Goal: Task Accomplishment & Management: Manage account settings

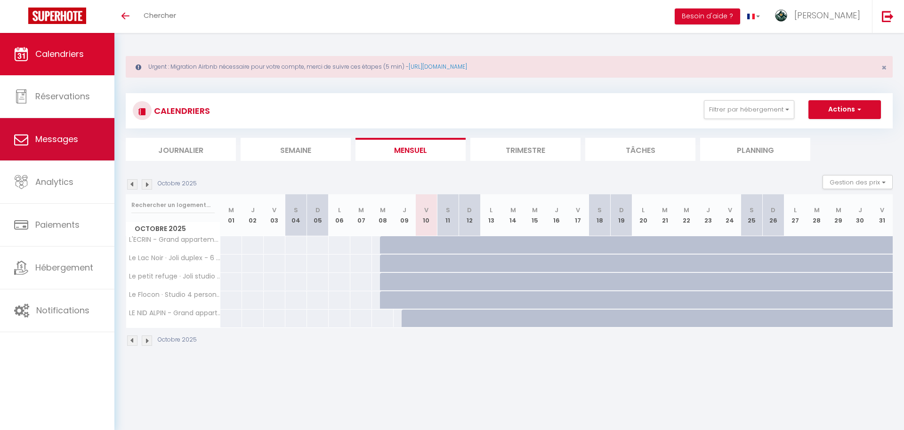
click at [78, 122] on link "Messages" at bounding box center [57, 139] width 114 height 42
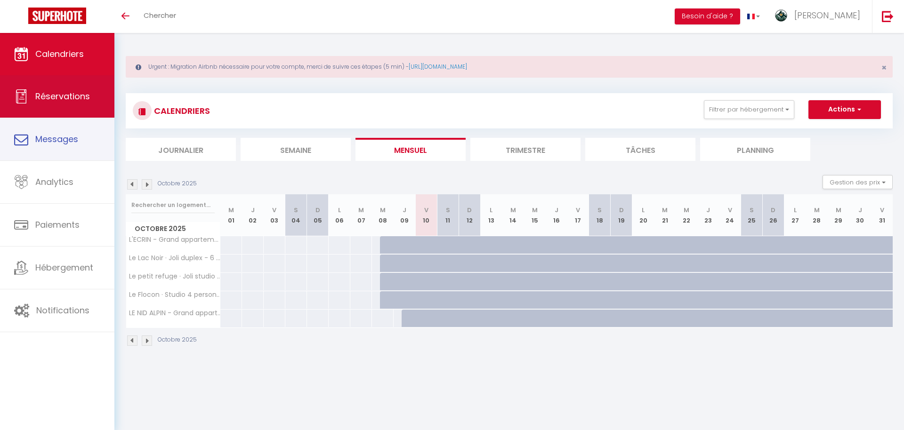
click at [84, 104] on link "Réservations" at bounding box center [57, 96] width 114 height 42
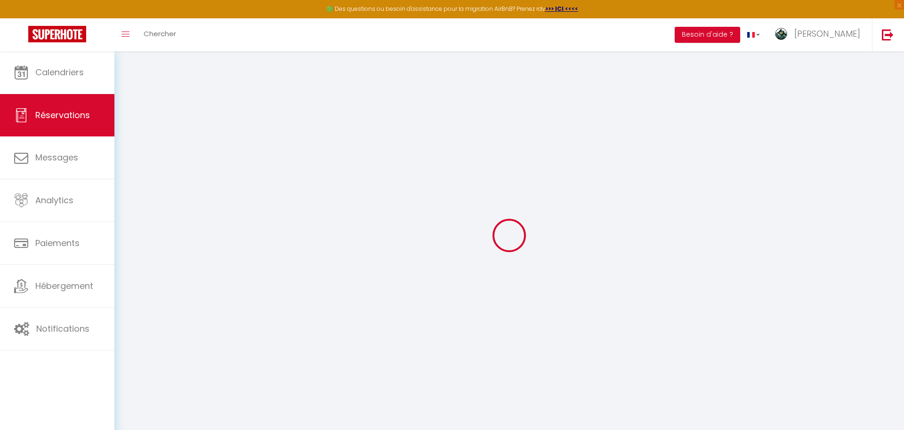
select select
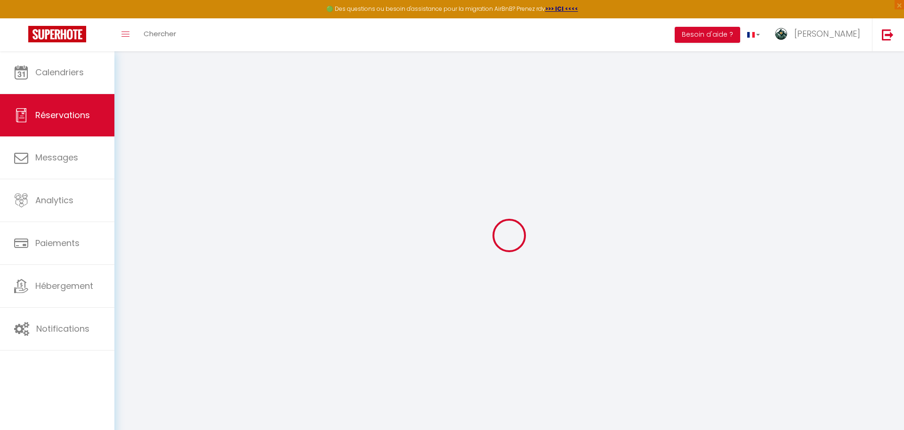
select select
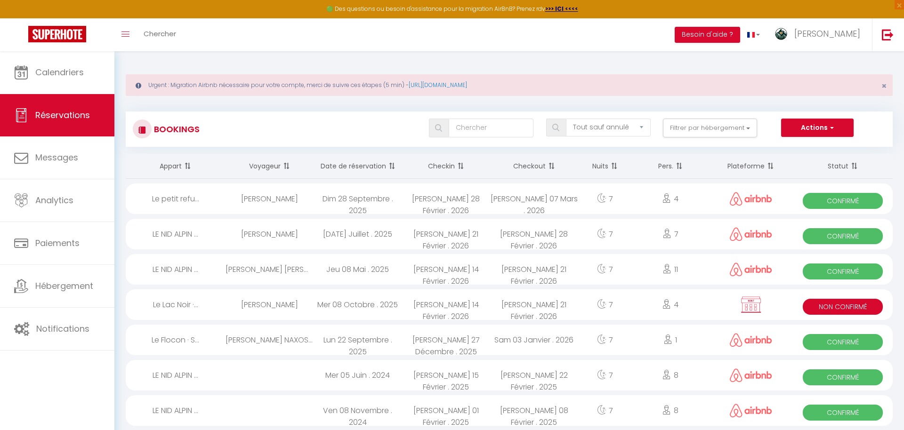
click at [277, 306] on div "[PERSON_NAME]" at bounding box center [270, 305] width 88 height 31
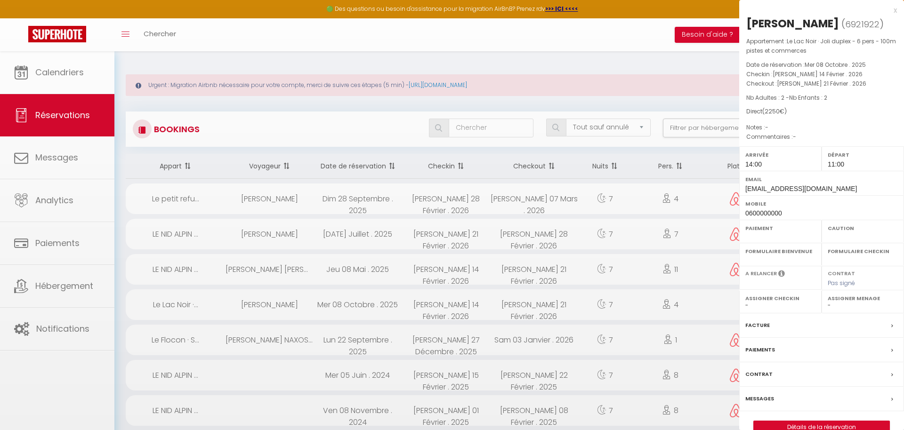
select select "KO"
select select "0"
select select "1"
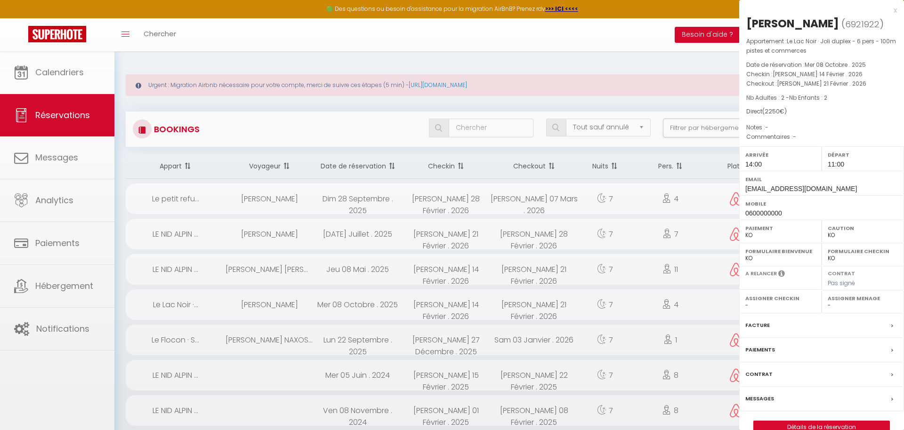
select select
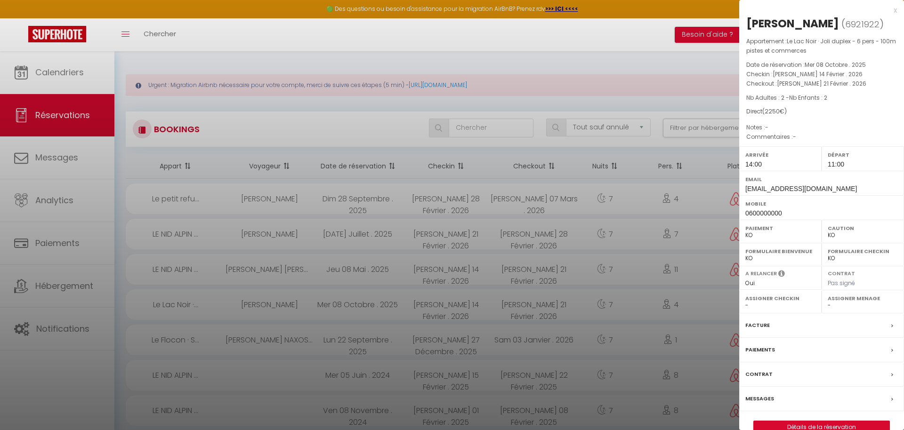
click at [845, 21] on span "6921922" at bounding box center [862, 24] width 34 height 12
click at [842, 23] on span "( 6921922 )" at bounding box center [863, 23] width 42 height 13
click at [811, 425] on link "Détails de la réservation" at bounding box center [822, 428] width 136 height 12
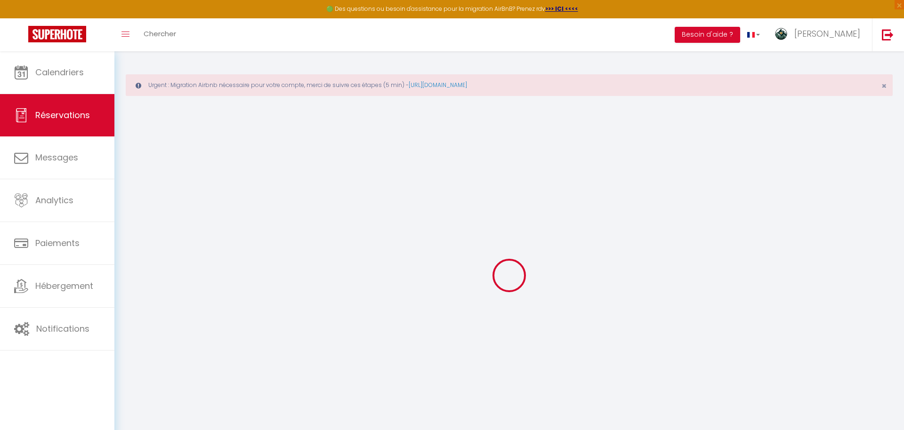
select select
checkbox input "false"
select select
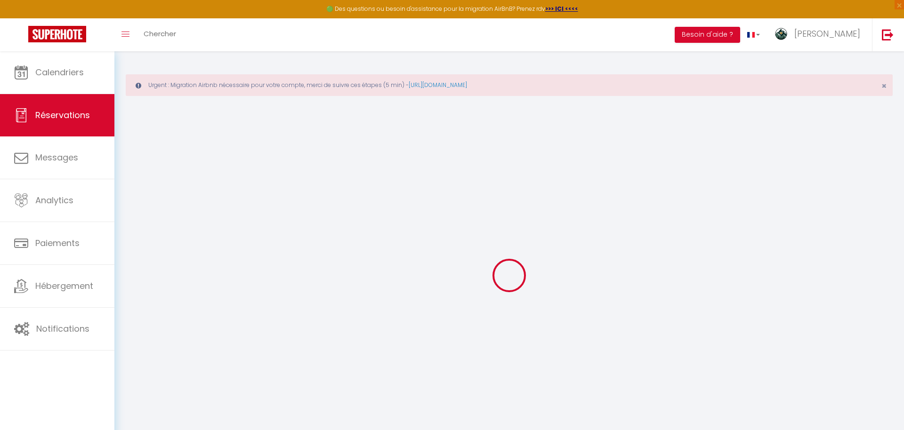
select select
checkbox input "false"
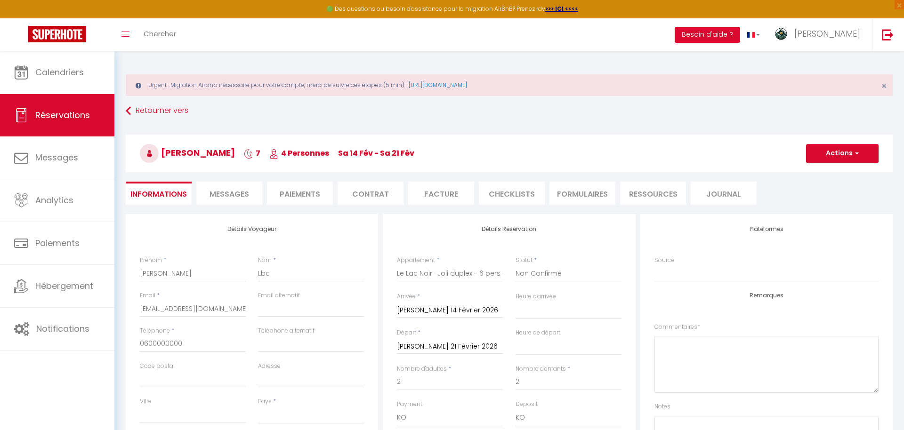
select select
type input "100"
select select
checkbox input "false"
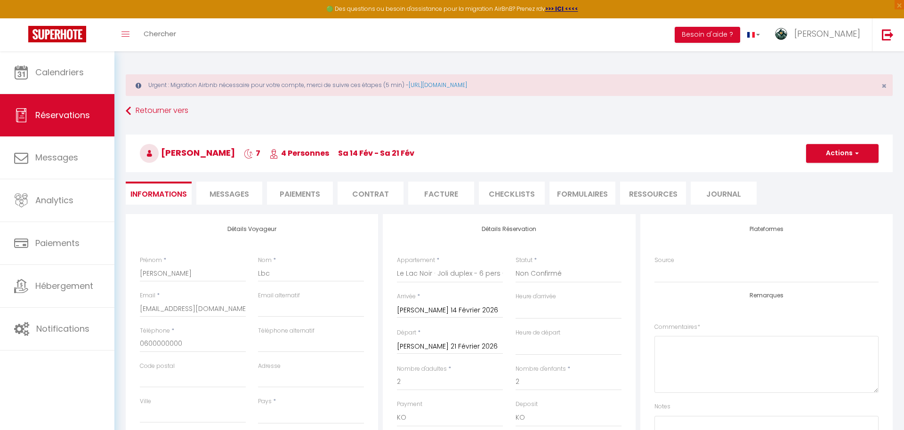
select select
checkbox input "false"
select select "14:00"
select select "11:00"
click at [305, 281] on input "Lbc" at bounding box center [311, 273] width 106 height 17
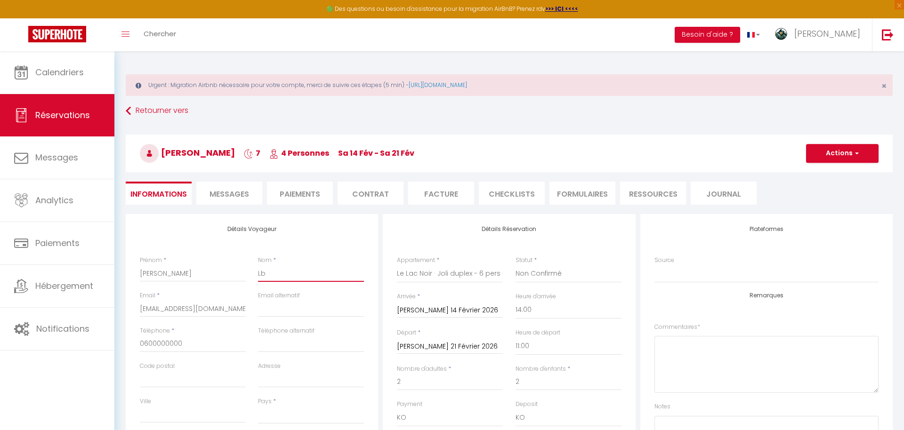
type input "L"
select select
checkbox input "false"
select select
checkbox input "false"
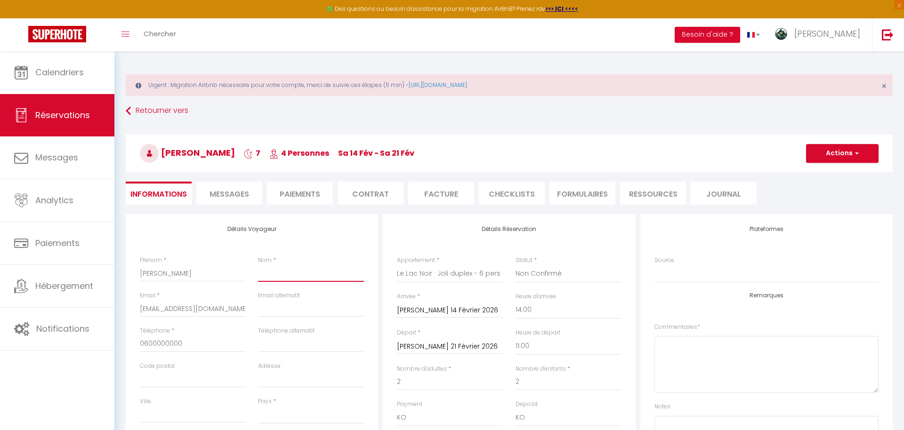
type input "V"
select select
checkbox input "false"
type input "Vr"
select select
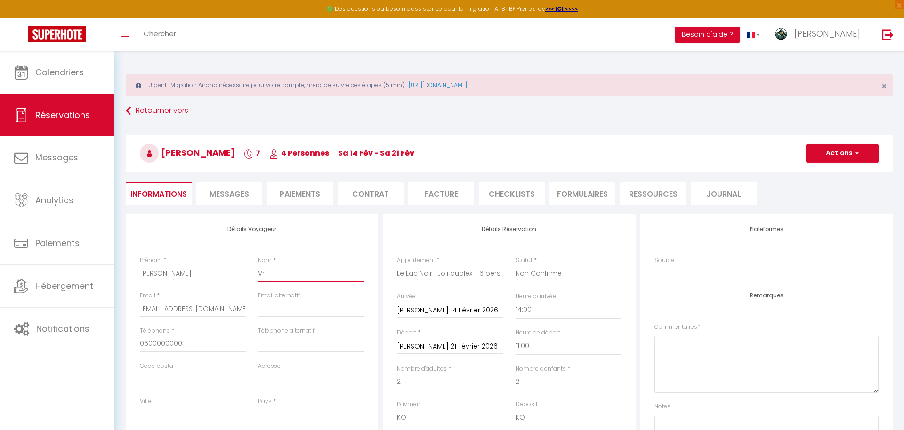
checkbox input "false"
type input "Vri"
select select
checkbox input "false"
type input "Vrig"
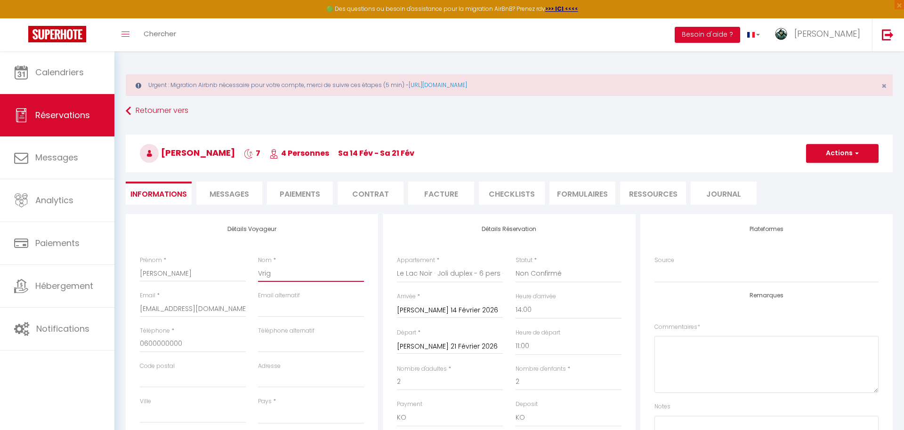
select select
checkbox input "false"
type input "Vrign"
select select
checkbox input "false"
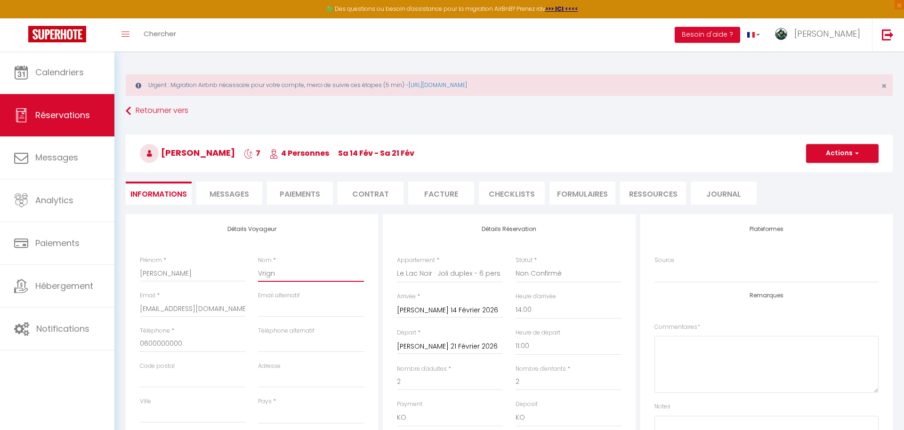
type input "Vrigna"
select select
checkbox input "false"
type input "Vrignau"
select select
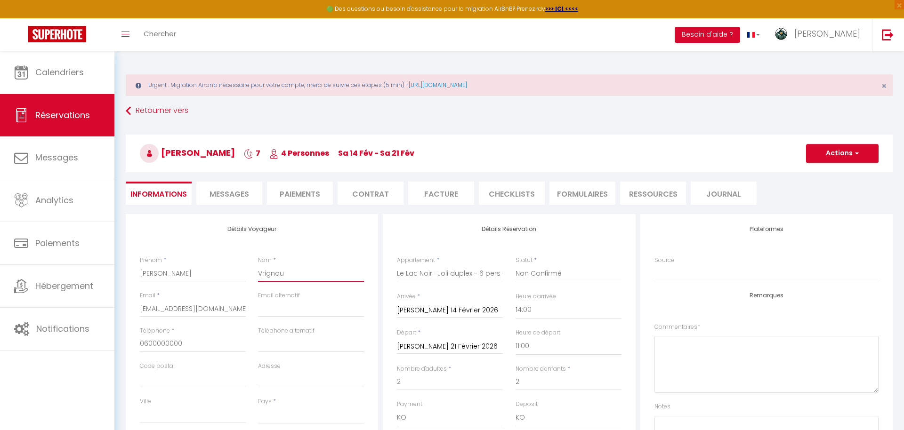
checkbox input "false"
type input "Vrignaud"
select select
checkbox input "false"
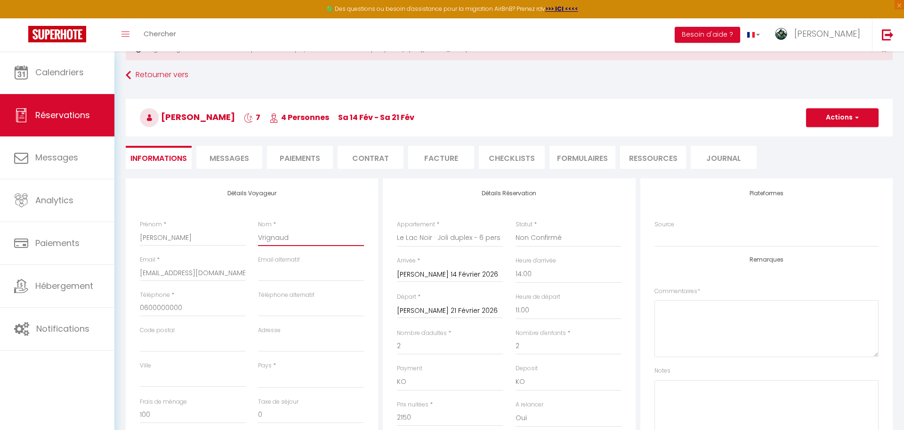
scroll to position [41, 0]
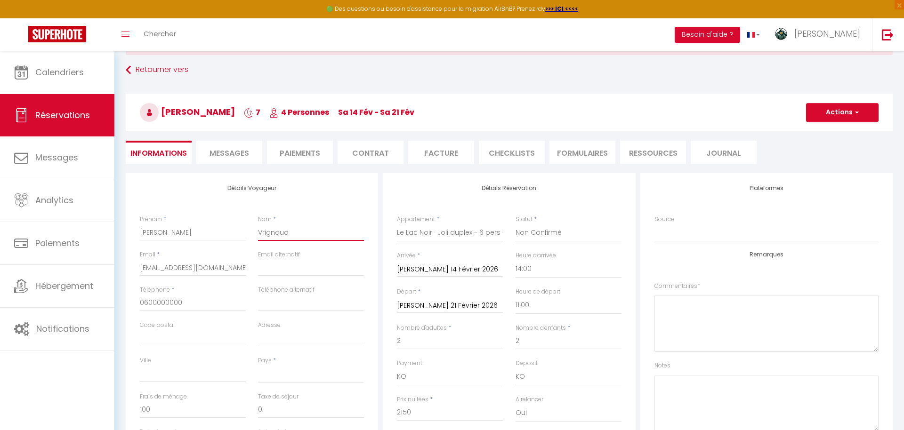
type input "Vrignaud"
click at [209, 301] on input "0600000000" at bounding box center [193, 303] width 106 height 17
type input "060000000"
select select
checkbox input "false"
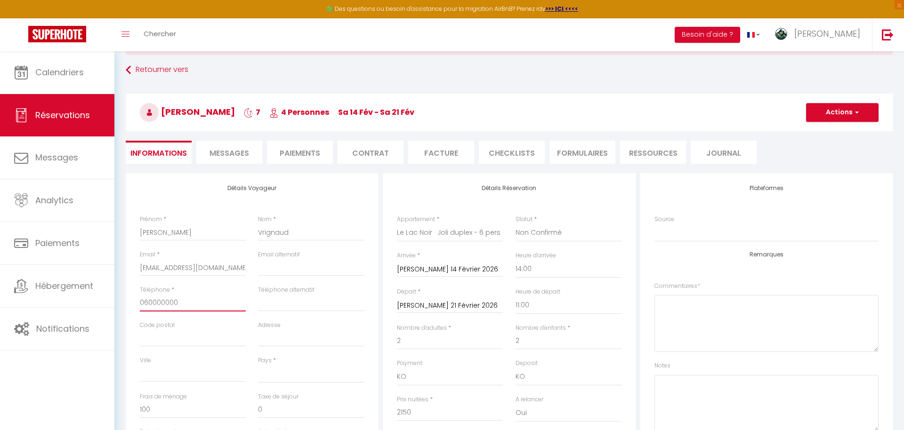
type input "06000000"
select select
checkbox input "false"
type input "0600000"
select select
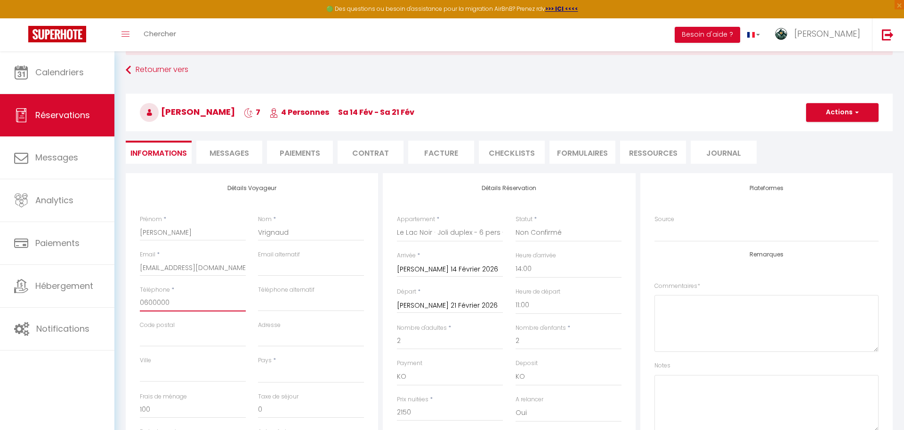
checkbox input "false"
type input "060000"
select select
checkbox input "false"
type input "06000"
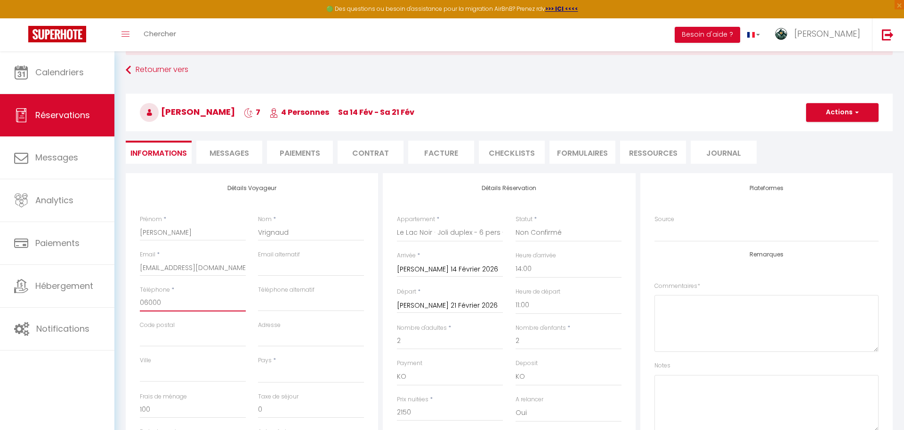
select select
checkbox input "false"
type input "0600"
select select
checkbox input "false"
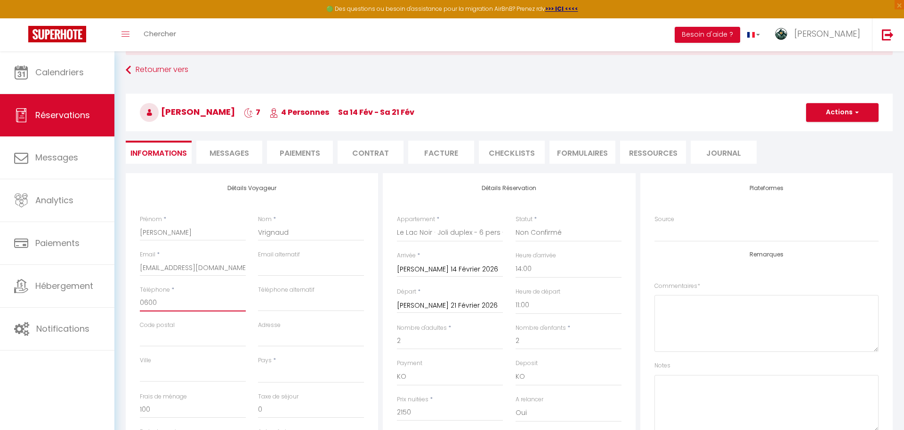
type input "060"
select select
checkbox input "false"
type input "06"
select select
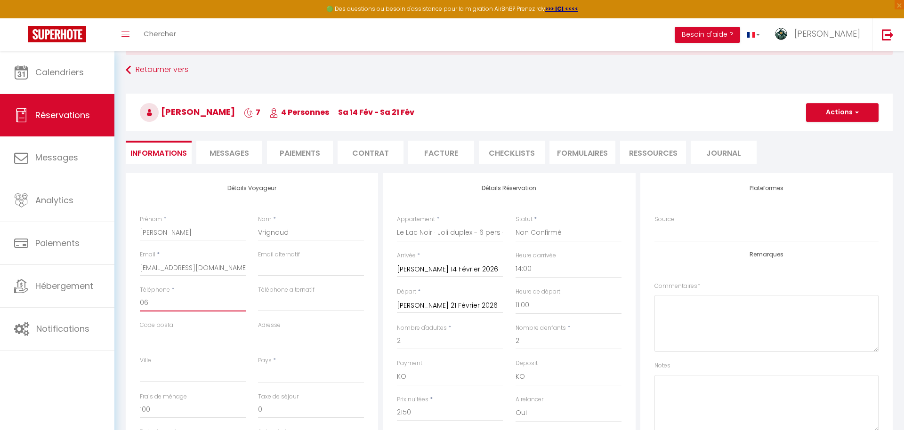
checkbox input "false"
type input "06("
select select
checkbox input "false"
type input "06"
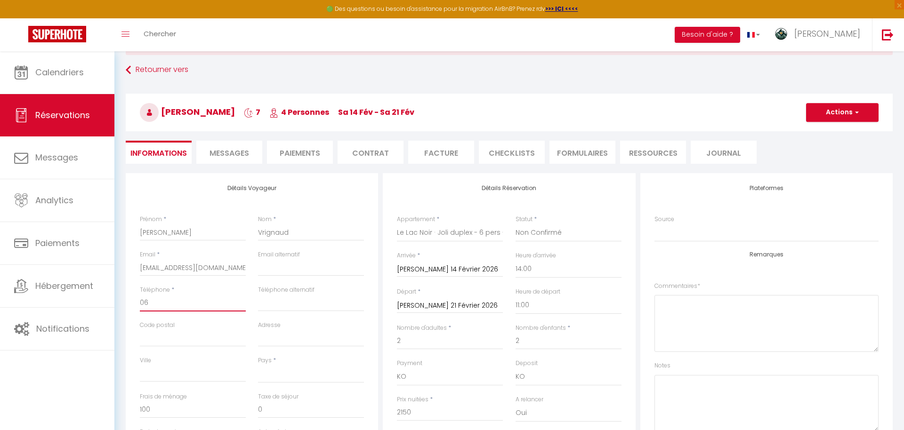
select select
checkbox input "false"
type input "065"
select select
checkbox input "false"
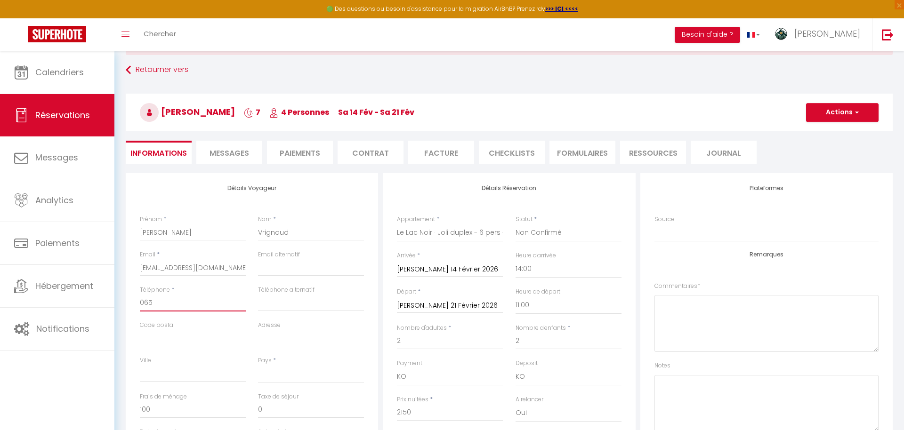
type input "0659"
select select
checkbox input "false"
type input "06594"
select select
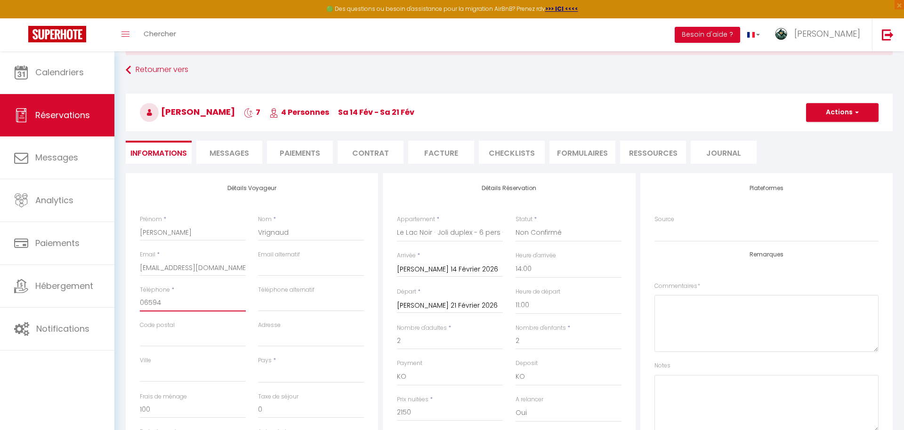
checkbox input "false"
type input "065947"
select select
checkbox input "false"
type input "0659472"
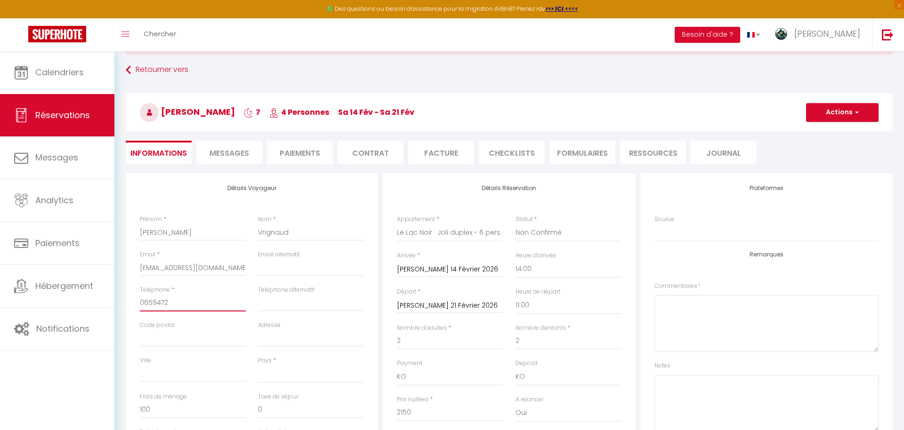
select select
checkbox input "false"
type input "06594723"
select select
checkbox input "false"
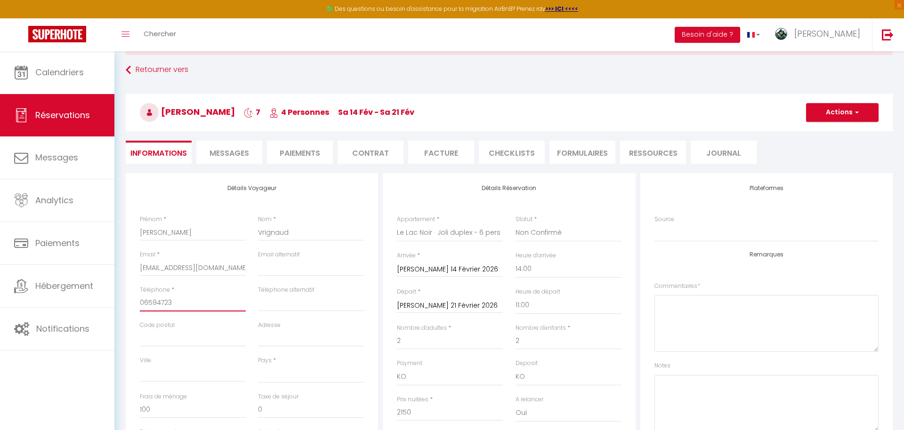
type input "065947231"
select select
checkbox input "false"
type input "0659472317"
select select
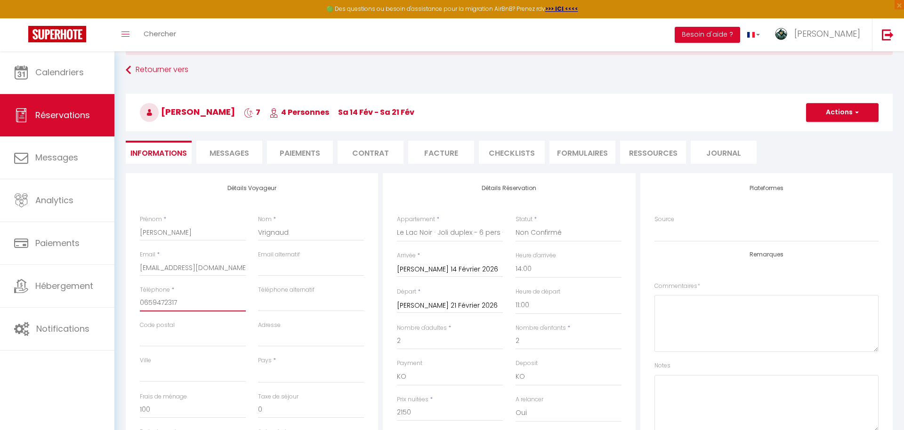
checkbox input "false"
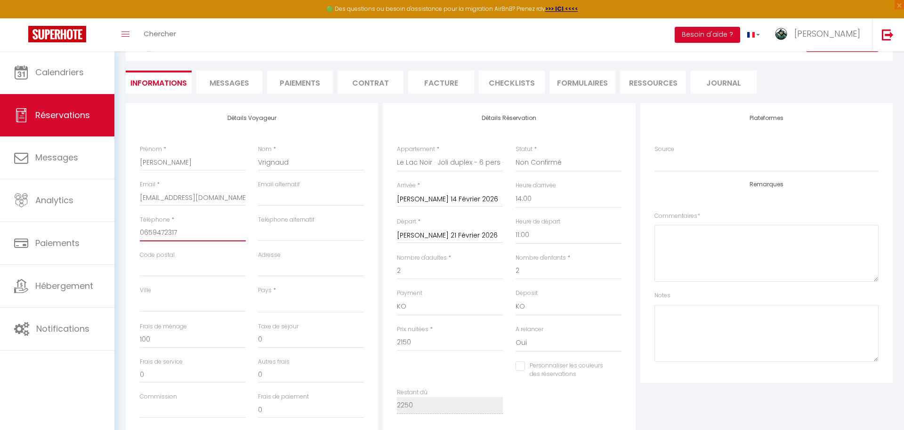
scroll to position [112, 0]
type input "0659472317"
click at [213, 199] on input "[EMAIL_ADDRESS][DOMAIN_NAME]" at bounding box center [193, 196] width 106 height 17
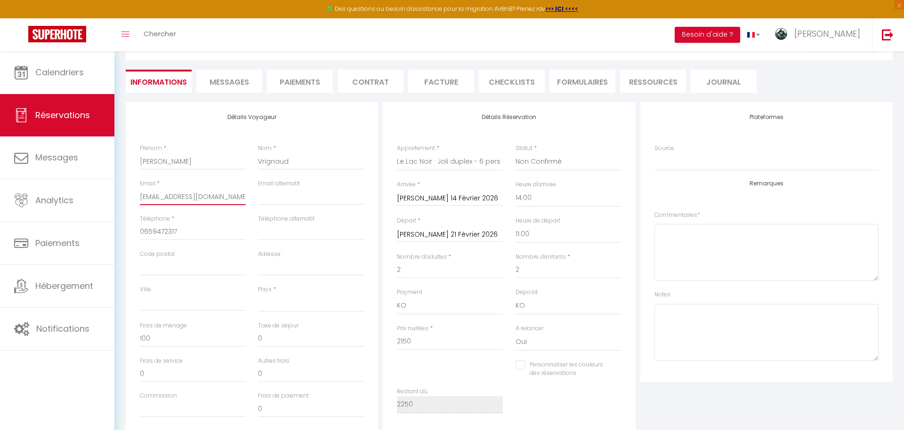
type input "n"
select select
checkbox input "false"
type input "ni"
select select
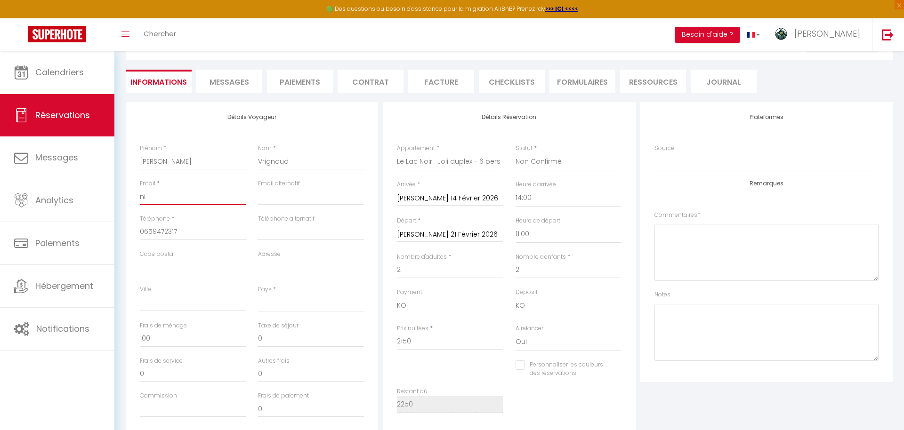
checkbox input "false"
type input "nic"
select select
checkbox input "false"
type input "nico"
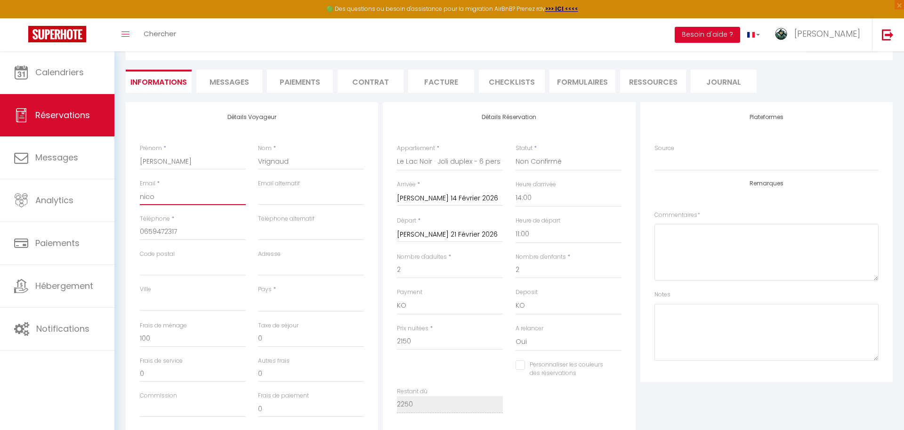
select select
checkbox input "false"
type input "nicol"
select select
checkbox input "false"
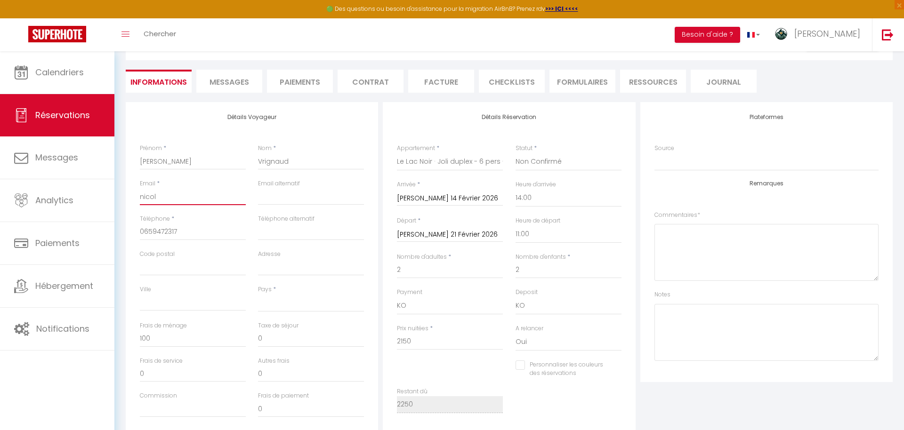
type input "nicola"
select select
checkbox input "false"
type input "nicolas"
select select
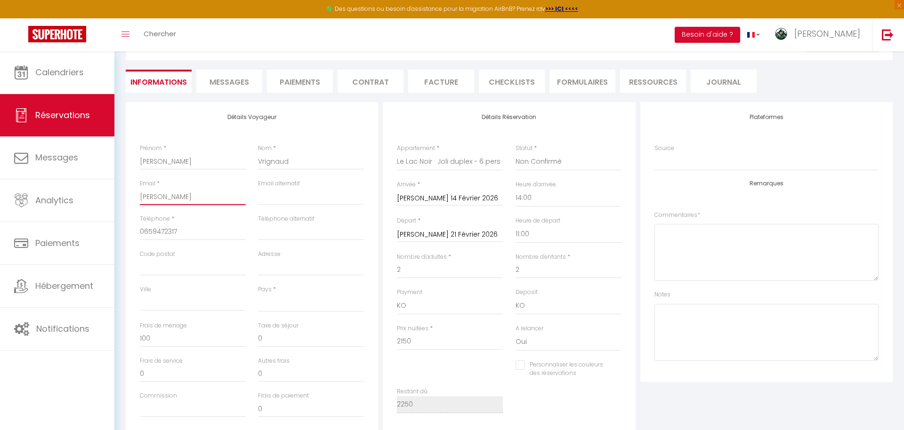
checkbox input "false"
type input "nicolas-"
select select
checkbox input "false"
type input "nicolas"
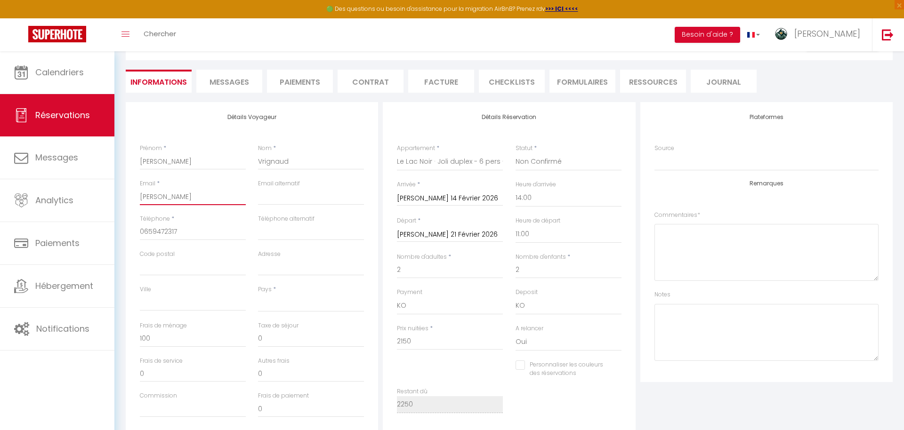
select select
checkbox input "false"
type input "nicolas_"
select select
checkbox input "false"
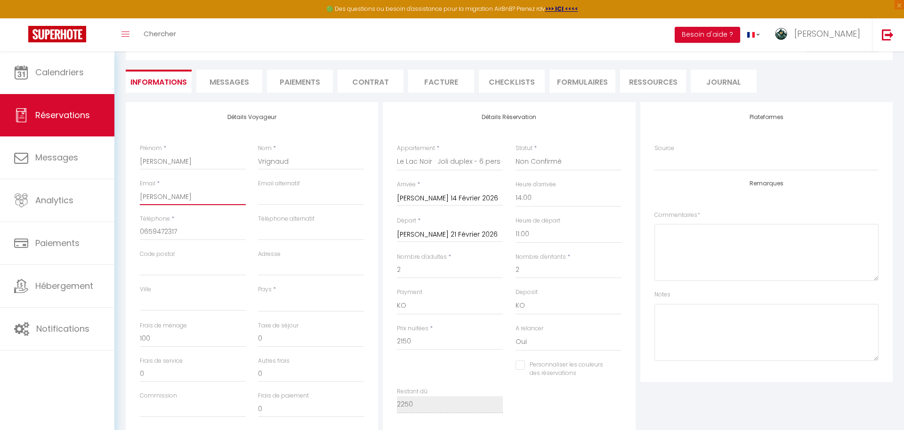
type input "nicolas_v"
select select
checkbox input "false"
type input "nicolas_vr"
select select
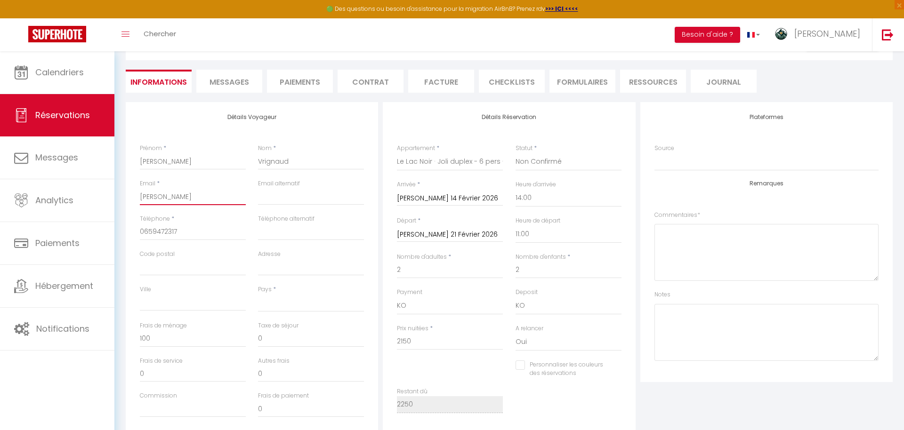
checkbox input "false"
type input "nicolas_vri"
select select
checkbox input "false"
type input "nicolas_vrig"
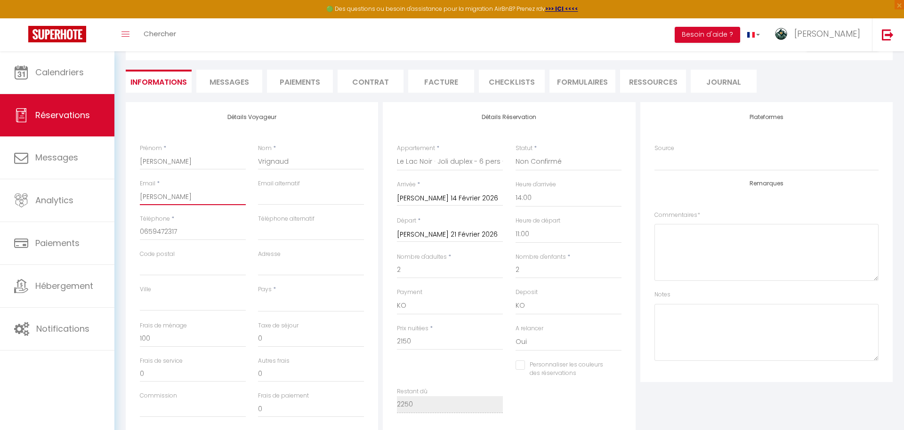
select select
checkbox input "false"
type input "nicolas_vrign"
select select
checkbox input "false"
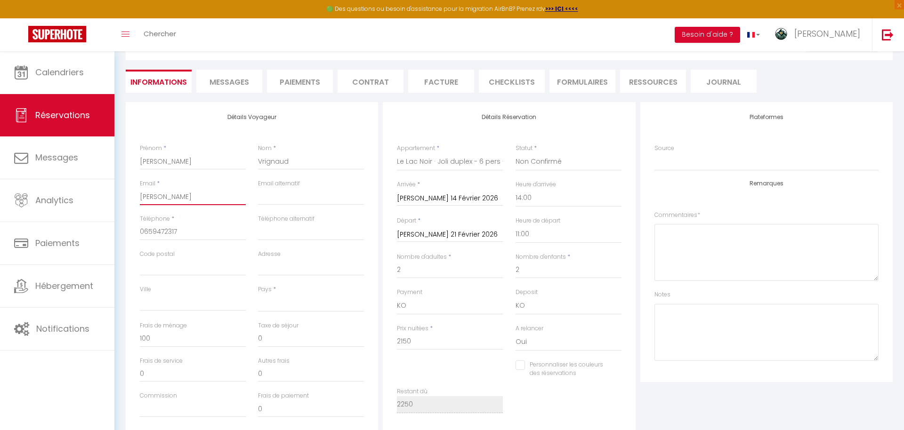
type input "nicolas_vrigna"
select select
checkbox input "false"
type input "nicolas_vrignau"
select select
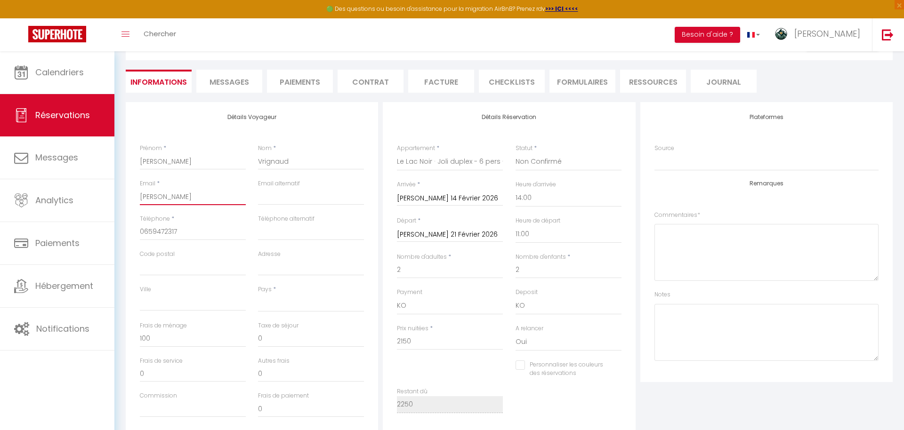
checkbox input "false"
type input "nicolas_vrignaud"
select select
checkbox input "false"
type input "nicolas_vrignaud@"
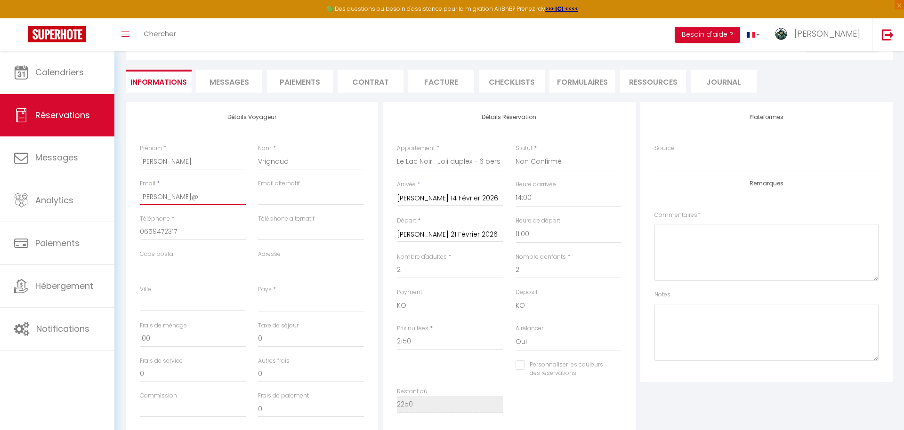
select select
checkbox input "false"
type input "nicolas_vrignaud@O"
select select
checkbox input "false"
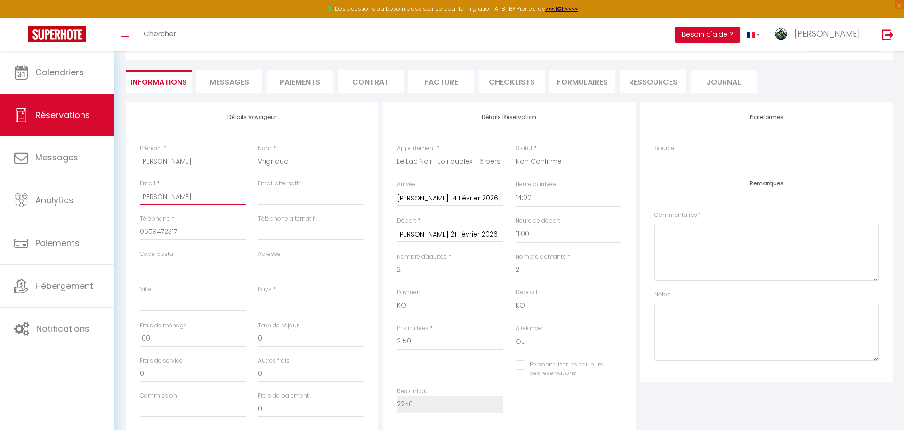
type input "nicolas_vrignaud@"
select select
checkbox input "false"
type input "nicolas_vrignaud@o"
select select
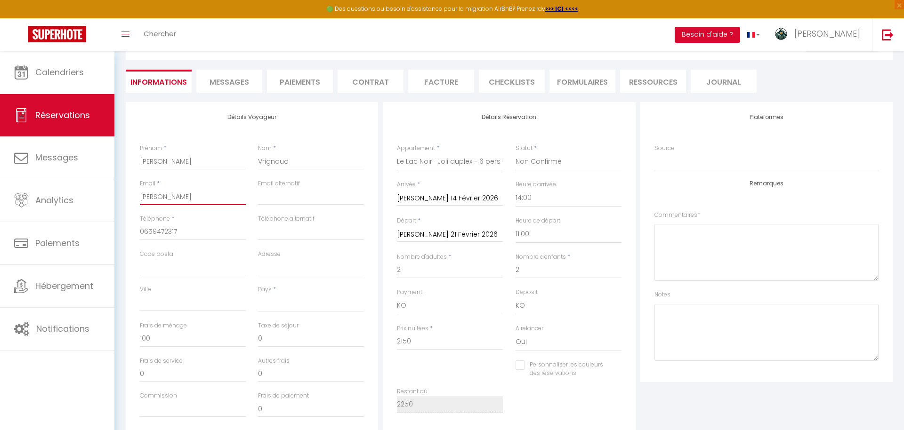
checkbox input "false"
type input "nicolas_vrignaud@or"
select select
checkbox input "false"
type input "nicolas_vrignaud@ora"
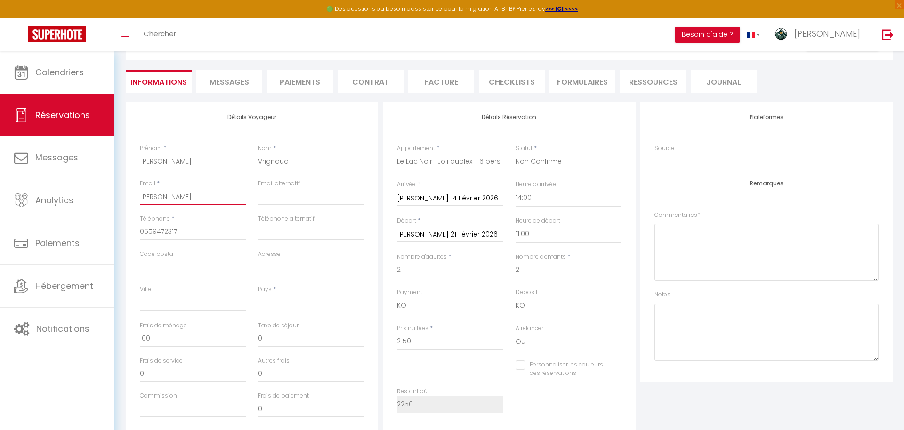
select select
checkbox input "false"
type input "nicolas_vrignaud@oran"
select select
checkbox input "false"
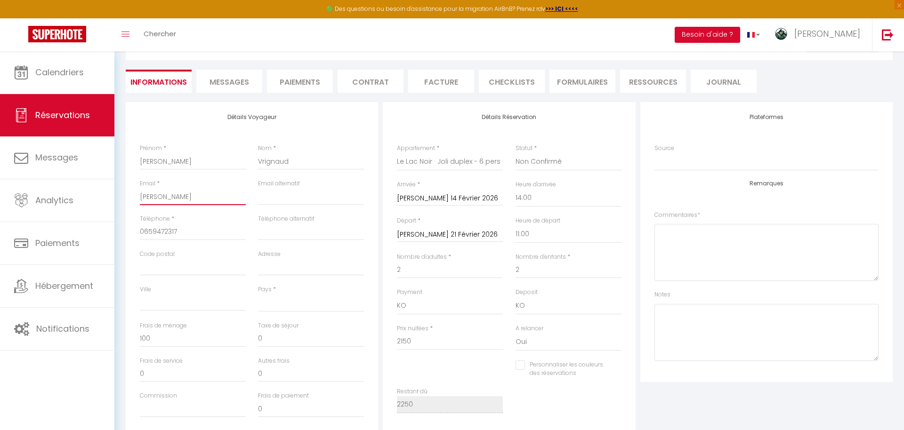
type input "nicolas_vrignaud@oranfg"
select select
checkbox input "false"
type input "nicolas_vrignaud@oranfge"
select select
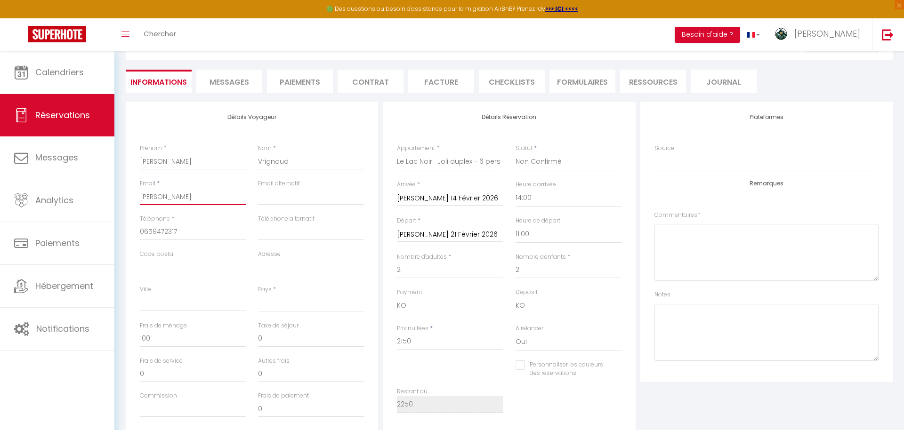
checkbox input "false"
type input "nicolas_vrignaud@oranfg"
select select
click at [209, 263] on input "Code postal" at bounding box center [193, 267] width 106 height 17
click at [306, 272] on input "Adresse" at bounding box center [311, 267] width 106 height 17
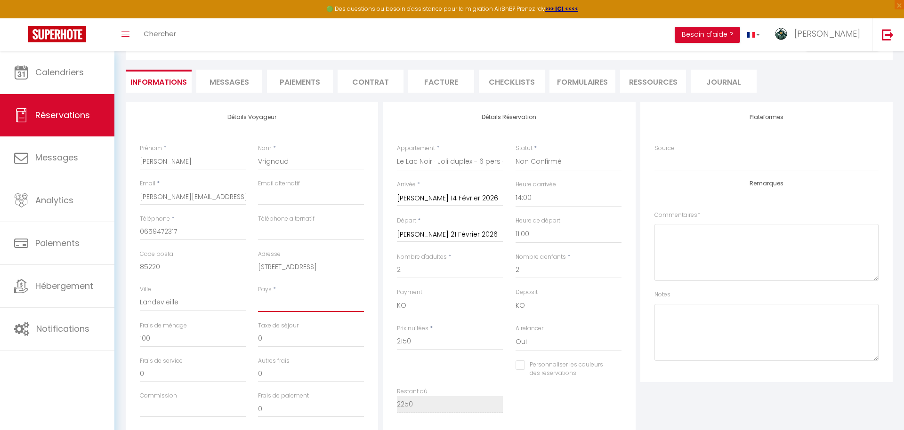
click at [267, 300] on select "France Portugal Afghanistan Albania Algeria American Samoa Andorra Angola Angui…" at bounding box center [311, 303] width 106 height 18
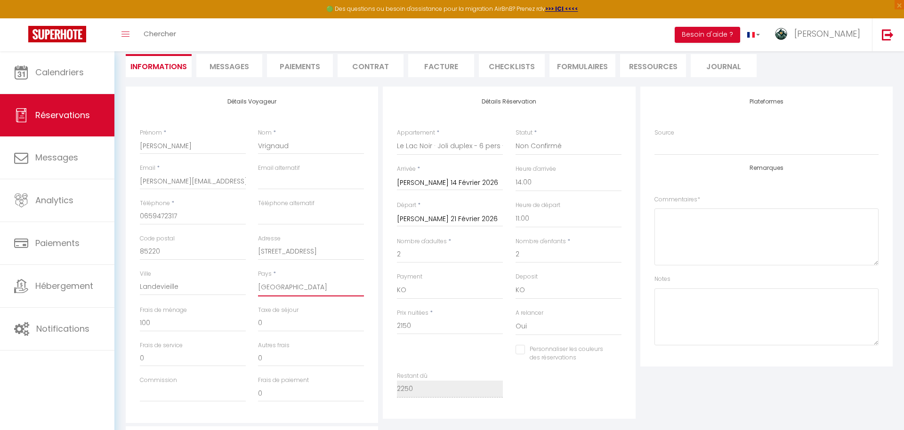
scroll to position [126, 0]
click at [533, 215] on select "00:00 00:30 01:00 01:30 02:00 02:30 03:00 03:30 04:00 04:30 05:00 05:30 06:00 0…" at bounding box center [569, 221] width 106 height 18
click at [467, 260] on input "2" at bounding box center [450, 256] width 106 height 17
click at [492, 349] on div "Personnaliser les couleurs des réservations #D7092E" at bounding box center [509, 360] width 237 height 27
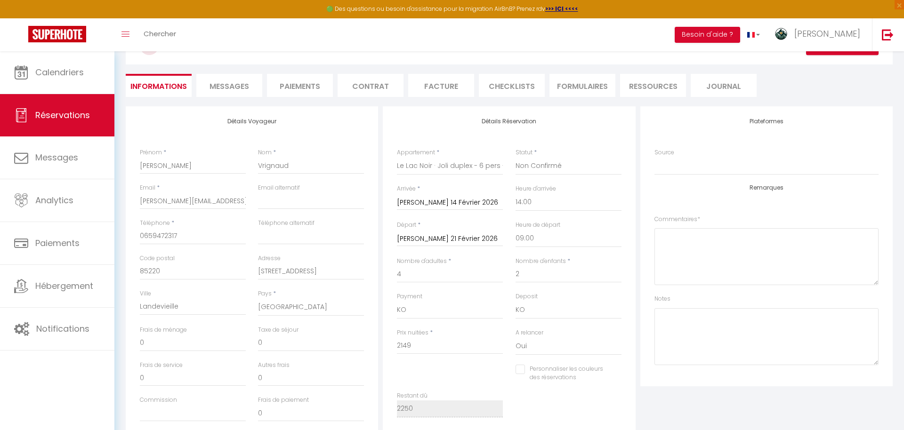
scroll to position [106, 0]
click at [556, 317] on select "OK KO" at bounding box center [569, 312] width 106 height 18
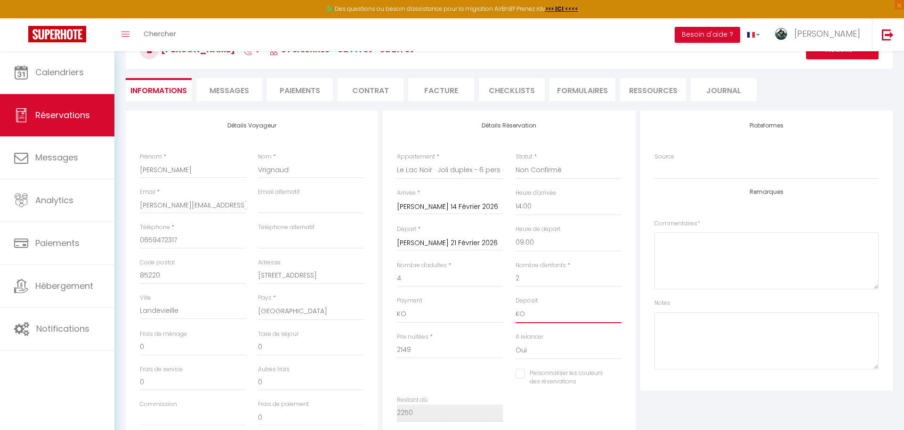
scroll to position [0, 0]
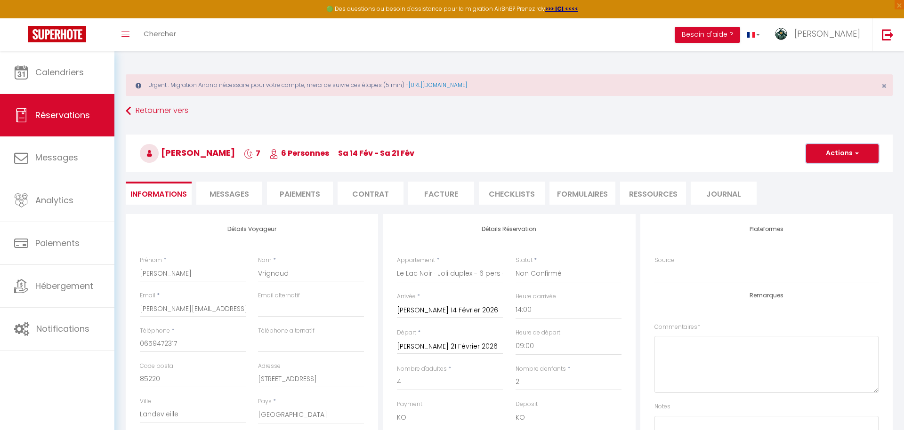
click at [858, 154] on span "button" at bounding box center [856, 153] width 6 height 8
click at [829, 174] on link "Enregistrer" at bounding box center [833, 174] width 74 height 12
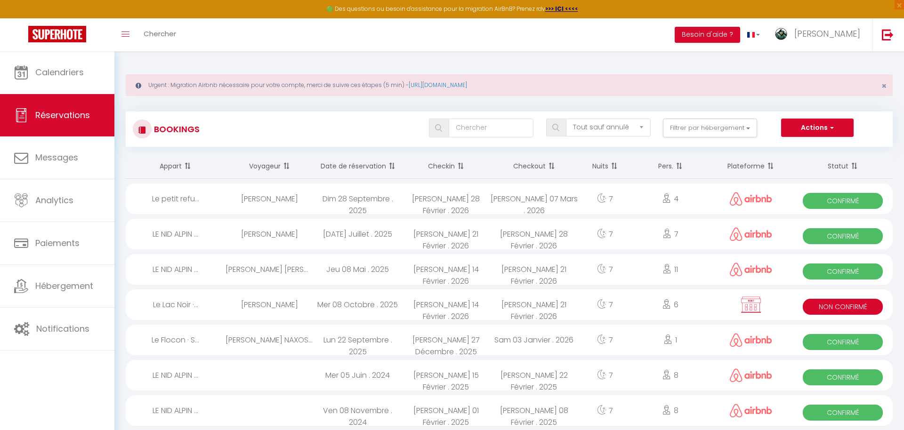
click at [809, 304] on span "Non Confirmé" at bounding box center [843, 307] width 80 height 16
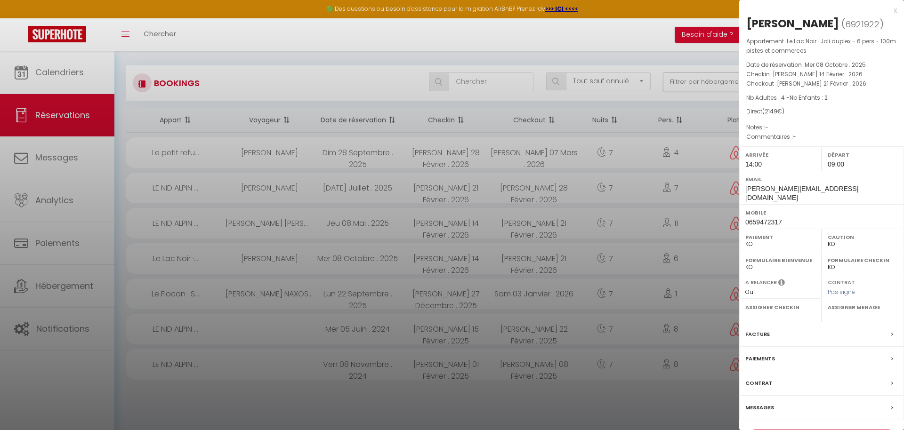
scroll to position [51, 0]
click at [835, 430] on link "Détails de la réservation" at bounding box center [822, 436] width 136 height 12
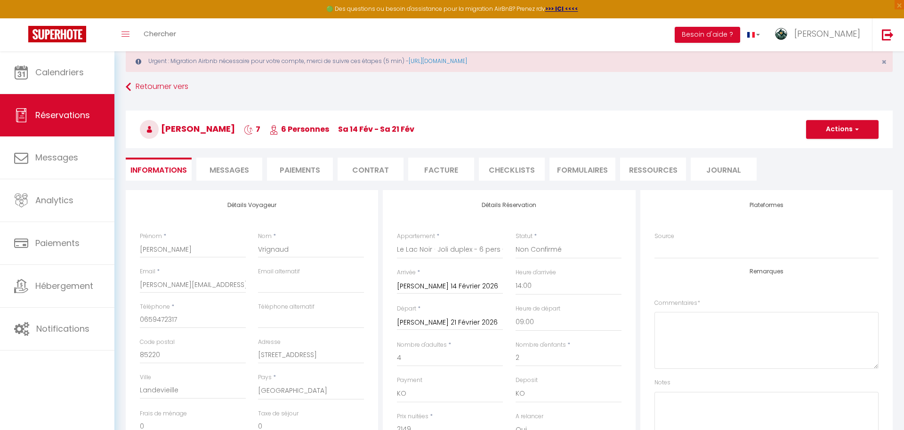
scroll to position [26, 0]
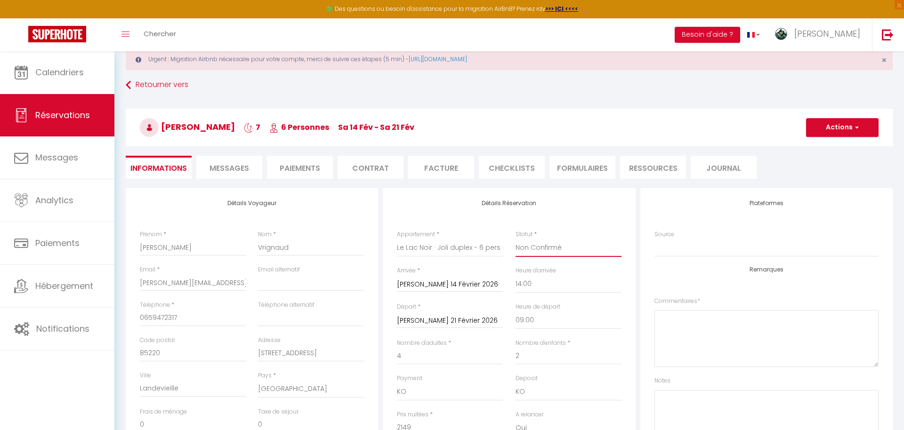
click at [576, 246] on select "Confirmé Non Confirmé Annulé Annulé par le voyageur No Show Request" at bounding box center [569, 248] width 106 height 18
click at [835, 132] on button "Actions" at bounding box center [842, 127] width 73 height 19
click at [827, 149] on link "Enregistrer" at bounding box center [833, 148] width 74 height 12
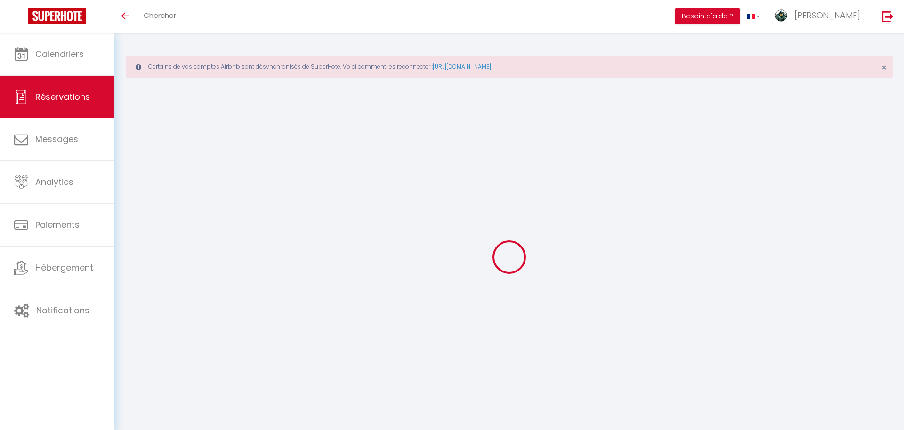
select select "not_cancelled"
select select
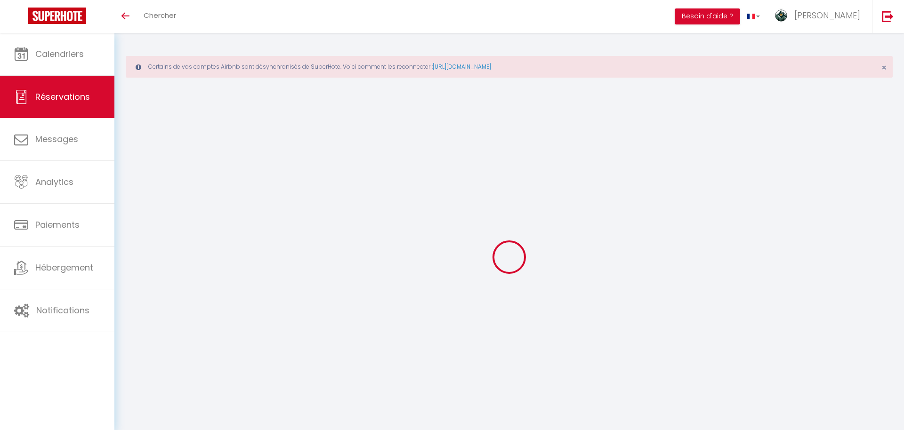
select select
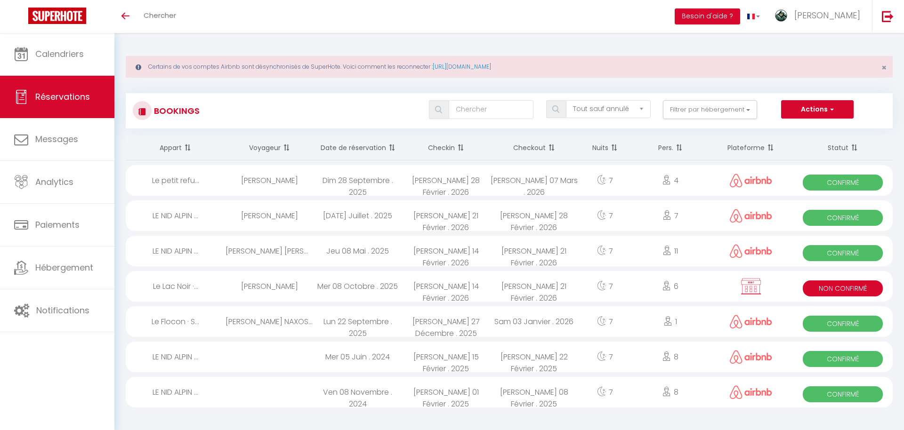
select select
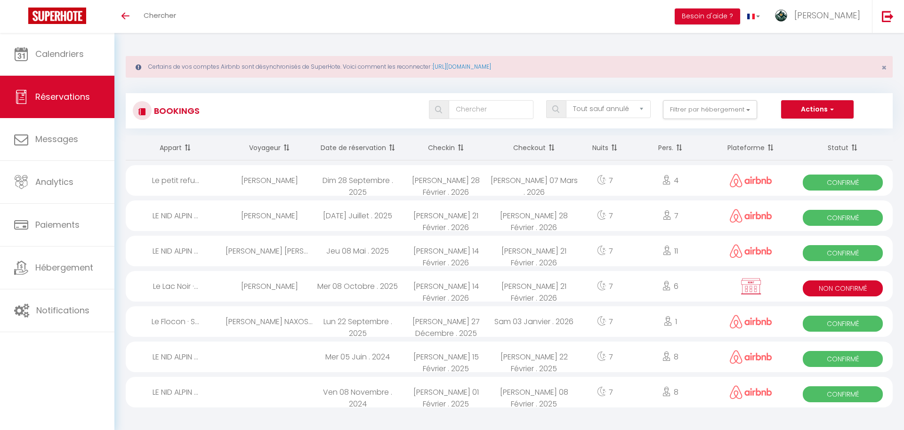
select select
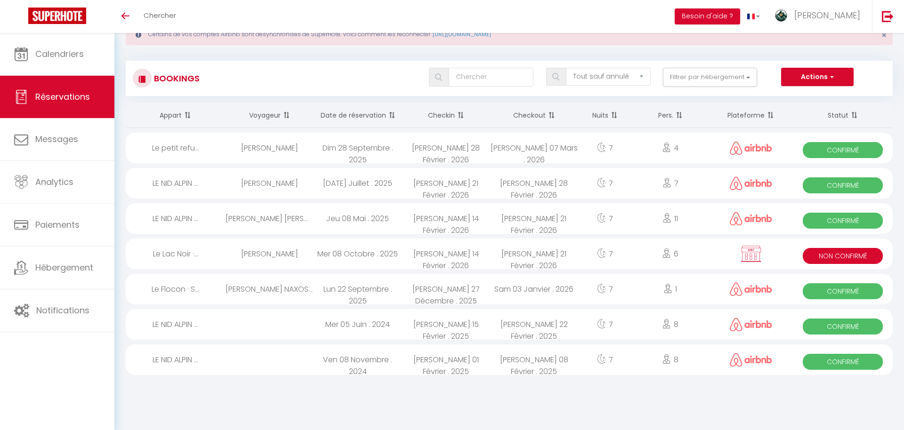
scroll to position [33, 0]
click at [665, 248] on icon at bounding box center [666, 252] width 9 height 9
select select "KO"
select select "0"
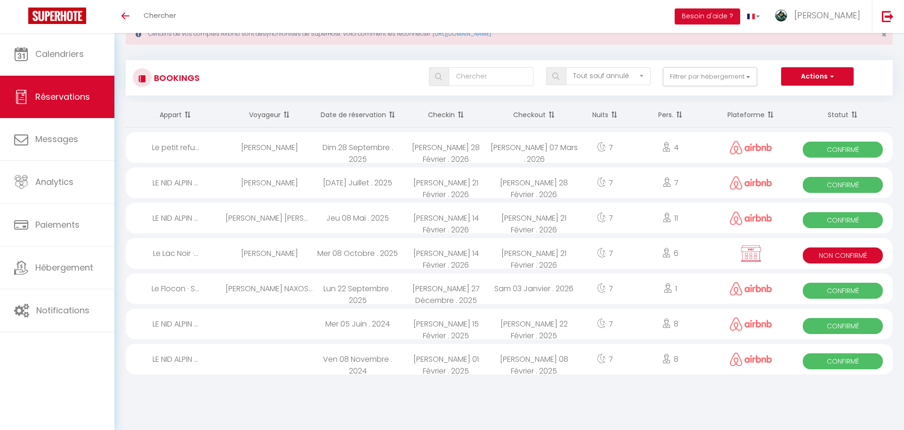
select select "0"
select select "1"
select select
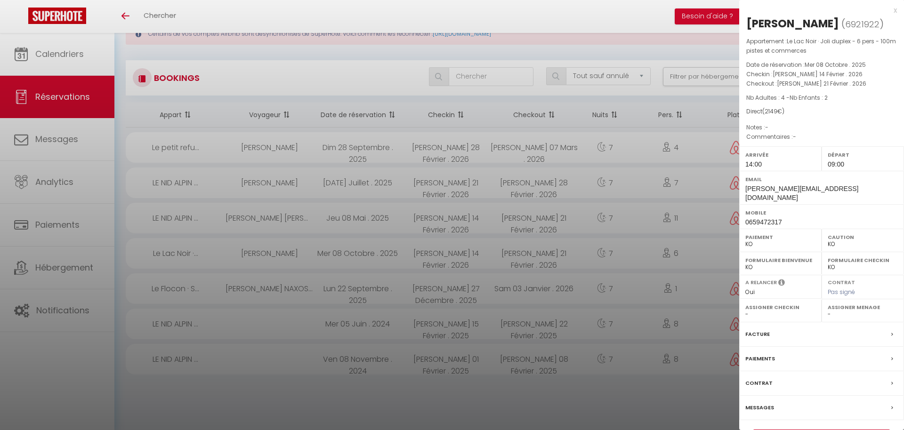
scroll to position [17, 0]
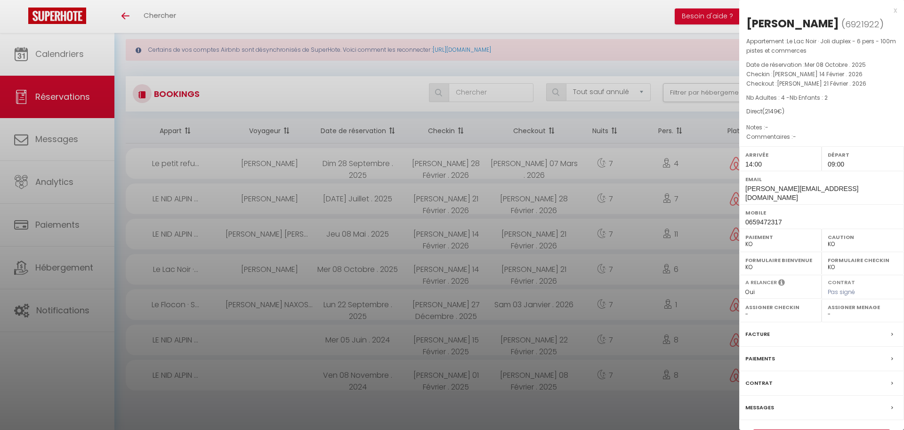
drag, startPoint x: 847, startPoint y: 283, endPoint x: 816, endPoint y: 316, distance: 45.3
click at [847, 288] on span "Pas signé" at bounding box center [841, 292] width 27 height 8
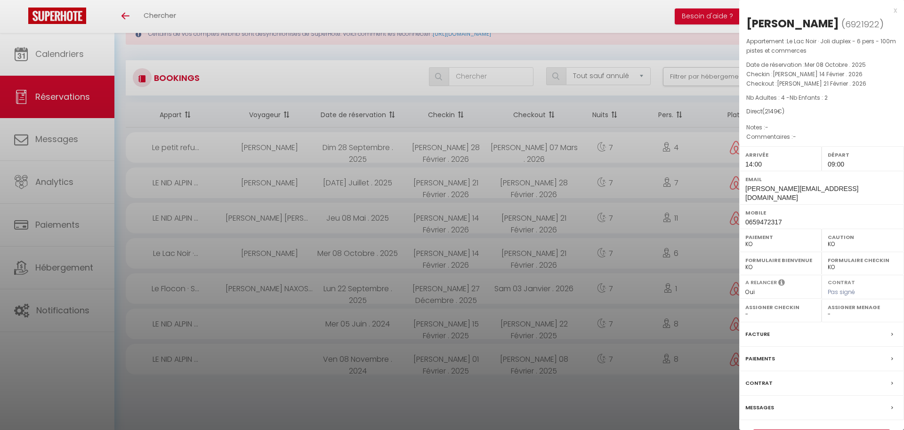
click at [845, 430] on link "Détails de la réservation" at bounding box center [822, 436] width 136 height 12
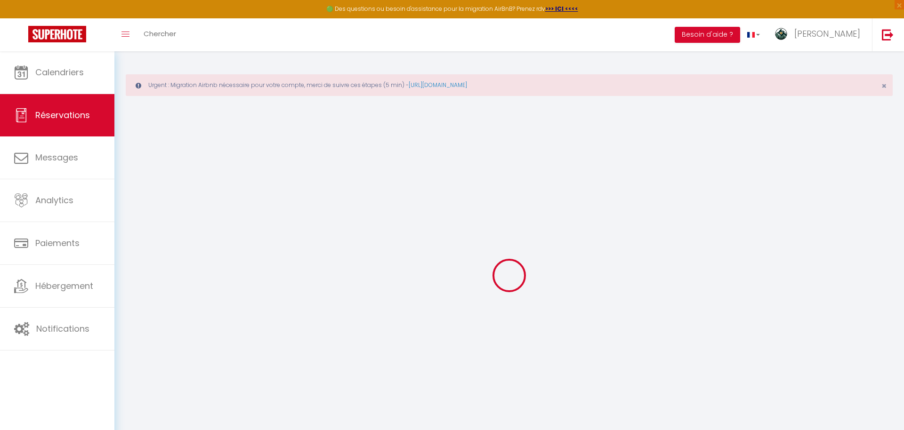
select select
checkbox input "false"
select select
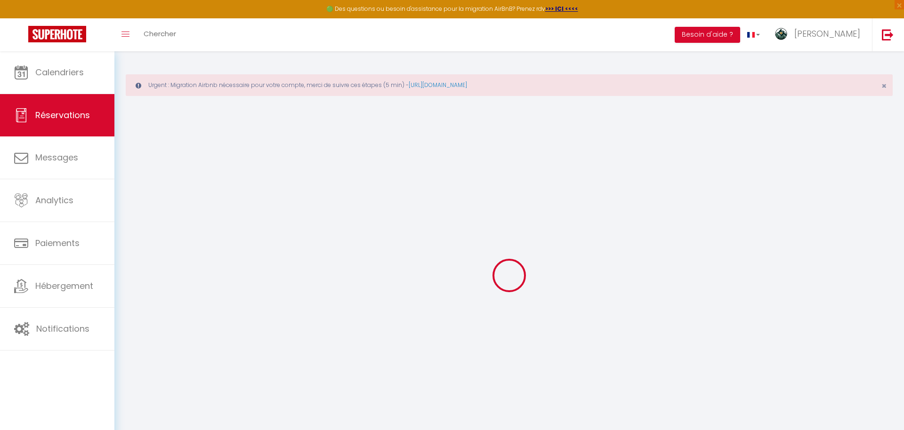
checkbox input "false"
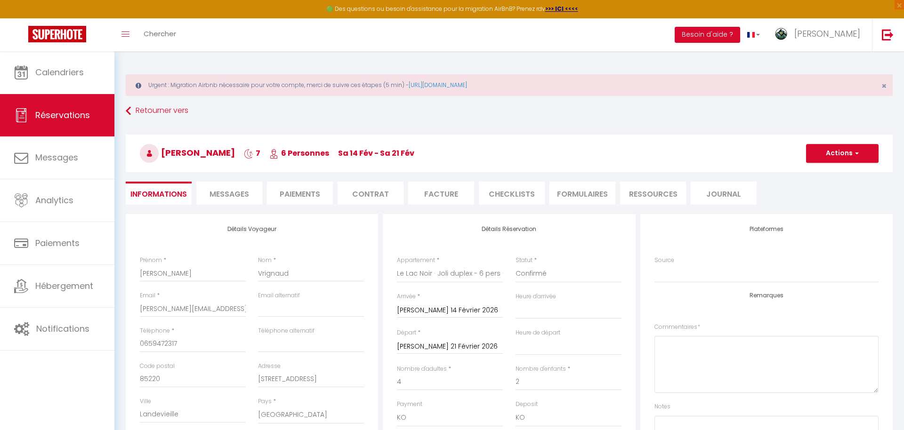
select select
checkbox input "false"
select select "14:00"
select select "09:00"
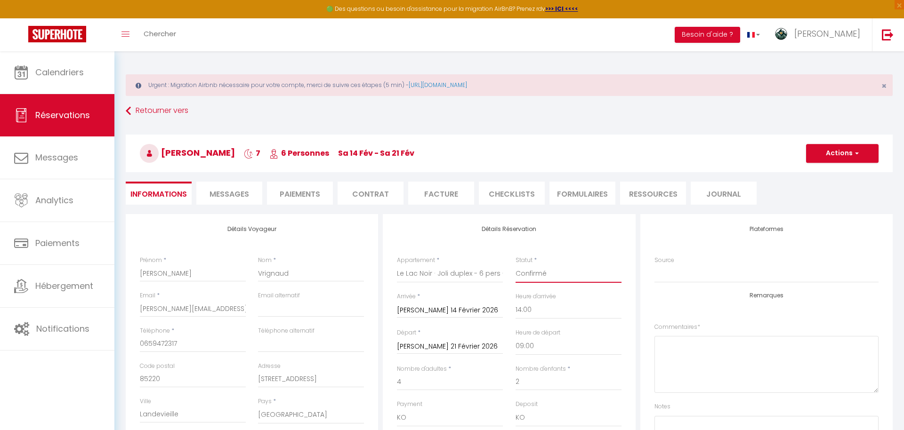
click at [535, 275] on select "Confirmé Non Confirmé [PERSON_NAME] par le voyageur No Show Request" at bounding box center [569, 274] width 106 height 18
select select "1"
checkbox input "false"
click at [844, 155] on button "Actions" at bounding box center [842, 153] width 73 height 19
click at [834, 173] on link "Enregistrer" at bounding box center [833, 174] width 74 height 12
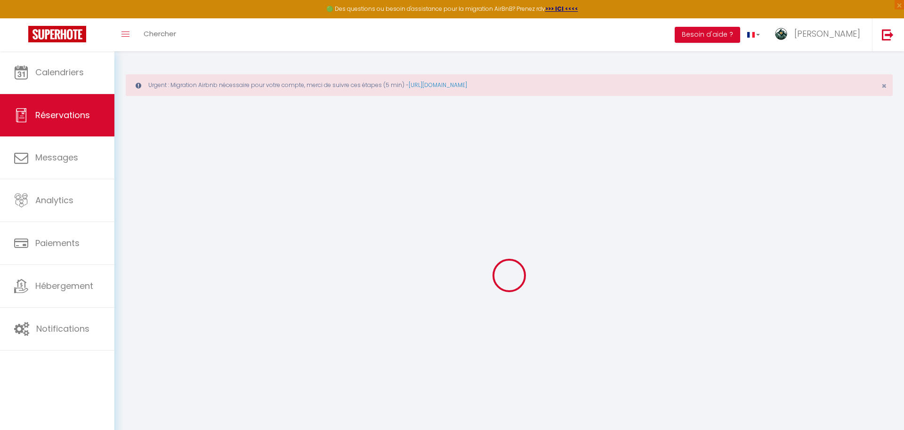
select select "not_cancelled"
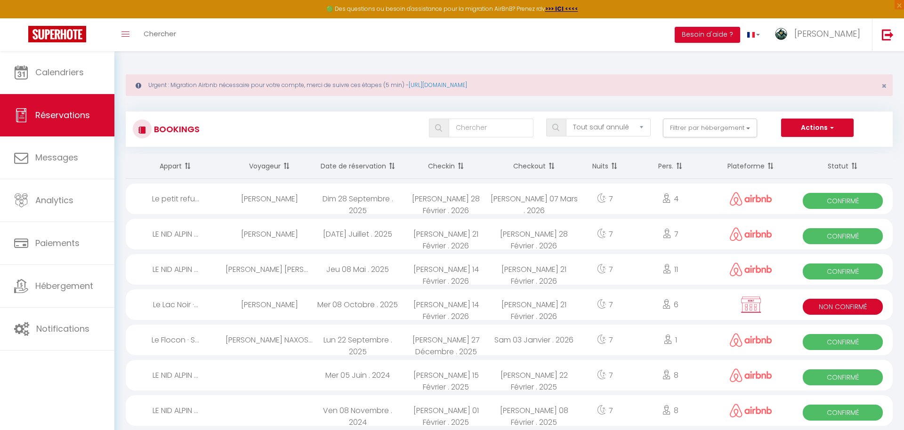
click at [576, 303] on div "[PERSON_NAME] 21 Février . 2026" at bounding box center [534, 305] width 88 height 31
select select "KO"
select select "0"
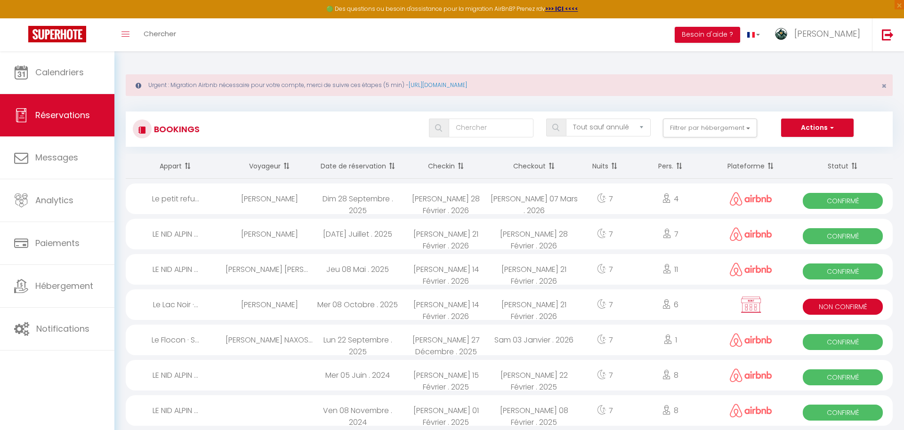
select select "1"
select select
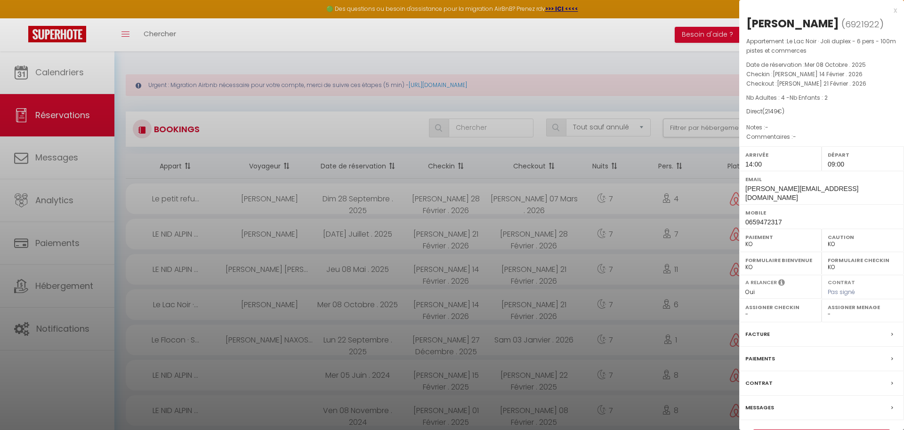
click at [816, 430] on link "Détails de la réservation" at bounding box center [822, 436] width 136 height 12
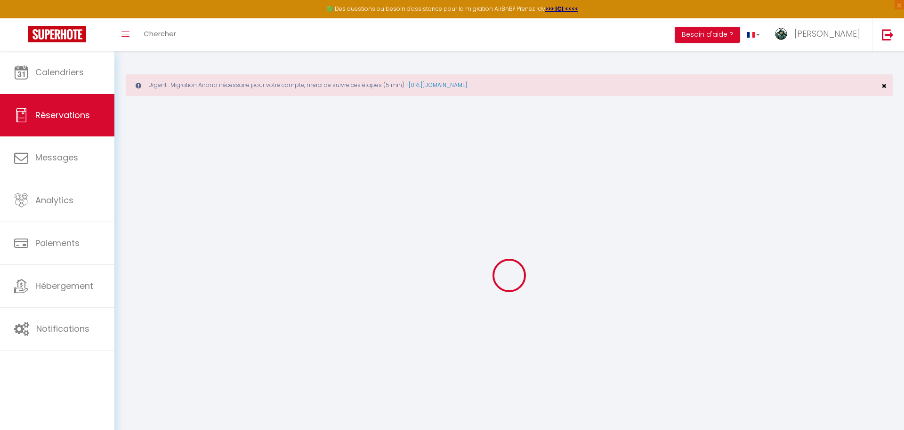
click at [886, 86] on div "Urgent : Migration Airbnb nécessaire pour votre compte, merci de suivre ces éta…" at bounding box center [509, 85] width 767 height 22
click at [885, 87] on span "×" at bounding box center [884, 86] width 5 height 12
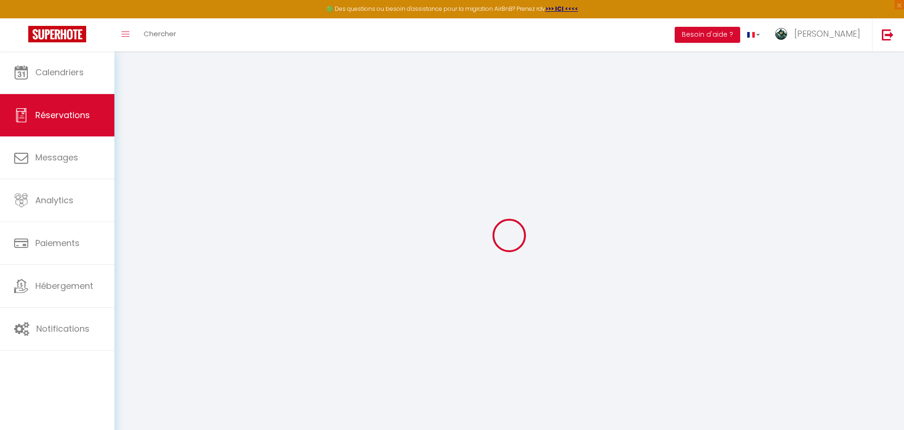
type input "[PERSON_NAME]"
type input "Vrignaud"
type input "[PERSON_NAME][EMAIL_ADDRESS][DOMAIN_NAME]"
type input "0659472317"
type input "85220"
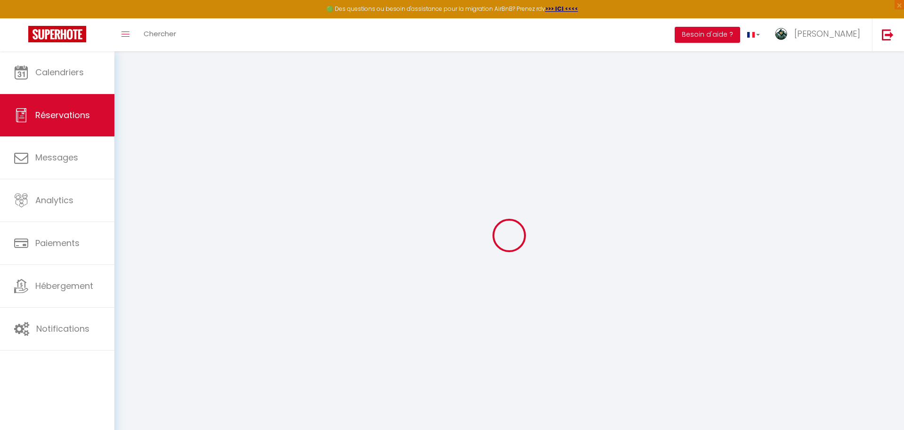
type input "[STREET_ADDRESS]"
type input "Landevieille"
select select "FR"
select select "78425"
select select "1"
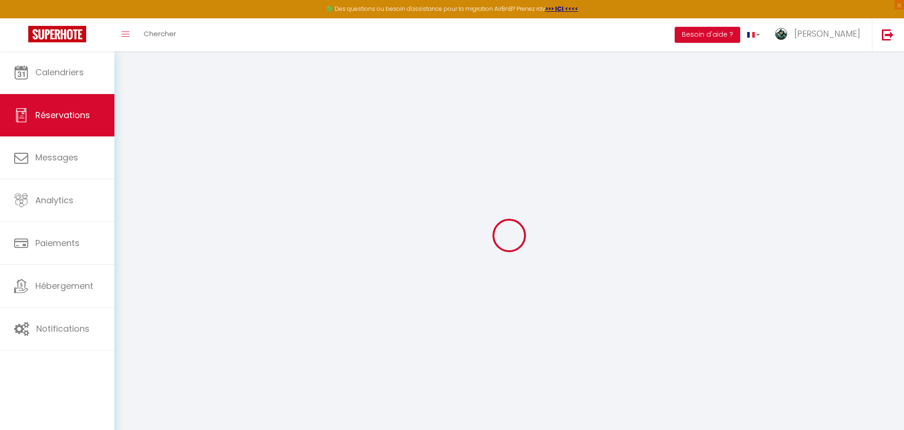
type input "[PERSON_NAME] 14 Février 2026"
select select
type input "[PERSON_NAME] 21 Février 2026"
select select
type input "4"
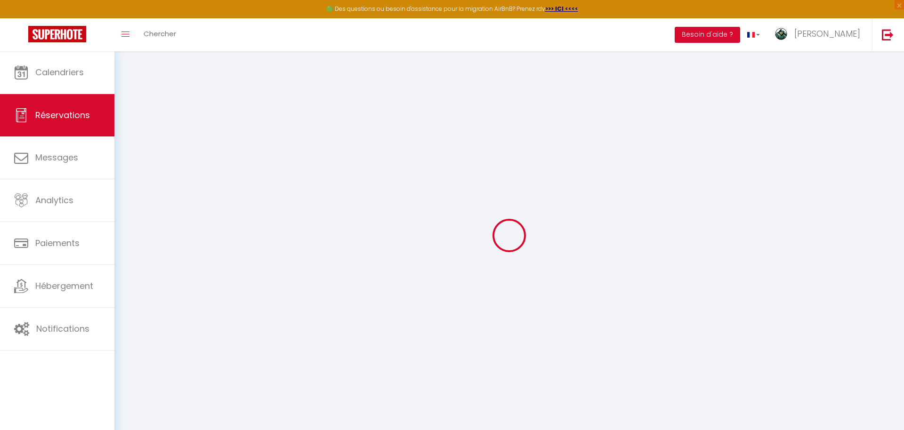
type input "2"
select select "10"
select select
type input "2149"
checkbox input "false"
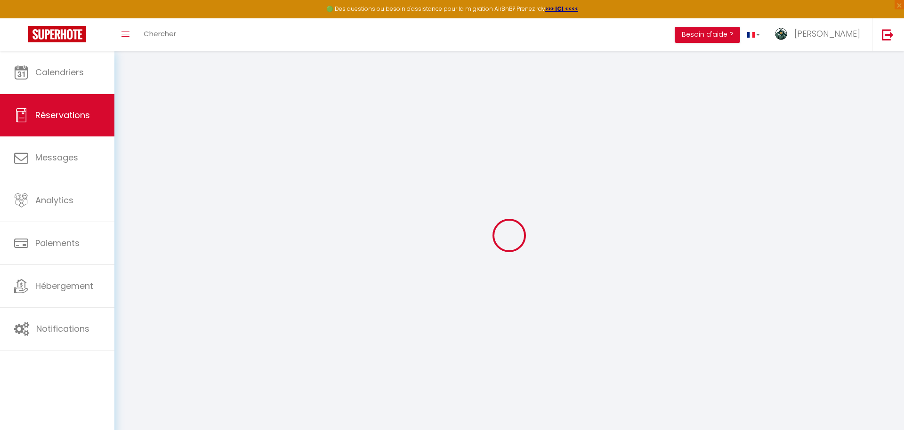
type input "2149"
type input "0"
select select
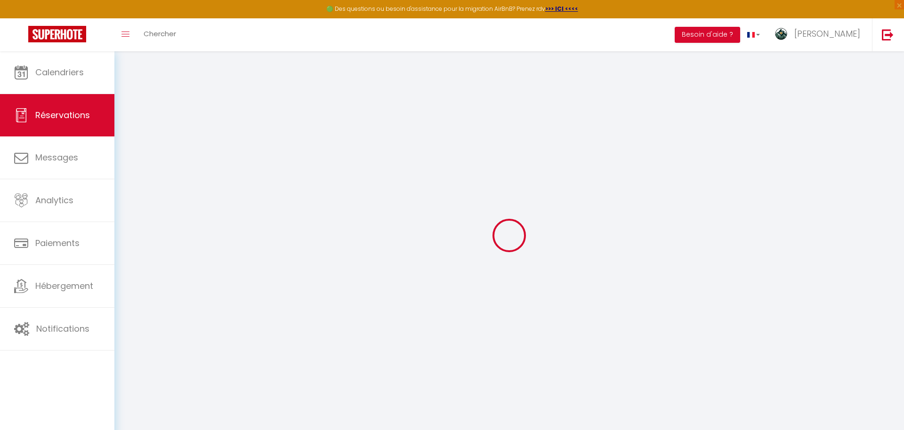
select select
select select "14"
checkbox input "false"
select select
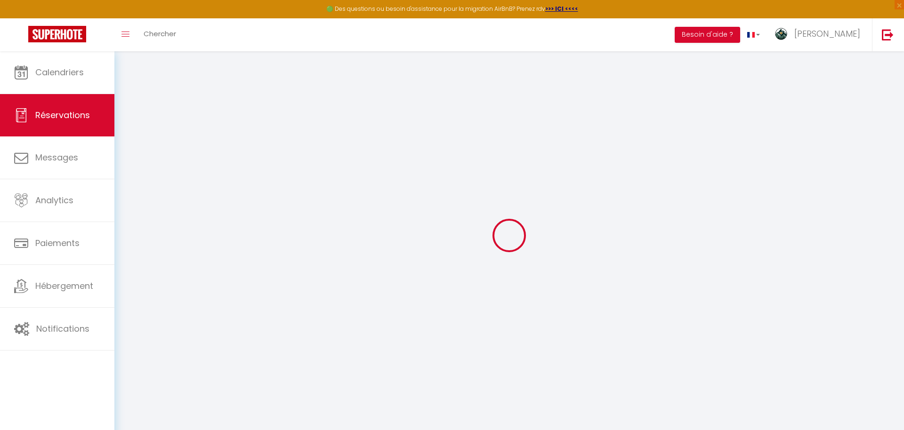
checkbox input "false"
select select
checkbox input "false"
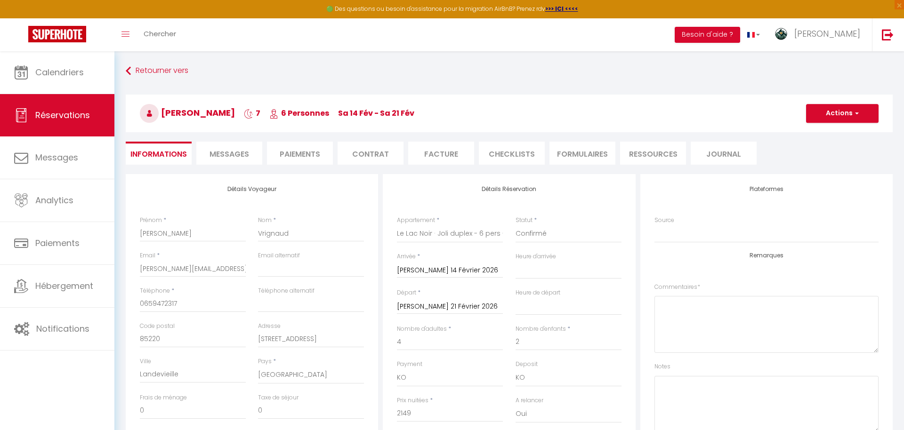
select select
checkbox input "false"
select select "14:00"
select select "09:00"
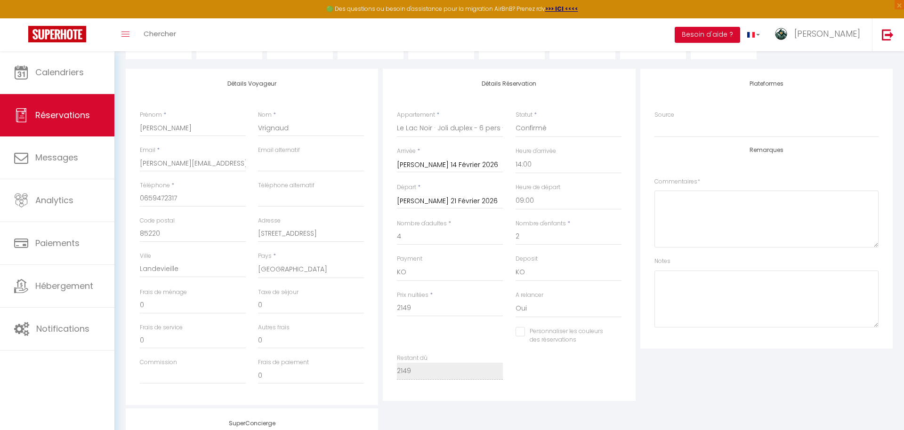
scroll to position [115, 0]
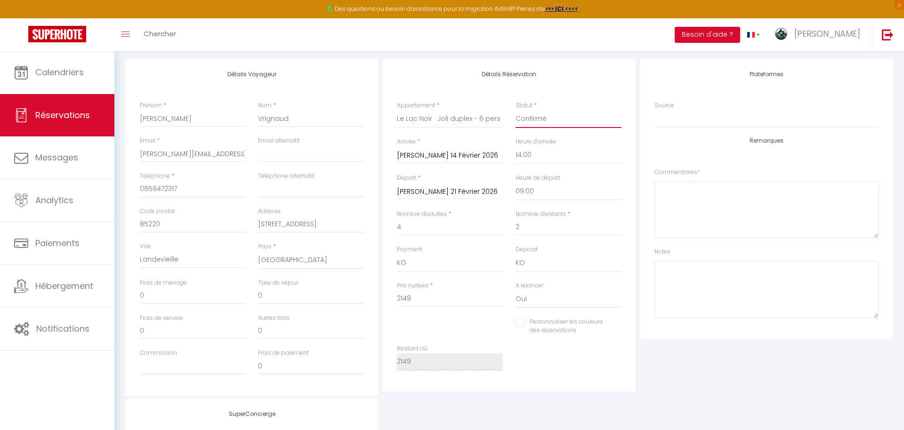
click at [558, 117] on select "Confirmé Non Confirmé Annulé Annulé par le voyageur No Show Request" at bounding box center [569, 119] width 106 height 18
select select "1"
click at [575, 94] on div "Détails Réservation Appartement * L'ECRIN - Grand appartement cosy 8 pers pieds…" at bounding box center [509, 225] width 252 height 332
click at [522, 326] on input "Personnaliser les couleurs des réservations" at bounding box center [563, 322] width 94 height 9
click at [523, 326] on input "Personnaliser les couleurs des réservations" at bounding box center [559, 322] width 87 height 9
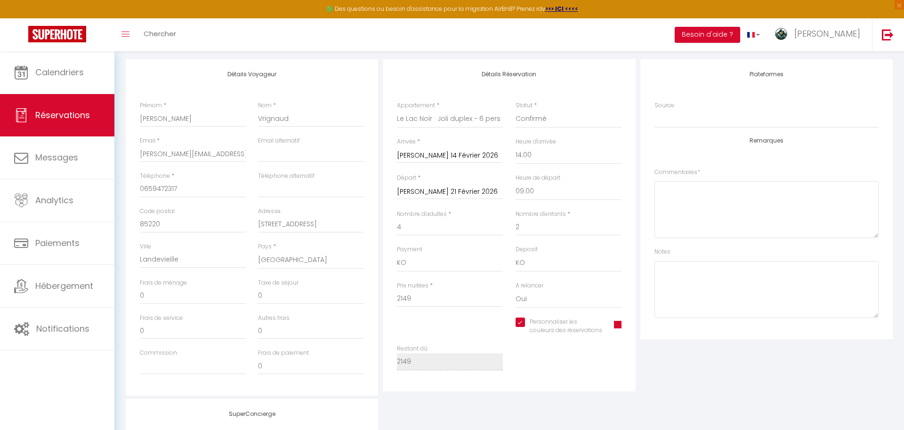
checkbox input "false"
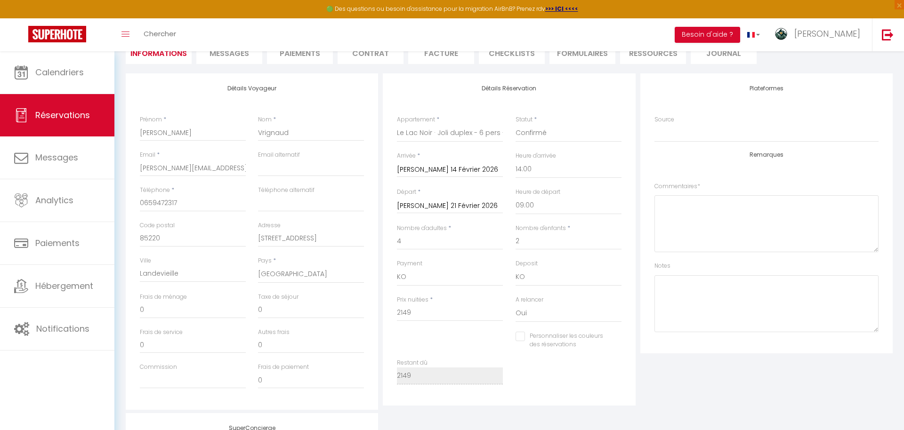
scroll to position [0, 0]
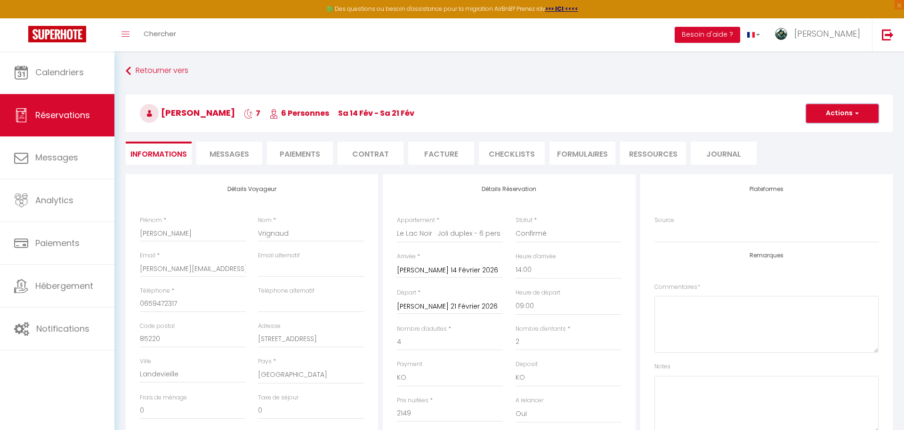
click at [813, 115] on button "Actions" at bounding box center [842, 113] width 73 height 19
click at [812, 137] on link "Enregistrer" at bounding box center [833, 134] width 74 height 12
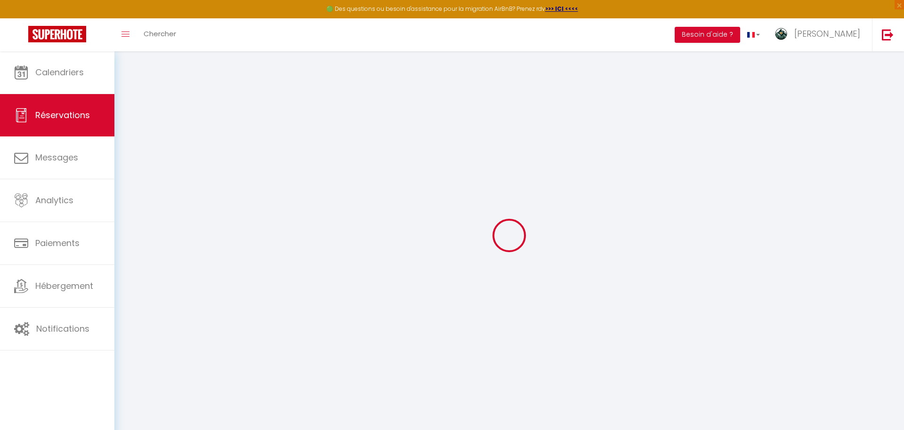
select select "not_cancelled"
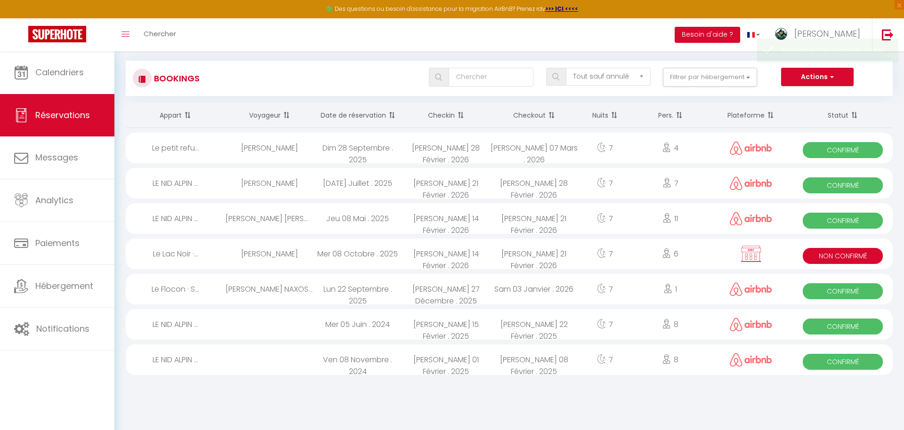
scroll to position [49, 0]
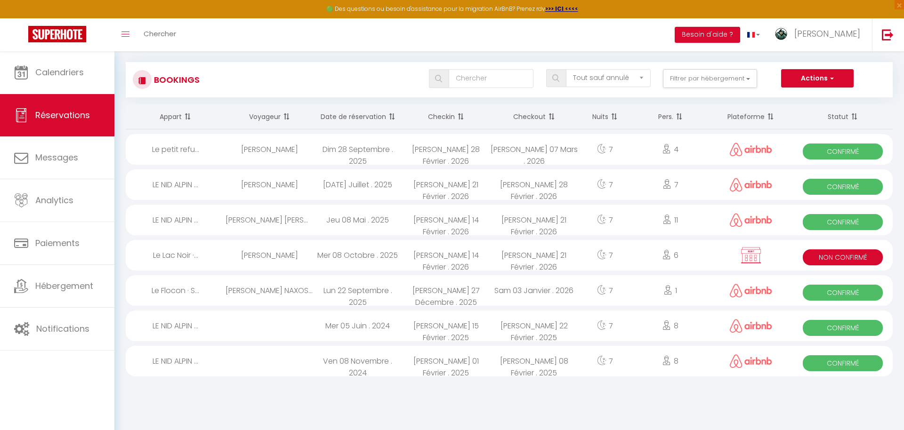
click at [560, 262] on div "[DATE] . 2026" at bounding box center [534, 255] width 88 height 31
select select "KO"
select select "0"
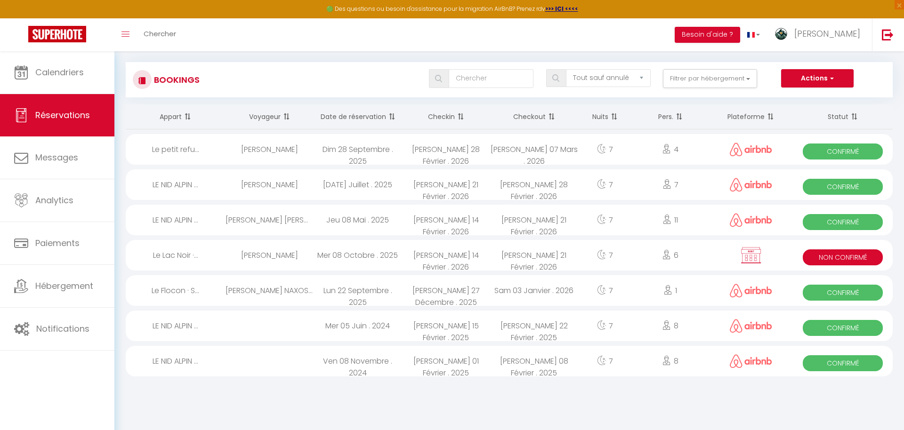
select select "1"
select select
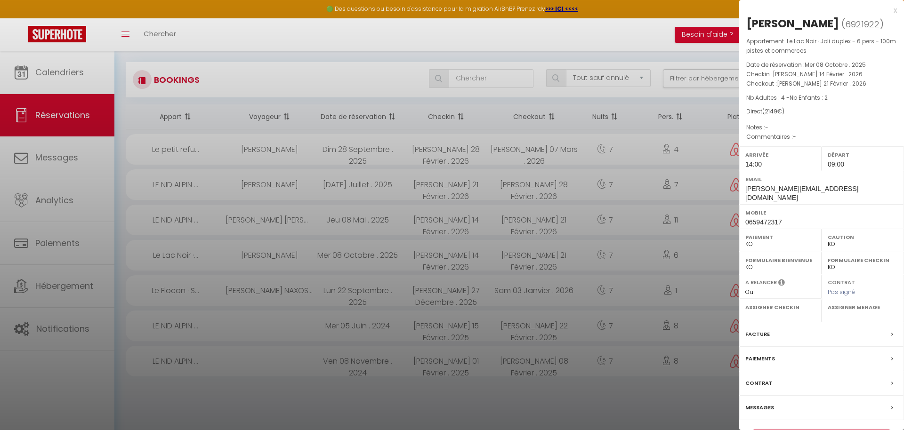
click at [771, 240] on select "OK KO" at bounding box center [781, 244] width 70 height 8
click at [785, 263] on select "OK KO" at bounding box center [781, 267] width 70 height 8
click at [757, 263] on select "OK KO" at bounding box center [781, 267] width 70 height 8
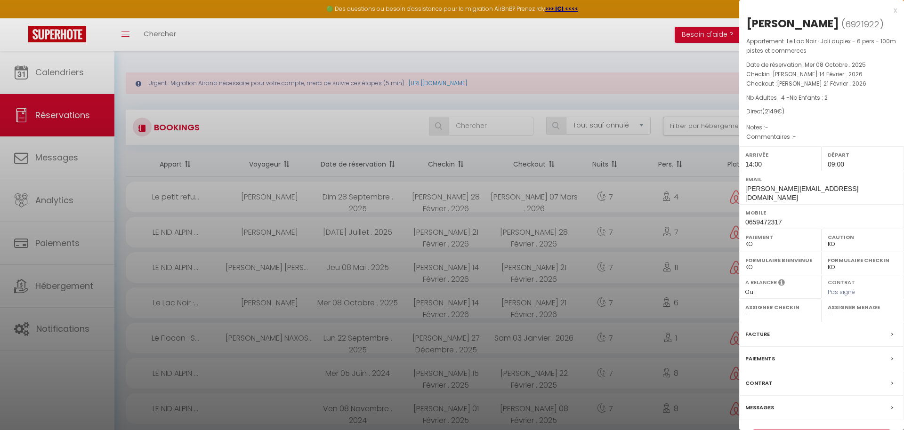
scroll to position [0, 0]
click at [683, 354] on div at bounding box center [452, 215] width 904 height 430
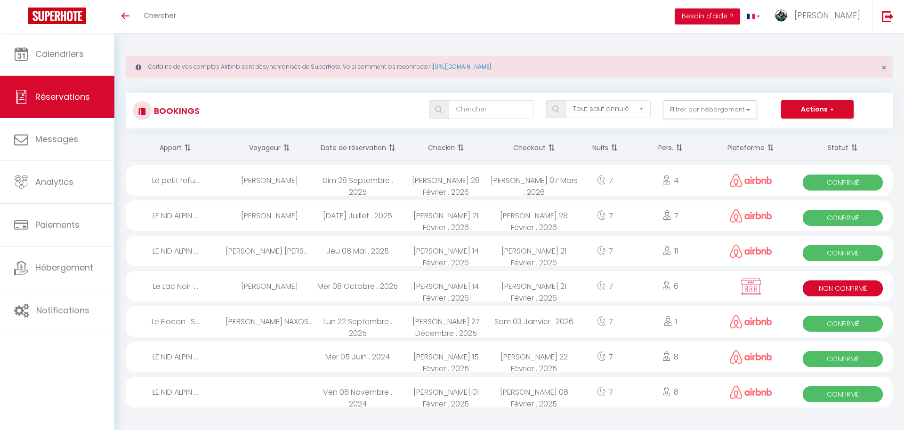
click at [840, 285] on span "Non Confirmé" at bounding box center [843, 289] width 80 height 16
select select "KO"
select select "0"
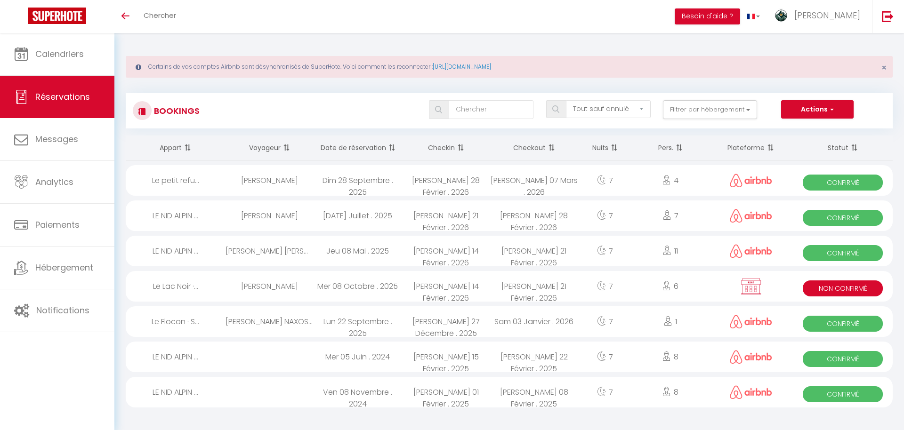
select select "1"
select select
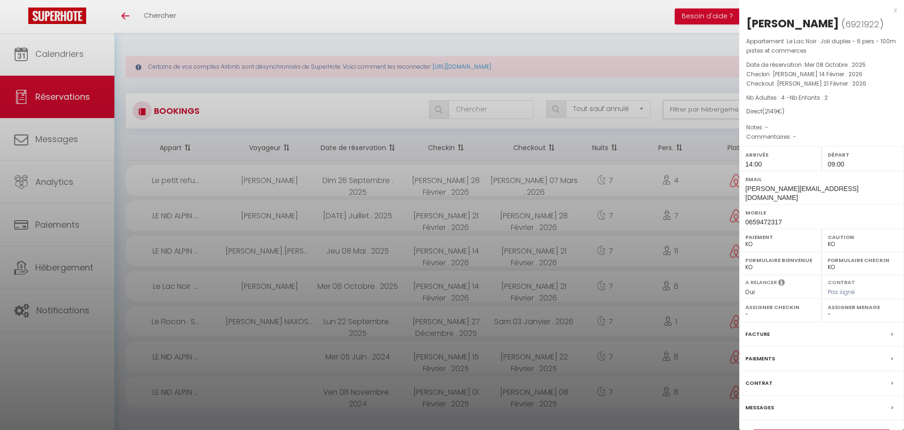
scroll to position [33, 0]
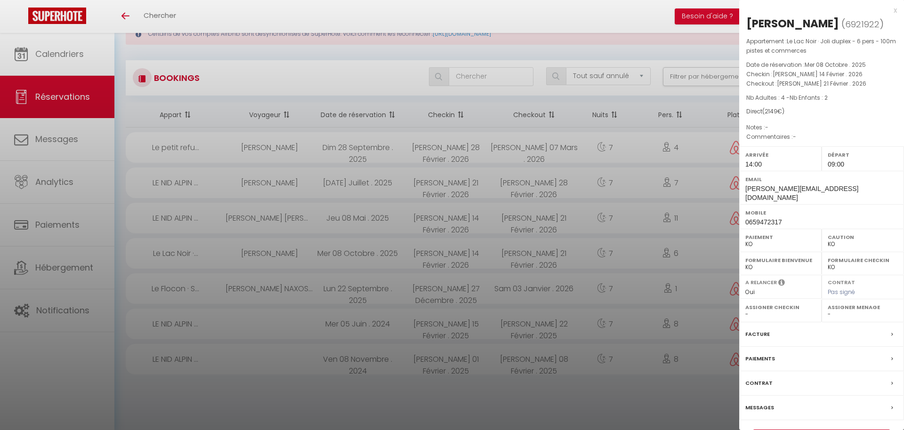
click at [831, 430] on link "Détails de la réservation" at bounding box center [822, 436] width 136 height 12
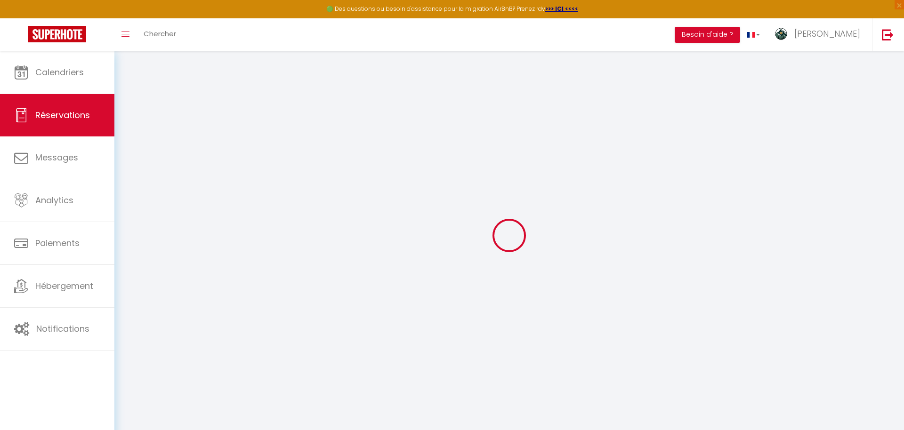
scroll to position [1, 0]
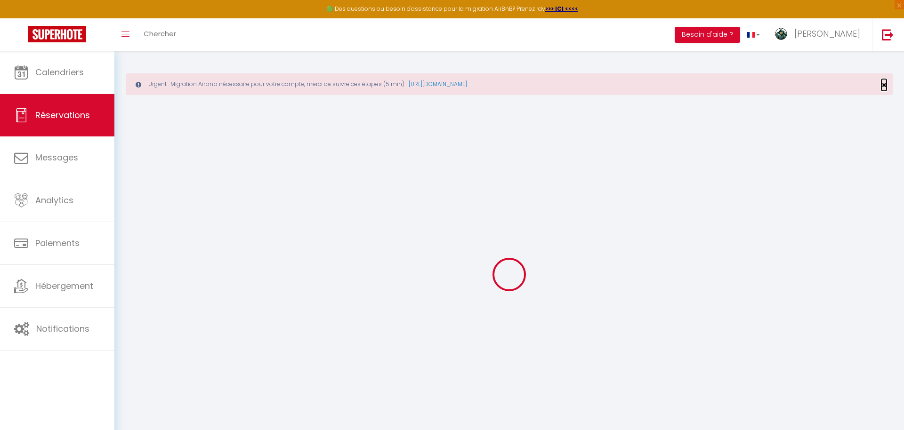
click at [885, 85] on span "×" at bounding box center [884, 85] width 5 height 12
select select
checkbox input "false"
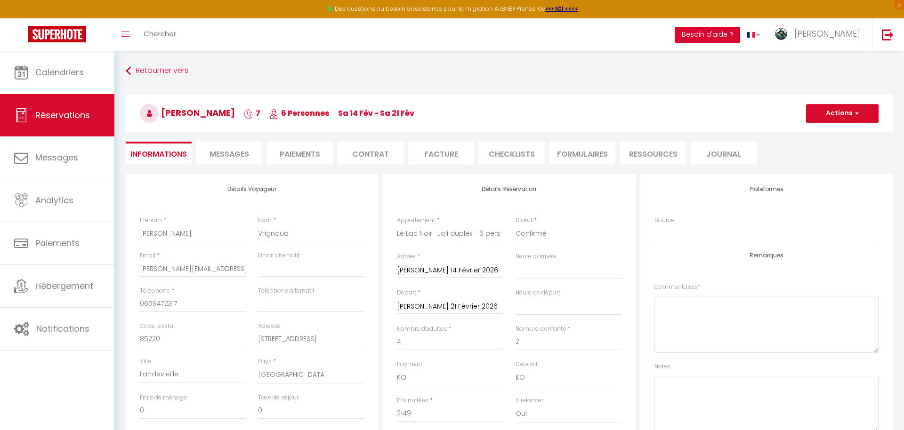
select select
checkbox input "false"
click at [531, 235] on select "Confirmé Non Confirmé [PERSON_NAME] par le voyageur No Show Request" at bounding box center [569, 234] width 106 height 18
select select "14:00"
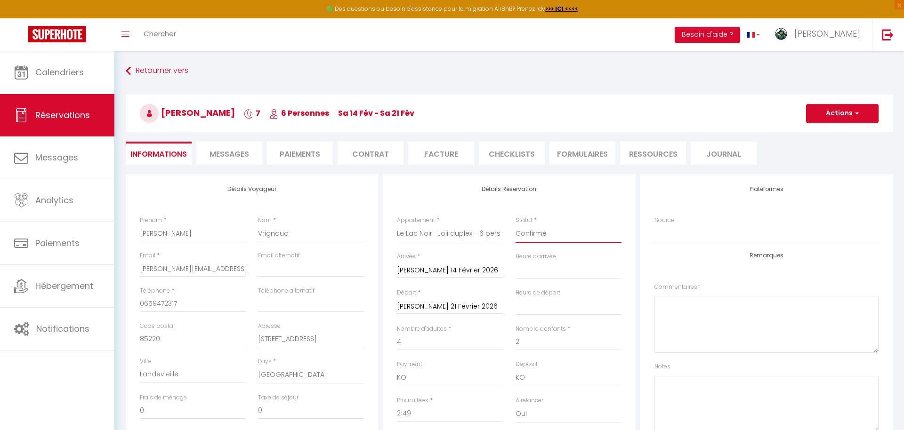
select select "09:00"
select select "1"
checkbox input "false"
click at [635, 220] on div "Détails Réservation Appartement * L'ECRIN - Grand appartement cosy 8 pers pieds…" at bounding box center [509, 340] width 252 height 332
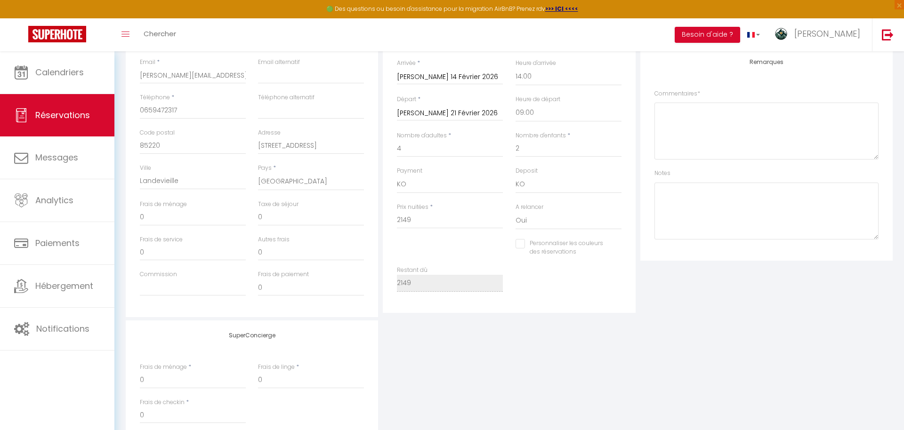
scroll to position [196, 0]
click at [437, 219] on input "2149" at bounding box center [450, 217] width 106 height 17
type input "214"
checkbox input "false"
type input "21"
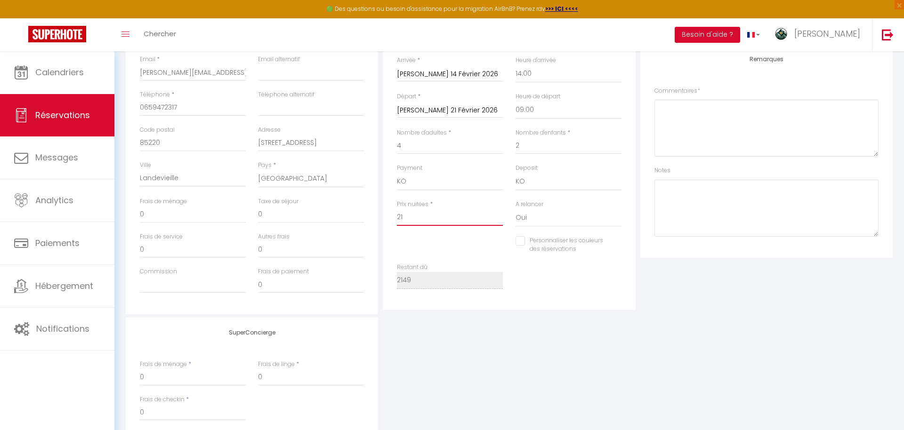
checkbox input "false"
type input "215"
checkbox input "false"
type input "2150"
checkbox input "false"
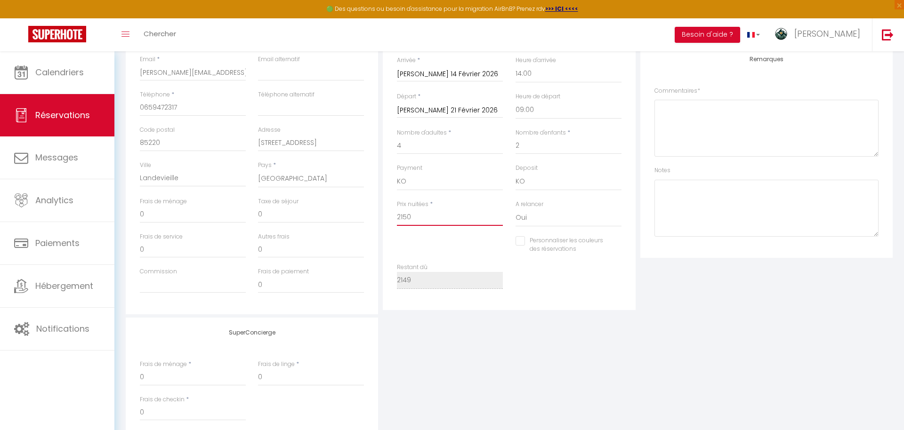
type input "2150"
click at [516, 315] on div "Détails Voyageur Prénom * Nicolas Nom * Vrignaud Email * nicolas_vrignaud@orang…" at bounding box center [509, 212] width 767 height 469
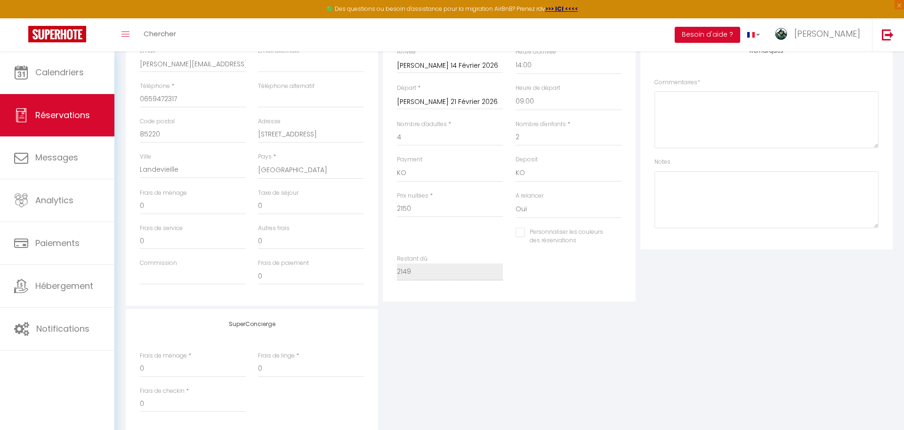
scroll to position [195, 0]
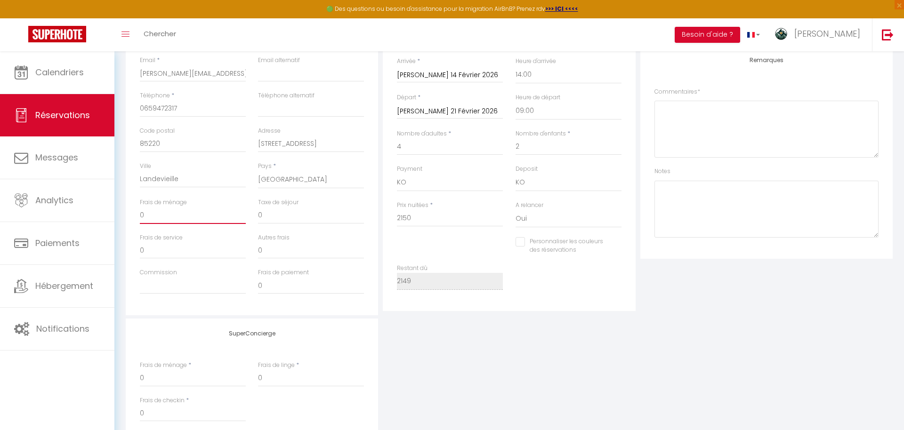
click at [162, 212] on input "0" at bounding box center [193, 215] width 106 height 17
checkbox input "false"
type input "1"
checkbox input "false"
type input "10"
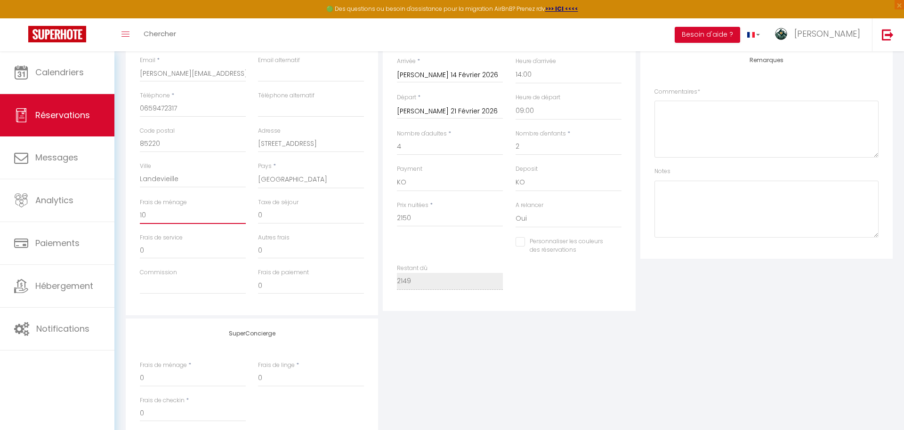
checkbox input "false"
type input "100"
checkbox input "false"
type input "100"
click at [497, 345] on div "SuperConcierge Frais de ménage * 0 Frais de linge * 0 Frais de checkin * 0" at bounding box center [509, 381] width 772 height 124
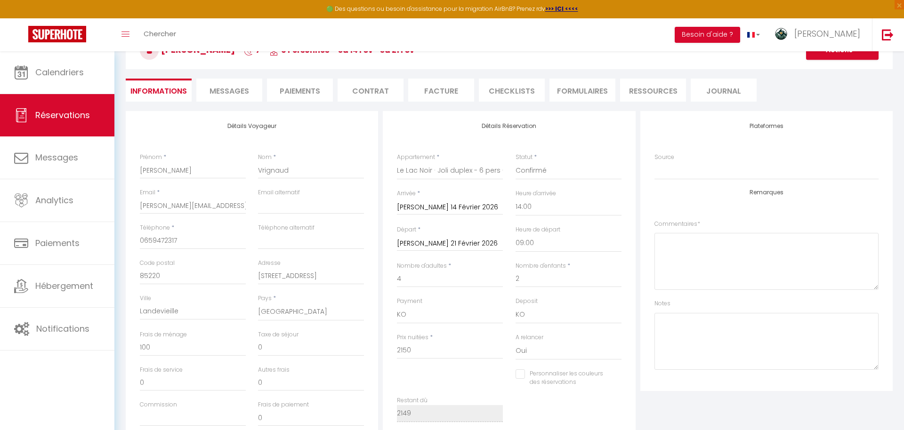
scroll to position [0, 0]
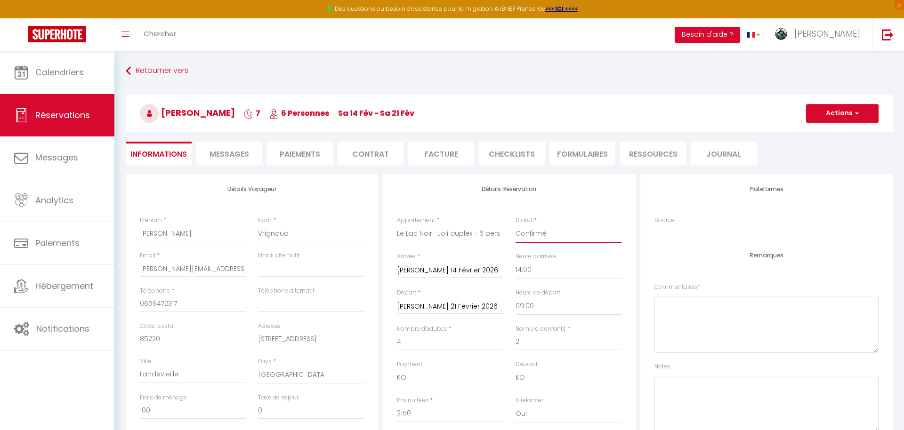
click at [533, 235] on select "Confirmé Non Confirmé [PERSON_NAME] par le voyageur No Show Request" at bounding box center [569, 234] width 106 height 18
click at [823, 114] on button "Actions" at bounding box center [842, 113] width 73 height 19
click at [821, 132] on link "Enregistrer" at bounding box center [833, 134] width 74 height 12
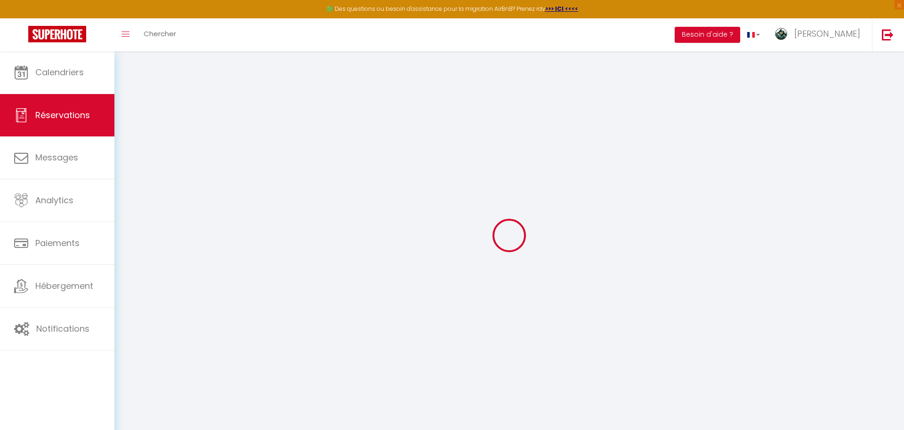
select select "not_cancelled"
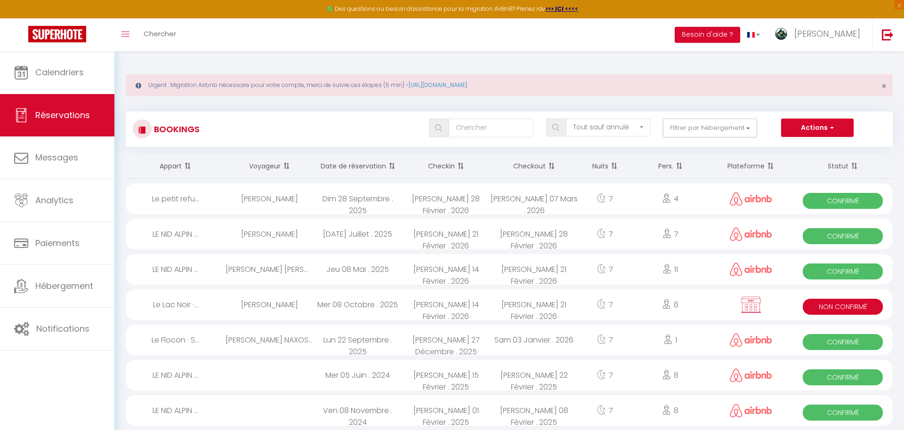
click at [888, 86] on div "Urgent : Migration Airbnb nécessaire pour votre compte, merci de suivre ces éta…" at bounding box center [509, 85] width 767 height 22
click at [883, 87] on span "×" at bounding box center [884, 86] width 5 height 12
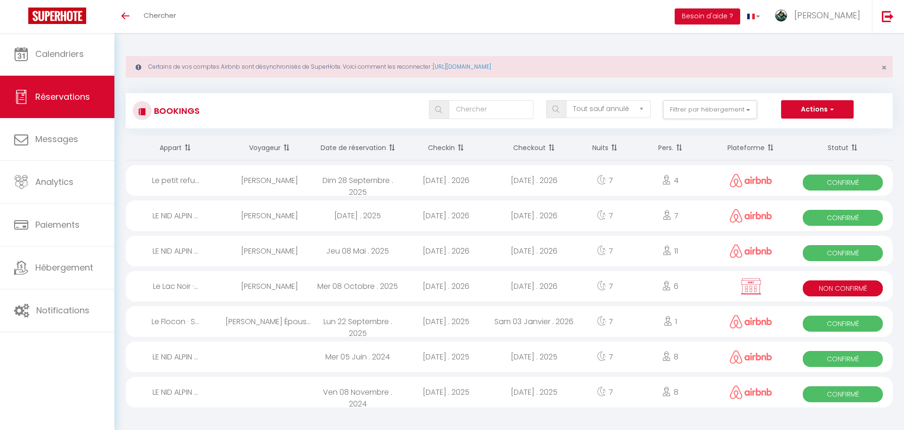
click at [681, 281] on div "6" at bounding box center [670, 286] width 77 height 31
select select "KO"
select select "0"
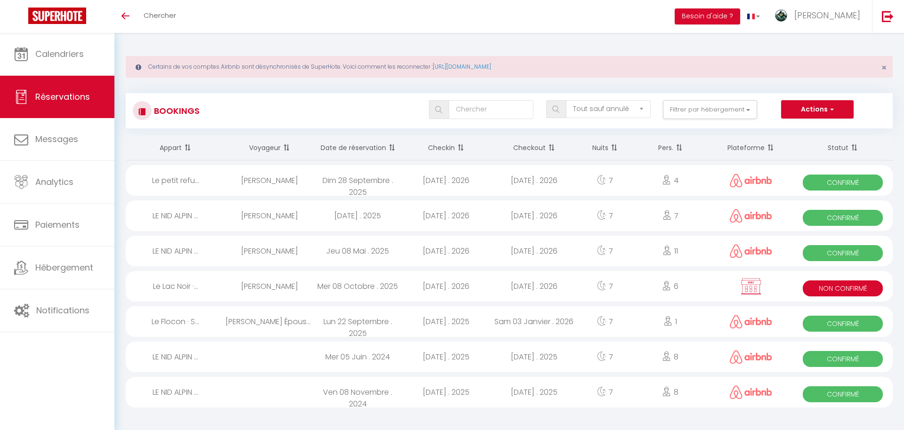
select select "1"
select select
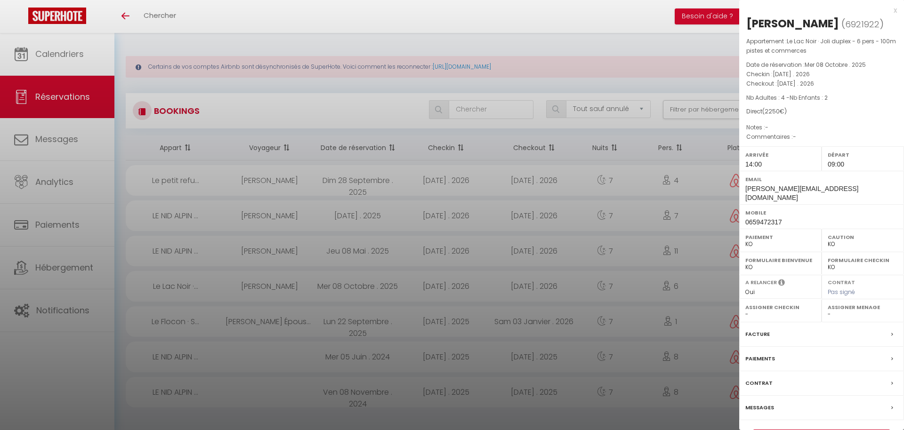
click at [820, 430] on link "Détails de la réservation" at bounding box center [822, 436] width 136 height 12
select select
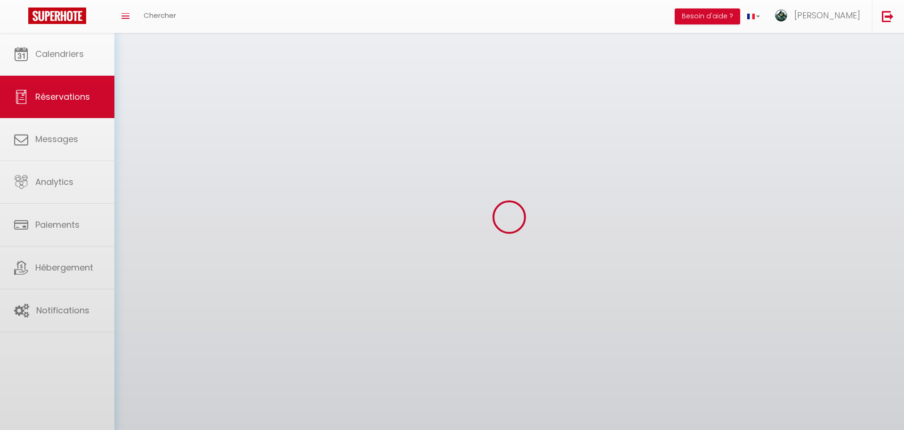
select select
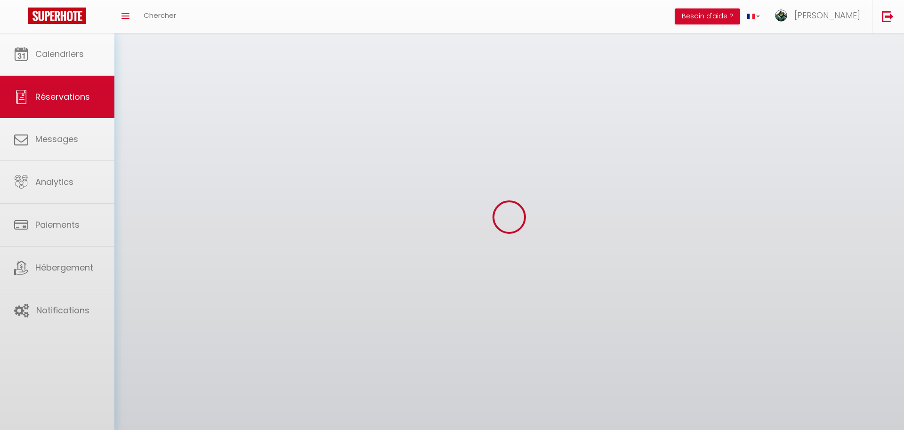
select select
checkbox input "false"
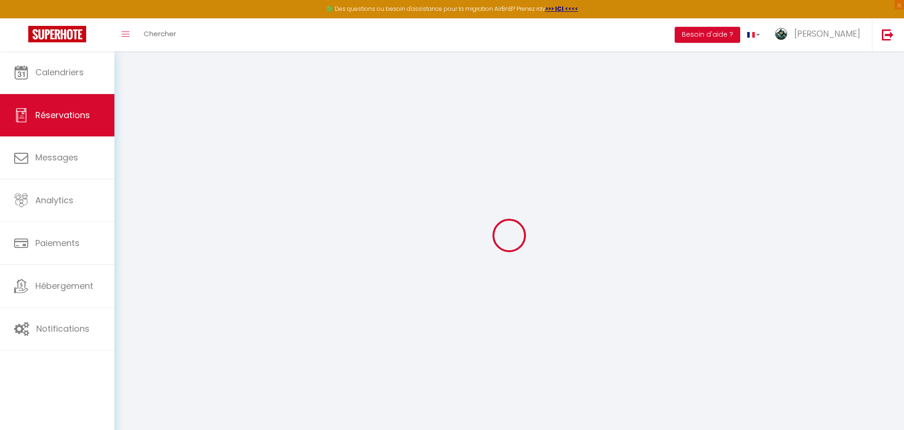
select select
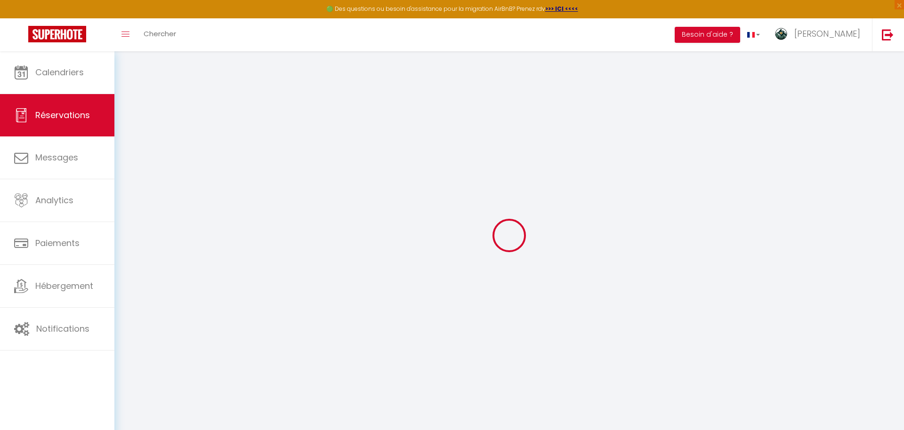
select select
checkbox input "false"
select select
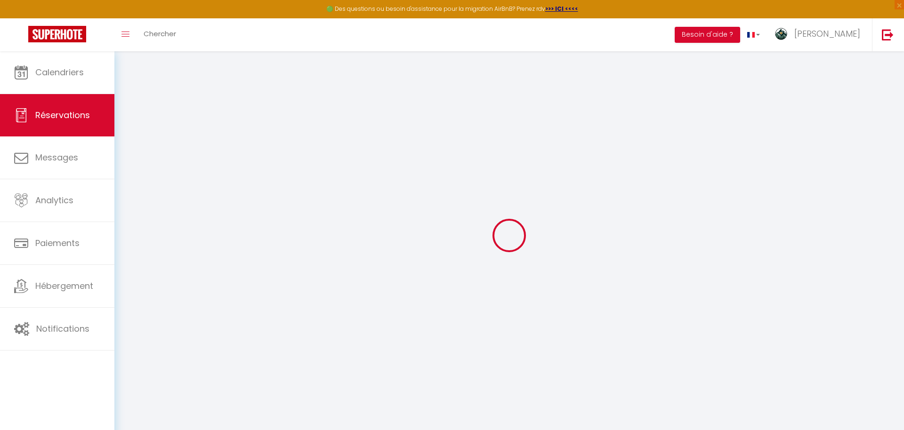
select select
checkbox input "false"
select select
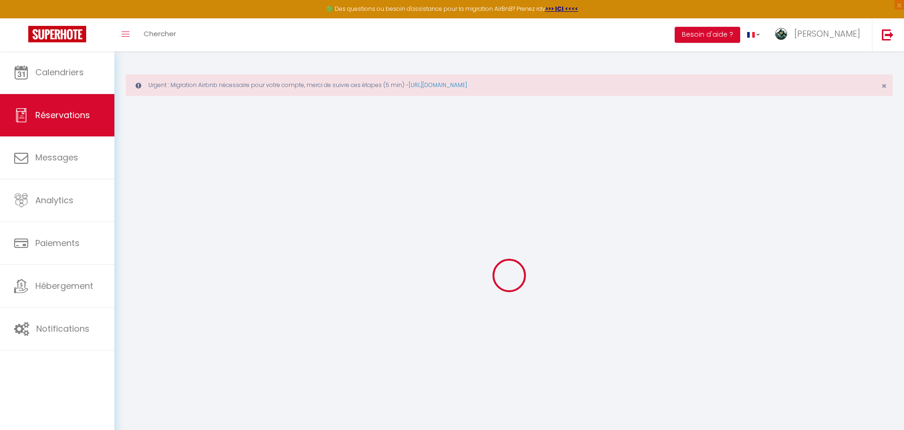
type input "[PERSON_NAME]"
type input "Vrignaud"
type input "[PERSON_NAME][EMAIL_ADDRESS][DOMAIN_NAME]"
type input "0659472317"
type input "85220"
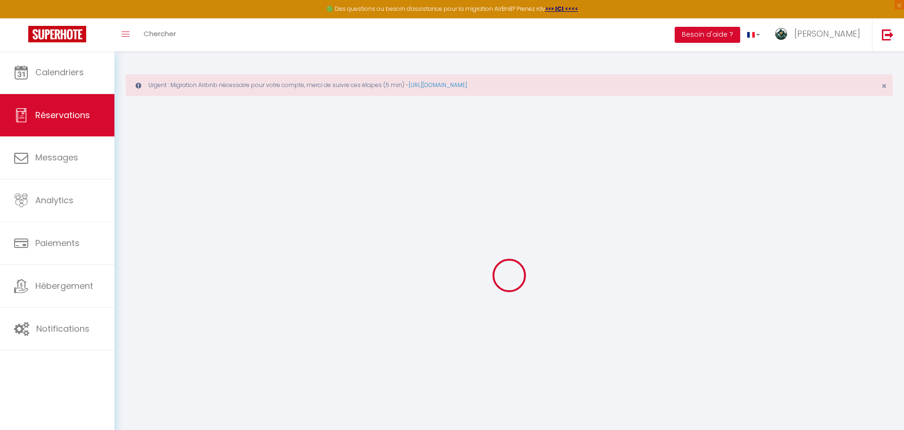
type input "[STREET_ADDRESS]"
type input "Landevieille"
select select "FR"
select select "78425"
select select "1"
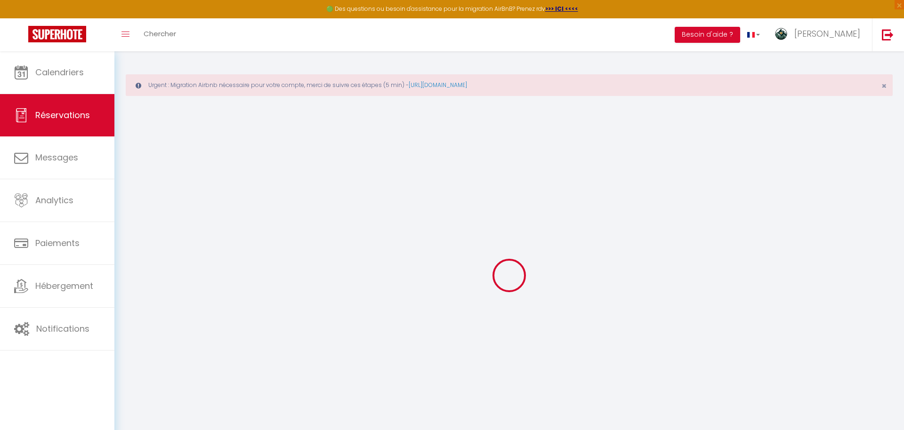
type input "[PERSON_NAME] 14 Février 2026"
select select
type input "[PERSON_NAME] 21 Février 2026"
select select
type input "4"
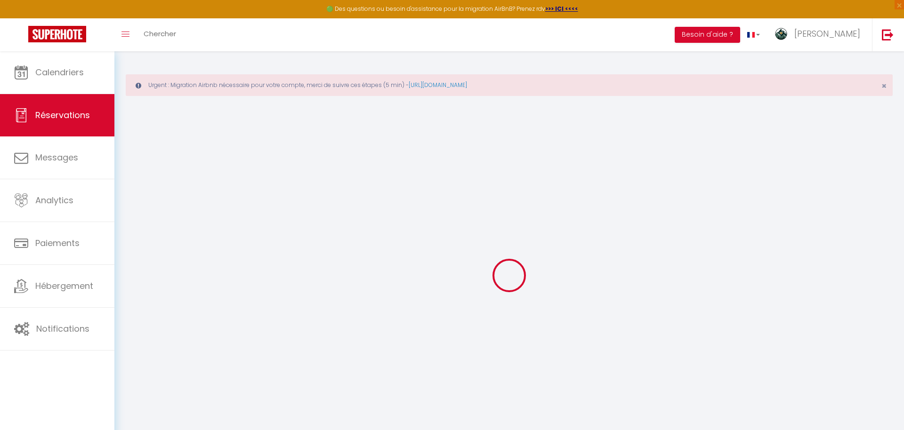
type input "2"
select select "10"
select select
type input "2150"
checkbox input "false"
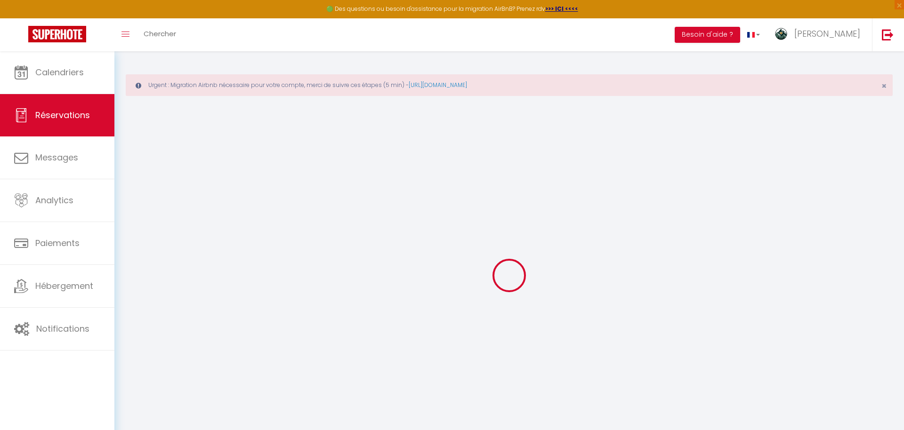
type input "2250"
type input "0"
select select
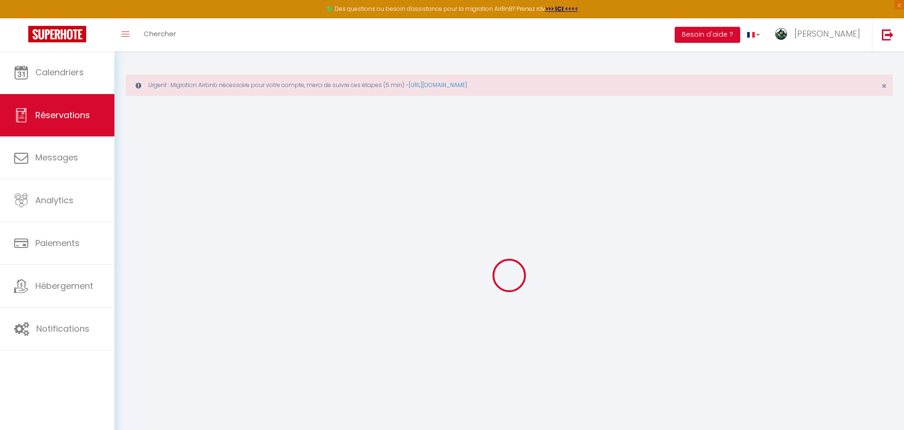
select select
select select "14"
checkbox input "false"
select select
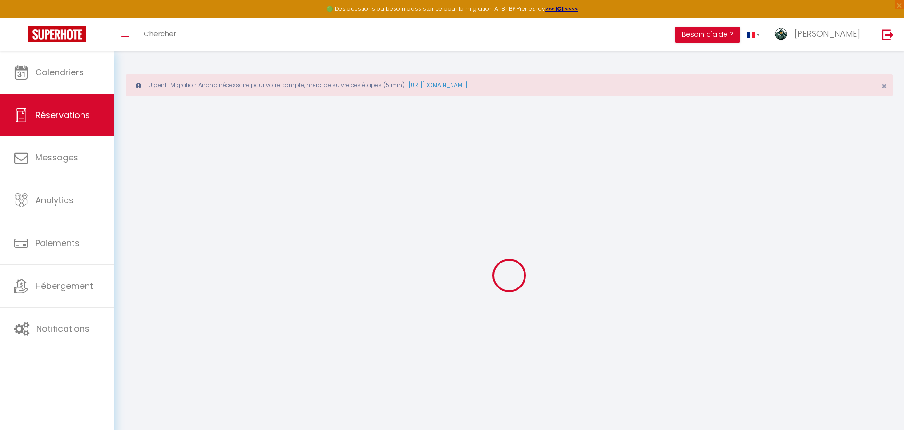
checkbox input "false"
select select
checkbox input "false"
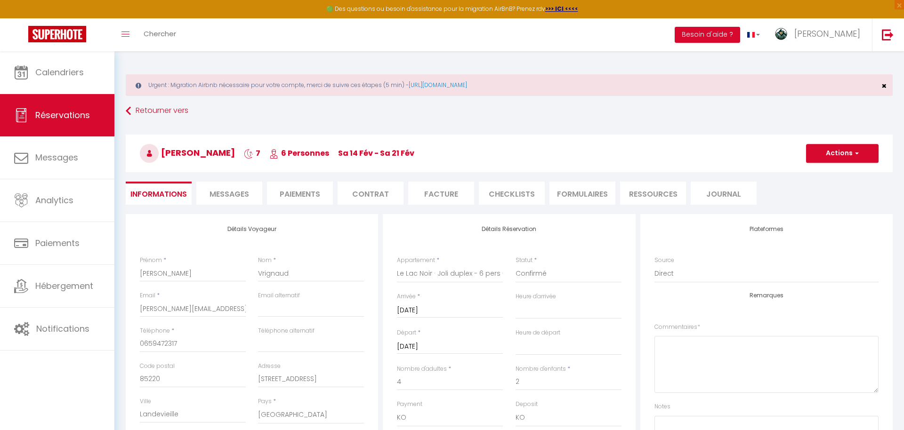
type input "100"
select select
checkbox input "false"
select select "14:00"
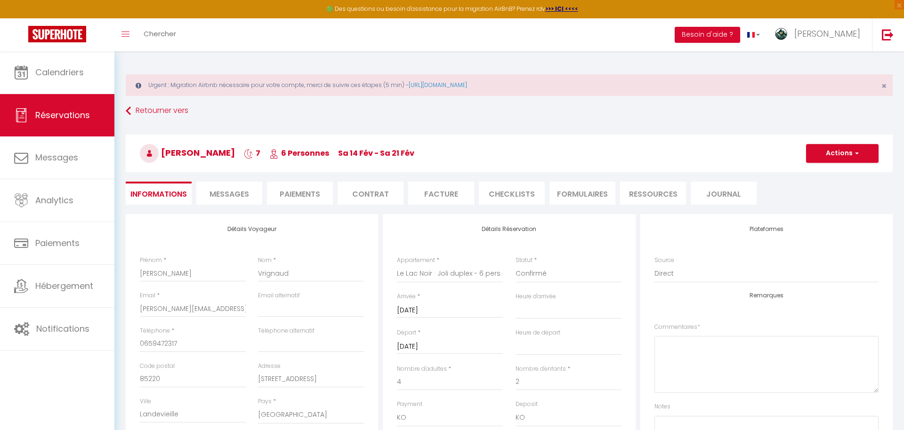
select select "09:00"
click at [584, 276] on select "Confirmé Non Confirmé [PERSON_NAME] par le voyageur No Show Request" at bounding box center [569, 274] width 106 height 18
drag, startPoint x: 828, startPoint y: 138, endPoint x: 827, endPoint y: 144, distance: 5.4
click at [828, 139] on h3 "Nicolas Vrignaud 7 6 Personnes sa 14 Fév - sa 21 Fév" at bounding box center [509, 154] width 767 height 38
click at [827, 146] on button "Actions" at bounding box center [842, 153] width 73 height 19
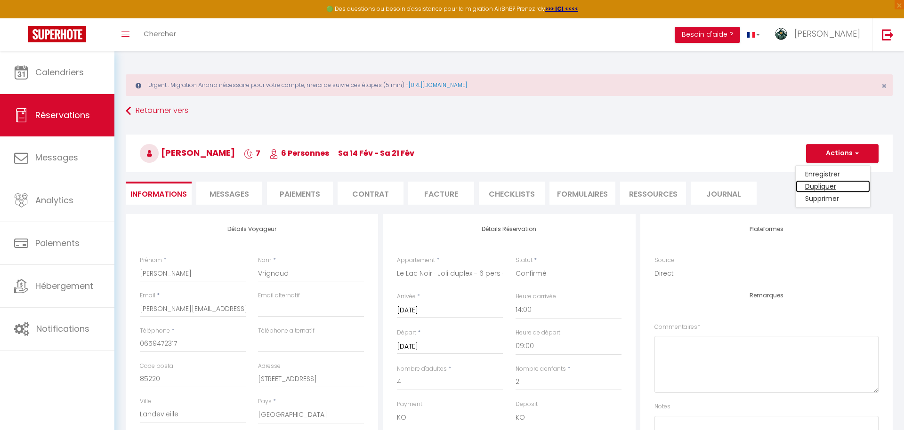
click at [829, 189] on link "Dupliquer" at bounding box center [833, 186] width 74 height 12
select select
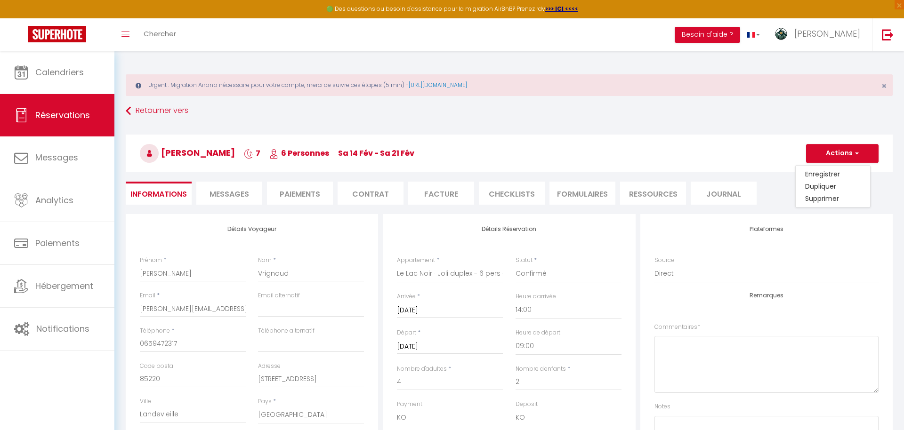
checkbox input "false"
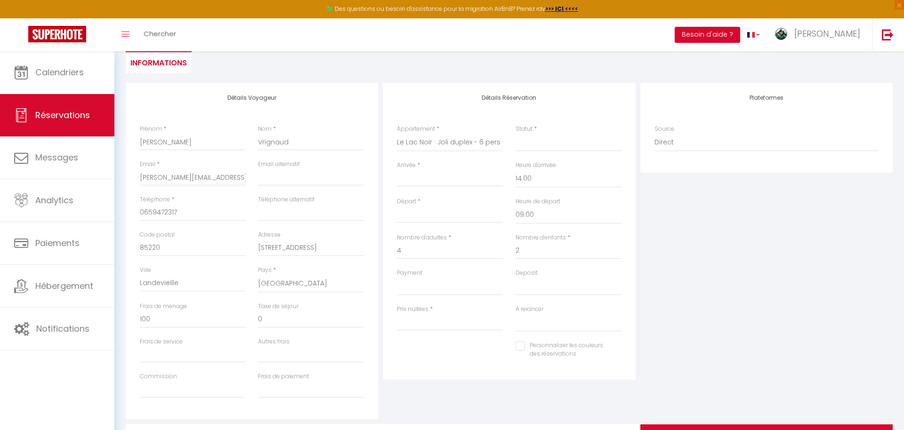
scroll to position [133, 0]
click at [434, 181] on input "Arrivée" at bounding box center [450, 177] width 106 height 12
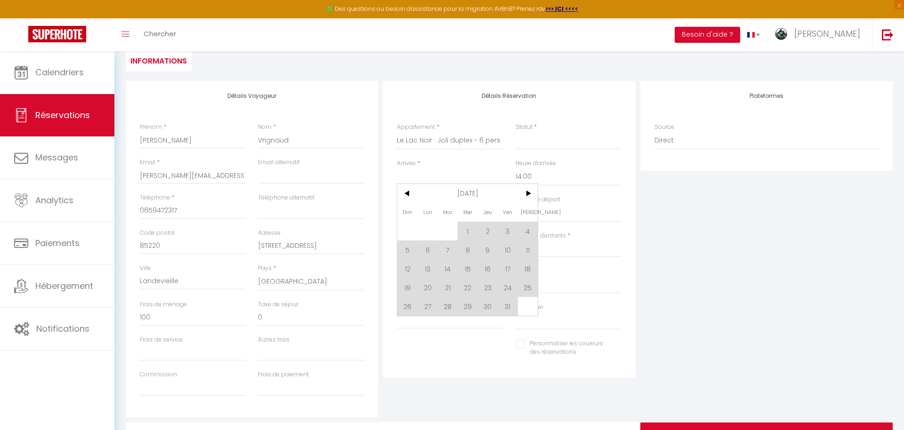
click at [538, 195] on div "< Oct 2025 > Dim Lun Mar Mer Jeu Ven Sam 1 2 3 4 5 6 7 8 9 10 11 12 13 14 15 16…" at bounding box center [467, 250] width 141 height 133
drag, startPoint x: 534, startPoint y: 197, endPoint x: 512, endPoint y: 196, distance: 21.7
click at [534, 197] on span ">" at bounding box center [528, 193] width 20 height 19
click at [528, 195] on span ">" at bounding box center [528, 193] width 20 height 19
click at [529, 195] on span ">" at bounding box center [528, 193] width 20 height 19
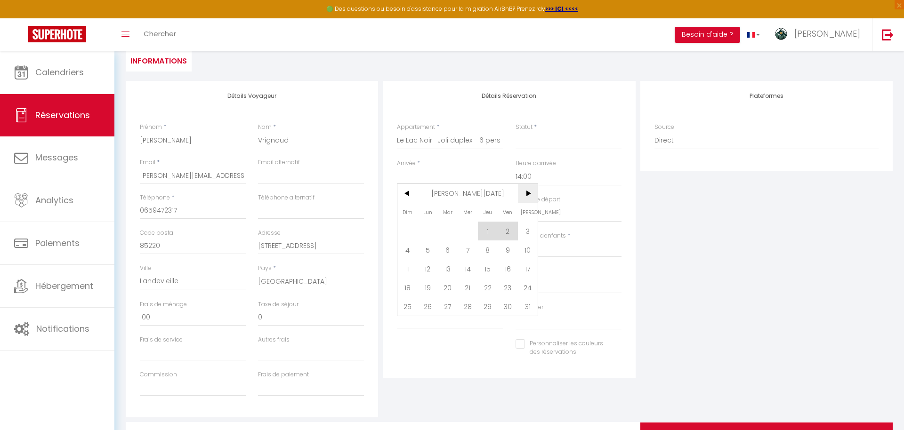
click at [535, 195] on span ">" at bounding box center [528, 193] width 20 height 19
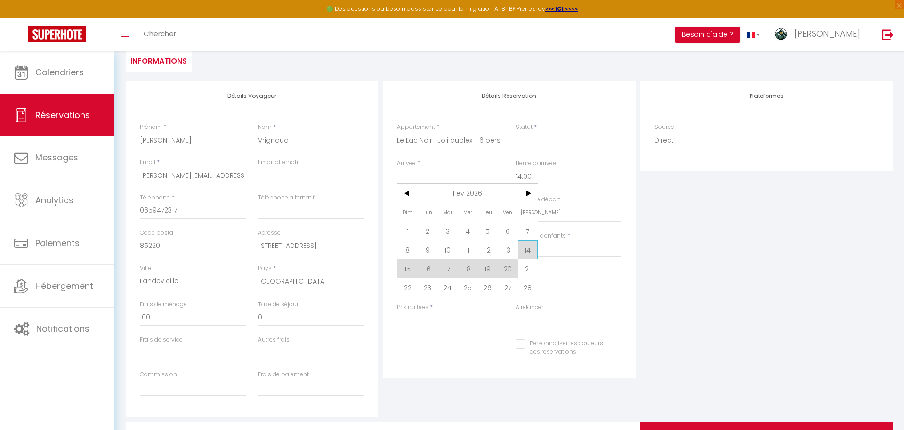
drag, startPoint x: 530, startPoint y: 248, endPoint x: 561, endPoint y: 216, distance: 45.0
click at [530, 248] on span "14" at bounding box center [528, 250] width 20 height 19
select select
type input "[PERSON_NAME] 14 Février 2026"
type input "Dim 15 Février 2026"
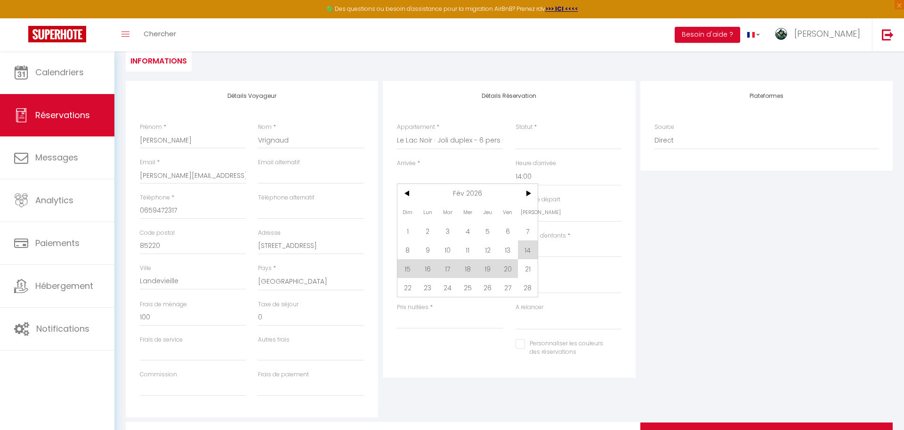
select select
checkbox input "false"
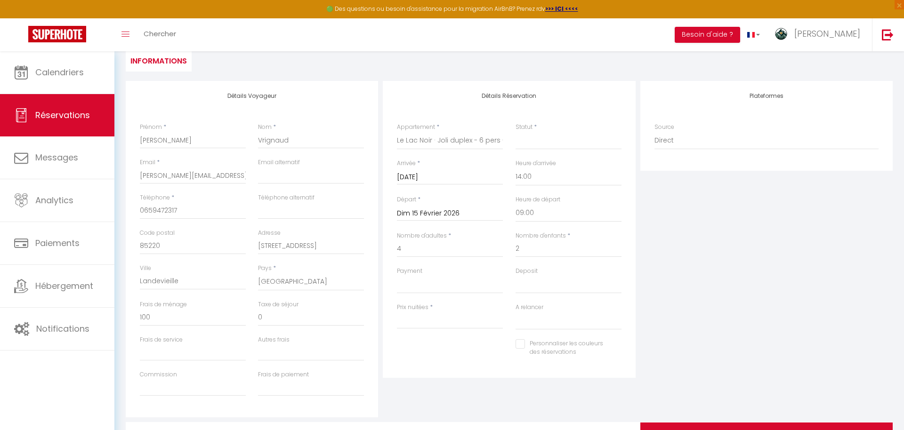
type input "0"
select select
type input "0"
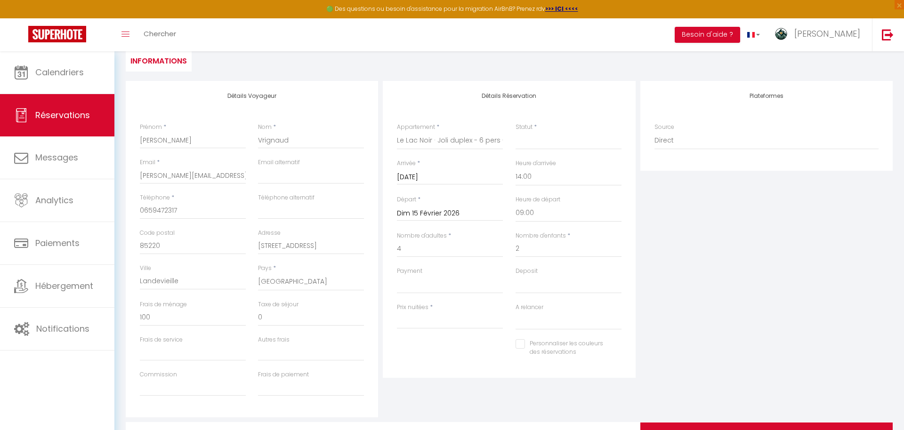
select select
checkbox input "false"
click at [471, 212] on input "Dim 15 Février 2026" at bounding box center [450, 214] width 106 height 12
click at [533, 306] on span "21" at bounding box center [528, 304] width 20 height 19
select select
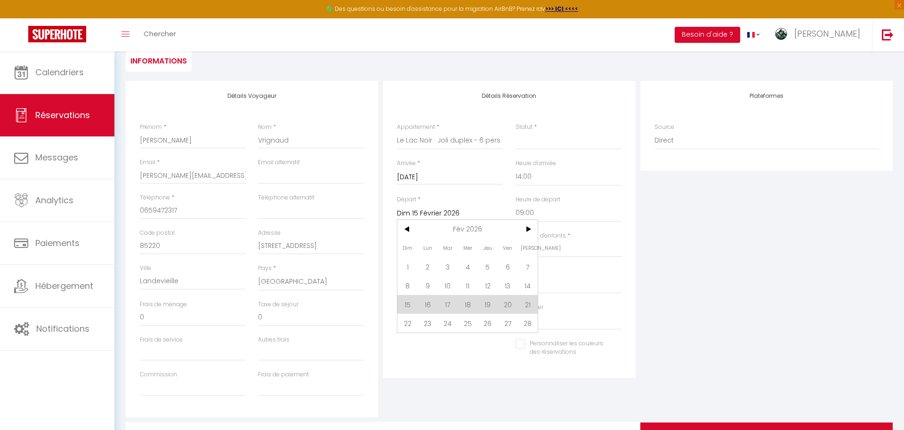
type input "[PERSON_NAME] 21 Février 2026"
select select
checkbox input "false"
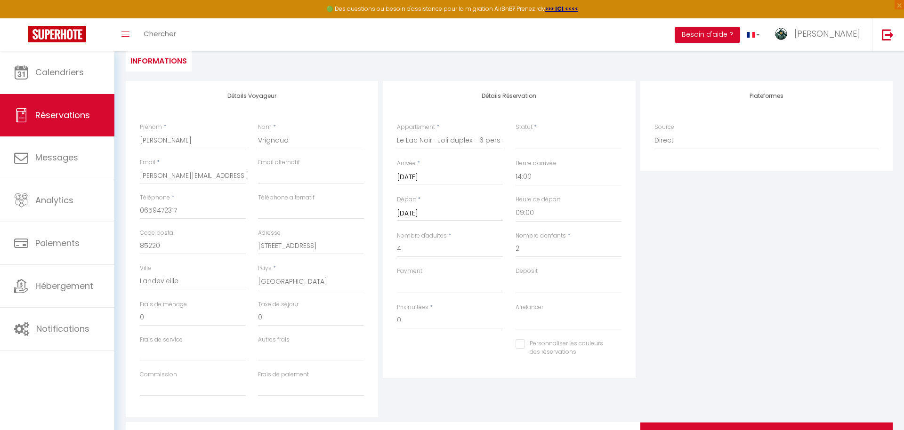
select select
checkbox input "false"
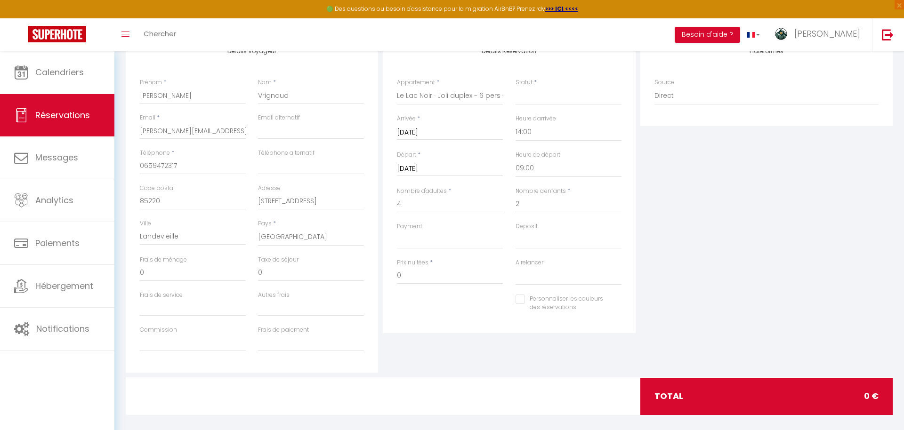
scroll to position [180, 0]
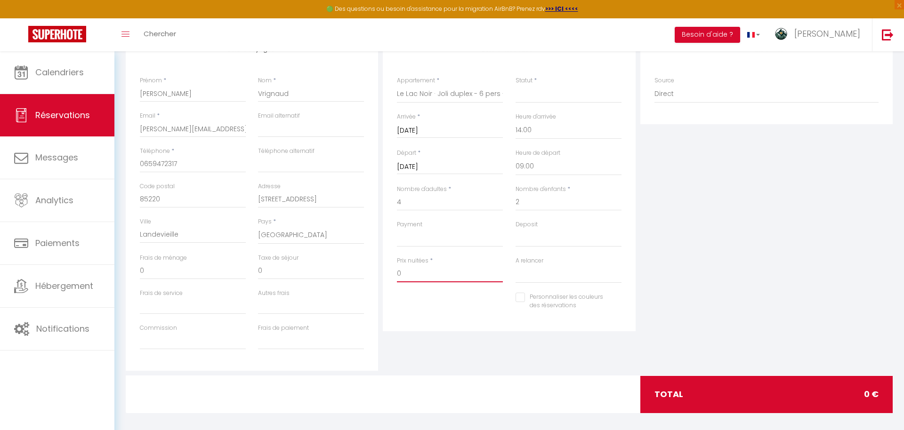
click at [440, 273] on input "0" at bounding box center [450, 274] width 106 height 17
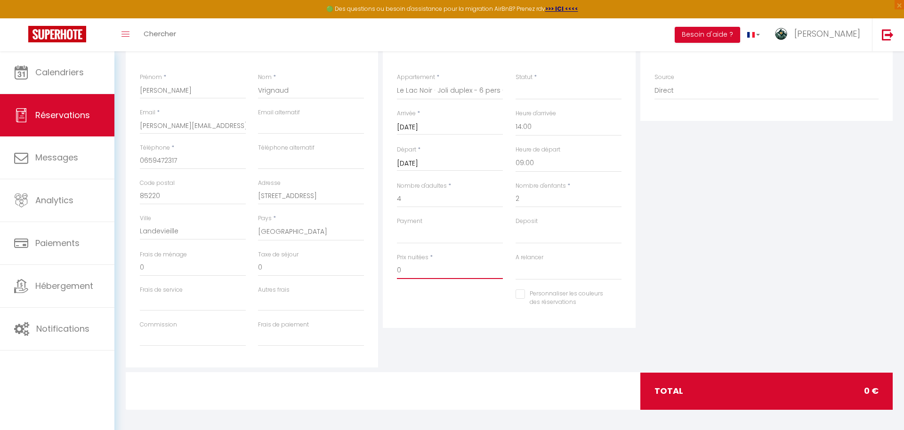
scroll to position [187, 0]
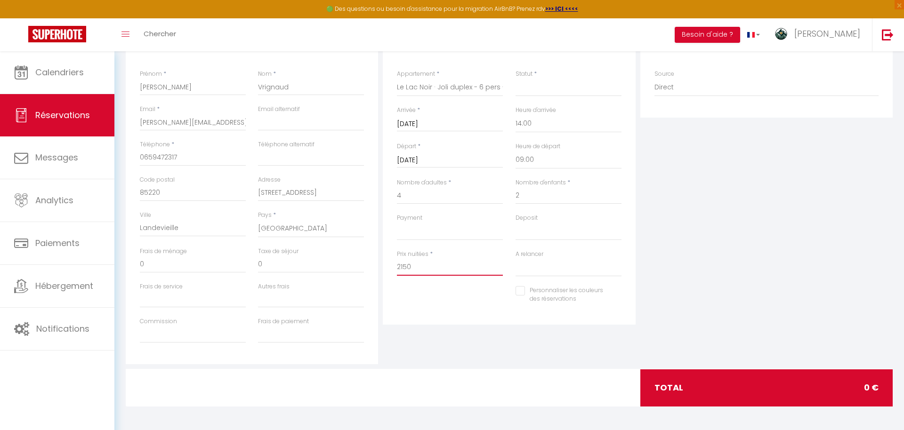
type input "2150"
click at [196, 266] on input "0" at bounding box center [193, 264] width 106 height 17
select select
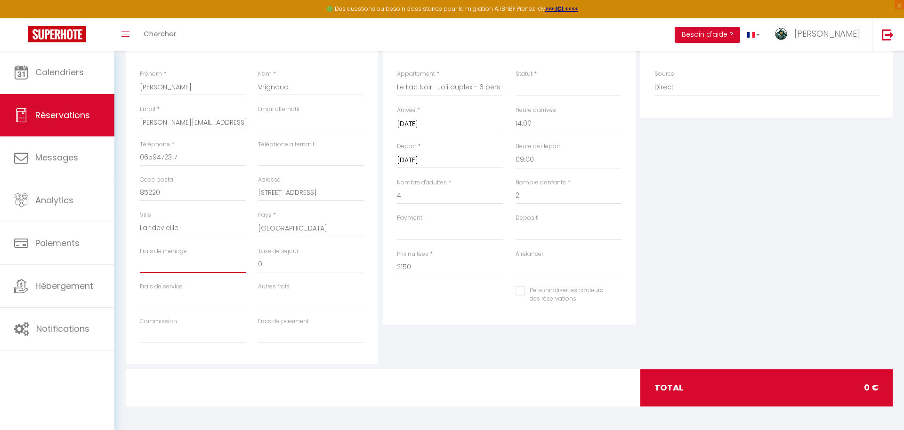
select select
checkbox input "false"
type input "1"
select select
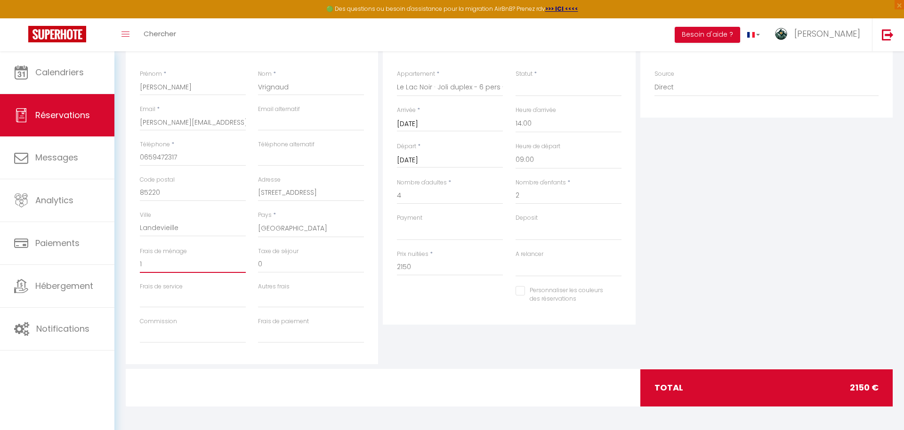
select select
checkbox input "false"
type input "10"
select select
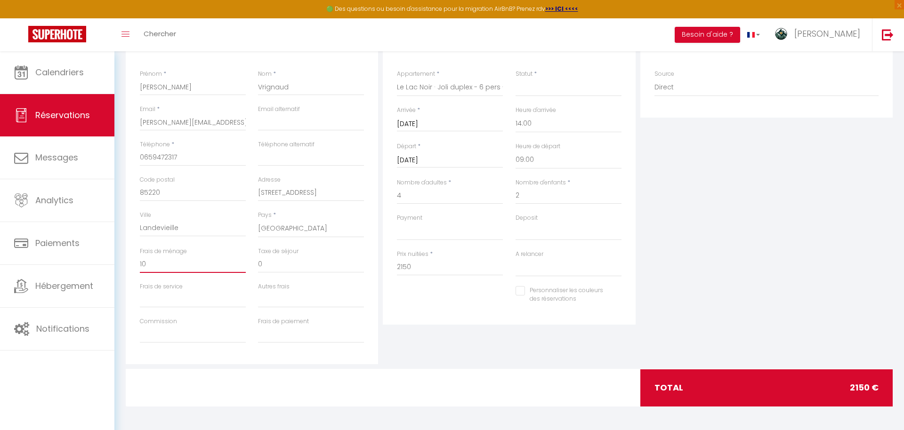
select select
checkbox input "false"
type input "100"
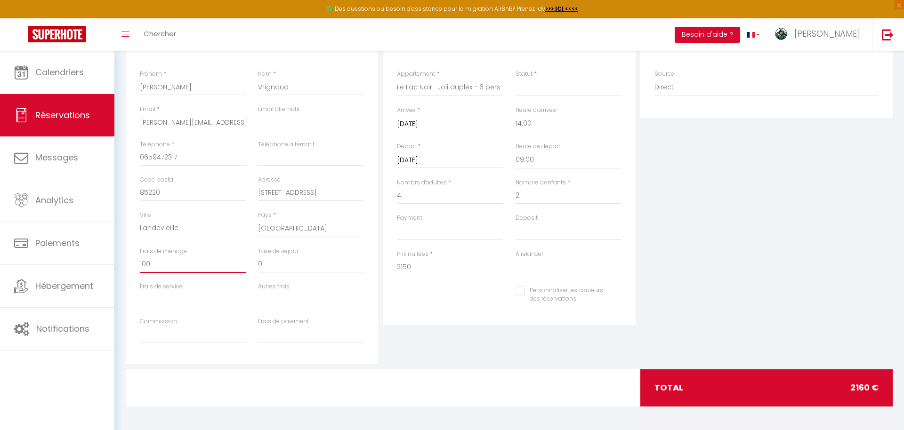
select select
checkbox input "false"
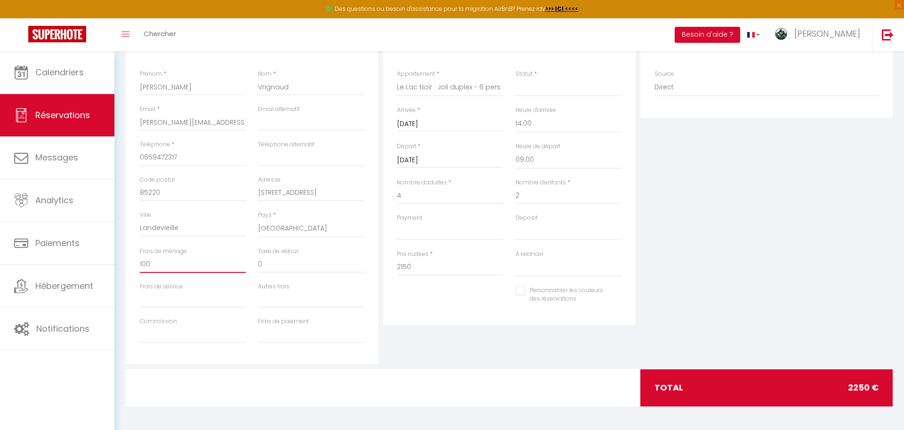
type input "100"
click at [546, 85] on select "Confirmé Non Confirmé [PERSON_NAME] par le voyageur No Show Request" at bounding box center [569, 88] width 106 height 18
select select "1"
select select
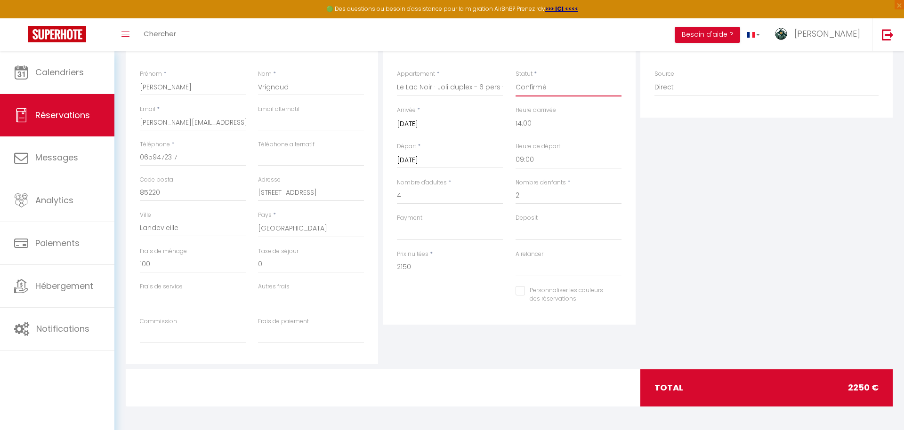
select select
checkbox input "false"
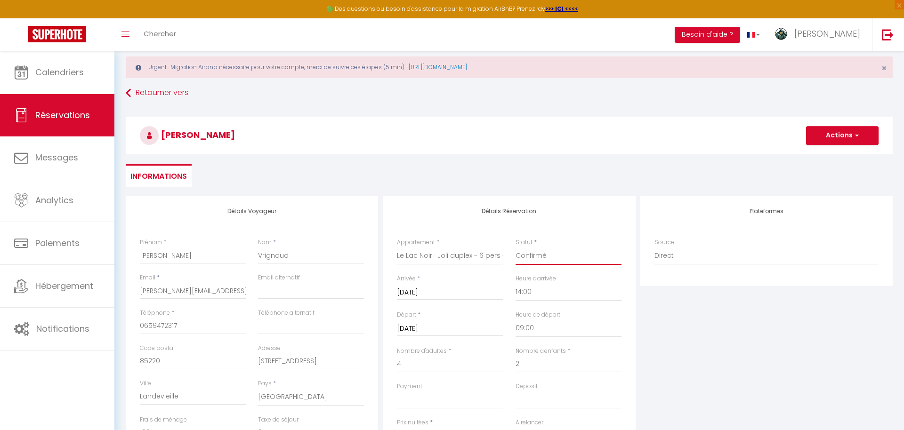
scroll to position [12, 0]
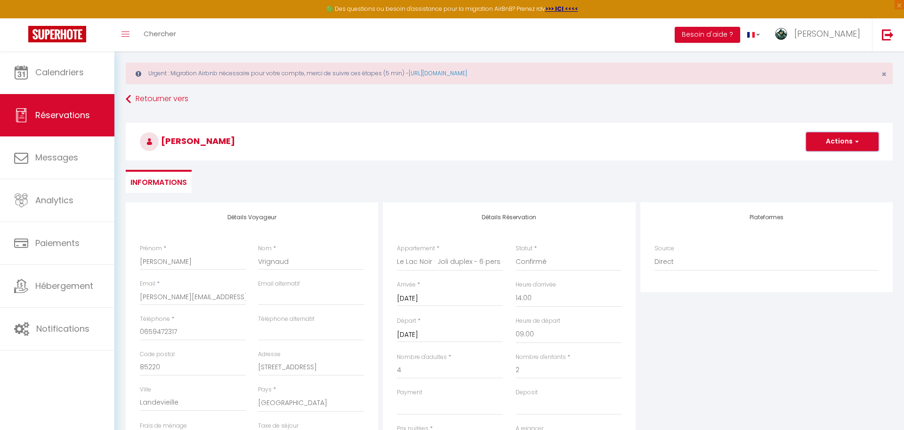
click at [839, 149] on button "Actions" at bounding box center [842, 141] width 73 height 19
click at [832, 161] on link "Enregistrer" at bounding box center [833, 162] width 74 height 12
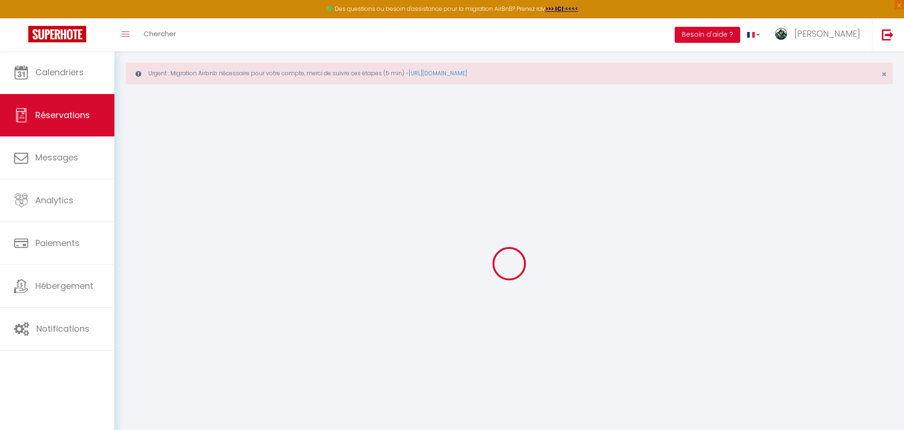
select select
checkbox input "false"
select select
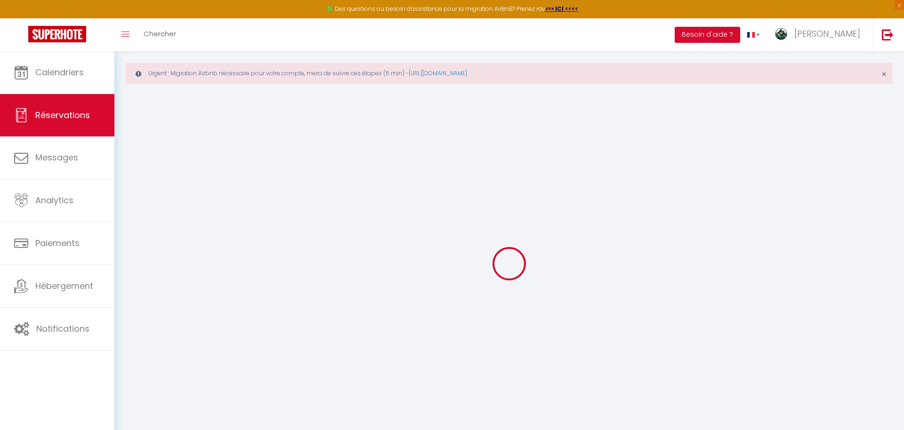
select select
checkbox input "false"
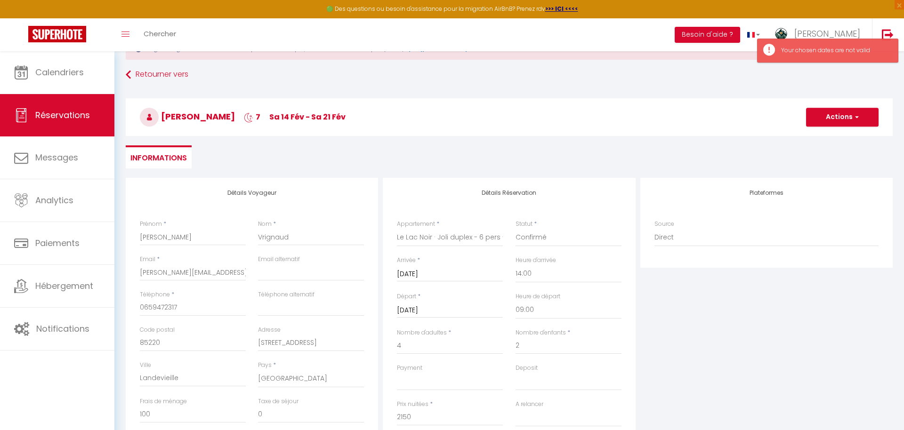
scroll to position [46, 0]
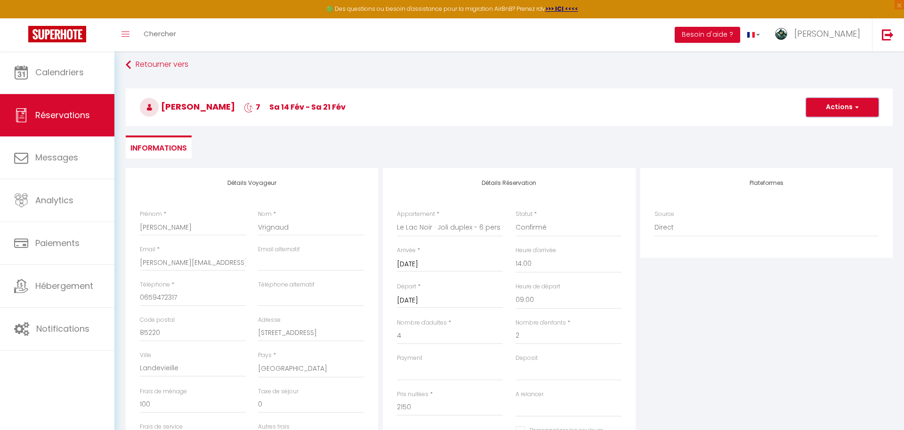
click at [851, 105] on button "Actions" at bounding box center [842, 107] width 73 height 19
click at [831, 126] on link "Enregistrer" at bounding box center [833, 128] width 74 height 12
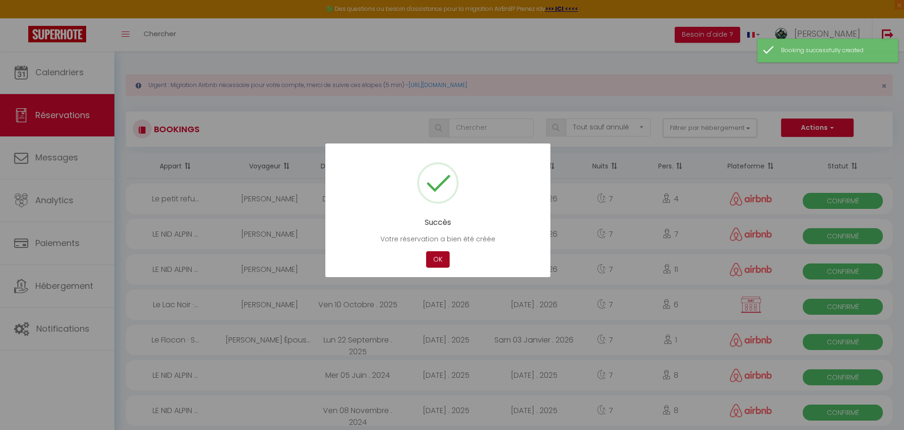
click at [438, 257] on button "OK" at bounding box center [438, 259] width 24 height 16
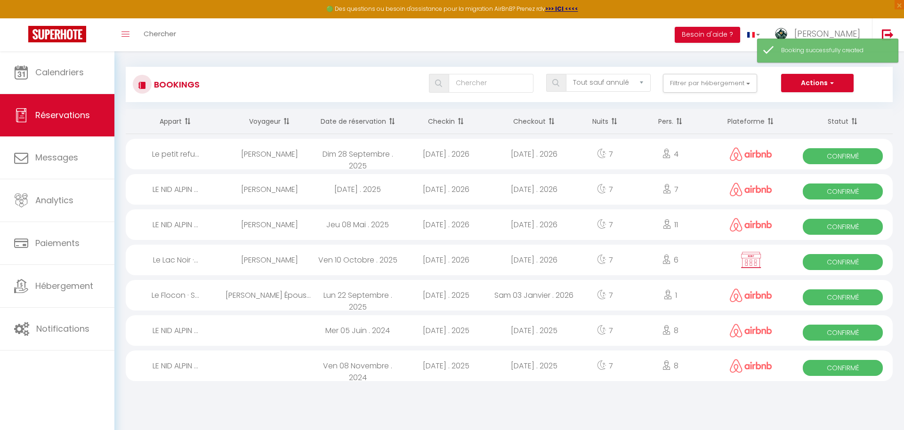
scroll to position [51, 0]
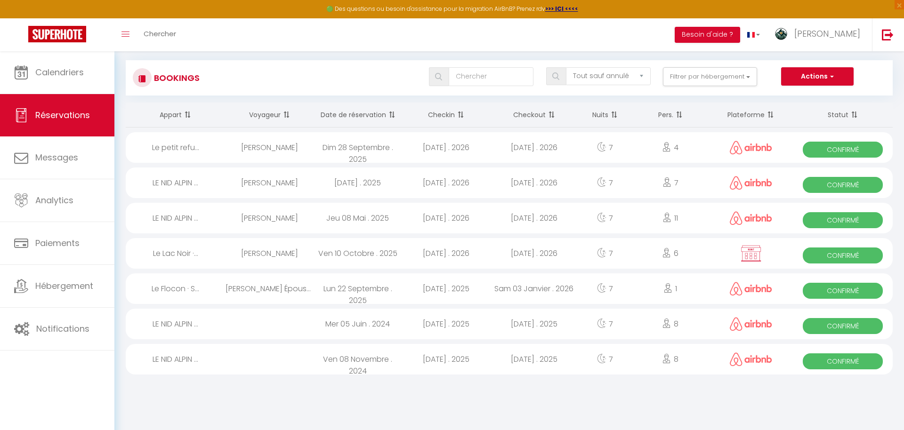
drag, startPoint x: 205, startPoint y: 81, endPoint x: 173, endPoint y: 81, distance: 32.0
click at [173, 81] on div "Bookings Tous les statuts Annulé Confirmé Non Confirmé Tout sauf annulé No Show…" at bounding box center [509, 77] width 765 height 21
drag, startPoint x: 194, startPoint y: 79, endPoint x: 174, endPoint y: 79, distance: 19.8
click at [174, 79] on div "Bookings Tous les statuts Annulé Confirmé Non Confirmé Tout sauf annulé No Show…" at bounding box center [509, 77] width 765 height 21
click at [200, 79] on div "Tous les statuts Annulé Confirmé Non Confirmé Tout sauf annulé No Show Request …" at bounding box center [541, 76] width 702 height 19
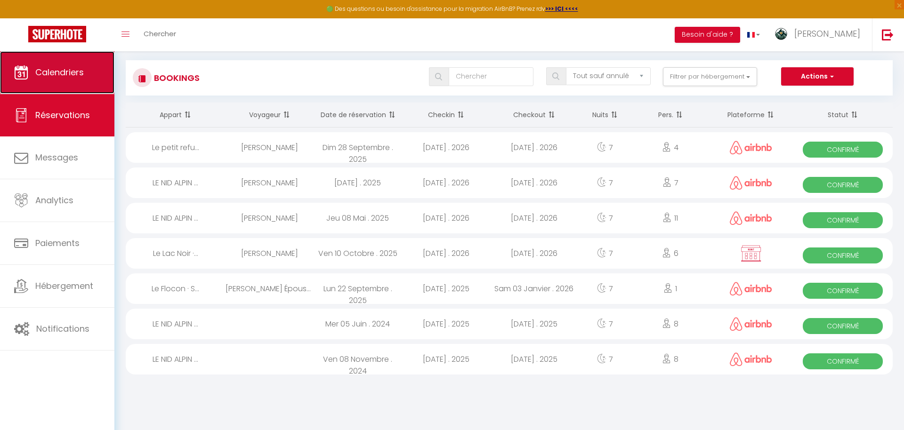
click at [75, 72] on span "Calendriers" at bounding box center [59, 72] width 49 height 12
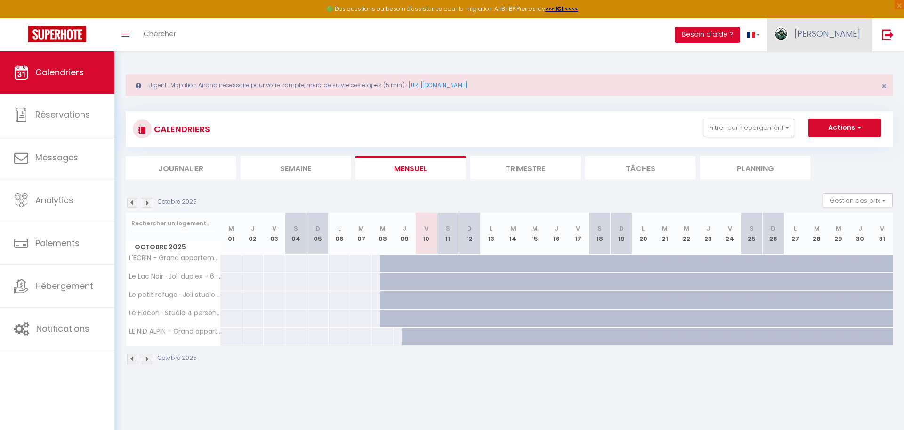
click at [788, 34] on img at bounding box center [781, 34] width 14 height 14
click at [854, 65] on link "Paramètres" at bounding box center [835, 65] width 70 height 16
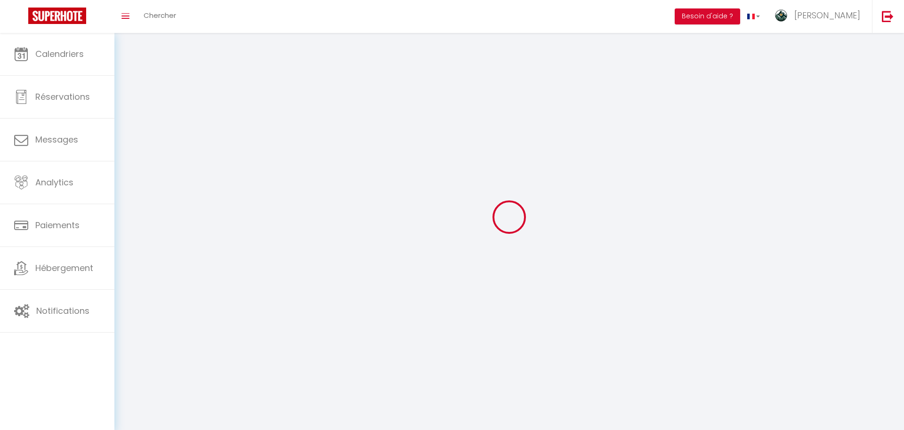
select select "28"
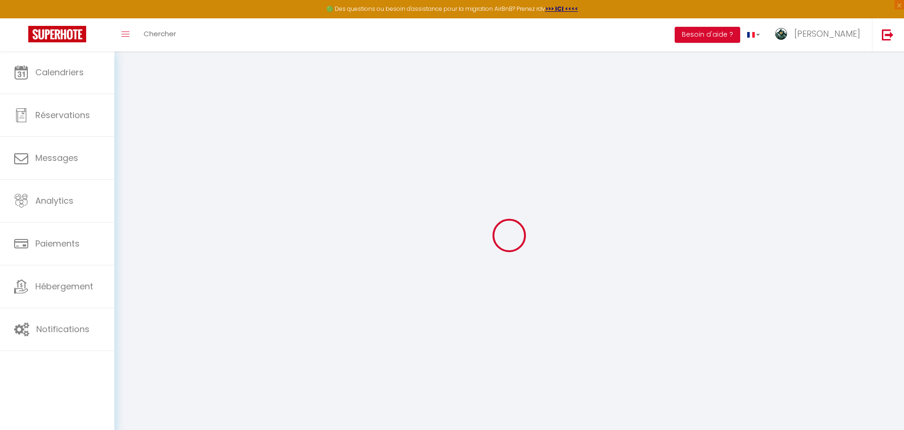
type input "E2INvmAvJTK3GKgCLeQwclwJq"
type input "qv3oWXQcZEBgUz7rNZr6NNInR"
type input "https://app.superhote.com/#/get-available-rentals/qv3oWXQcZEBgUz7rNZr6NNInR"
select select "fr"
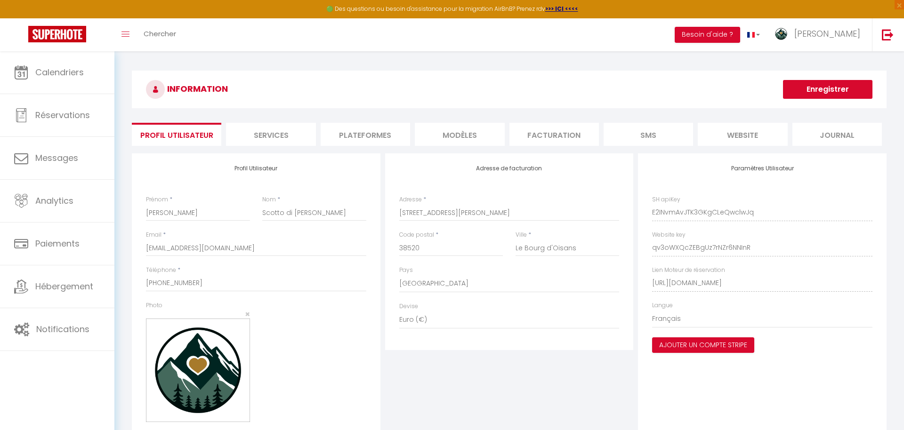
click at [417, 132] on li "MODÈLES" at bounding box center [459, 134] width 89 height 23
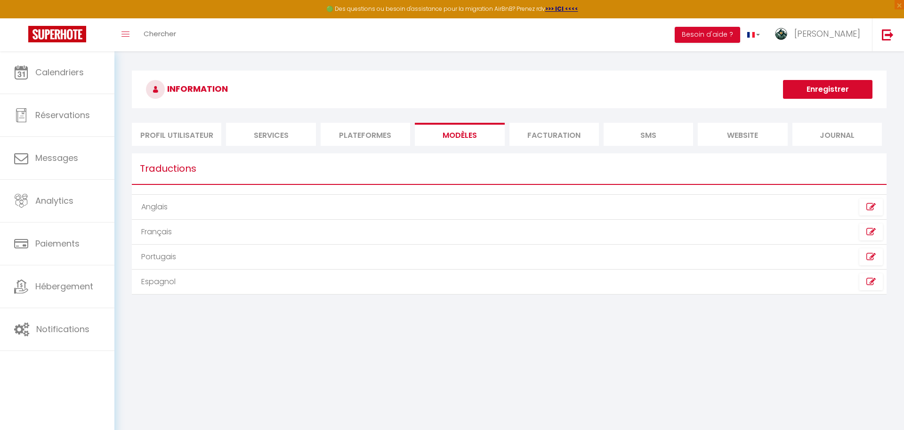
click at [391, 135] on li "Plateformes" at bounding box center [365, 134] width 89 height 23
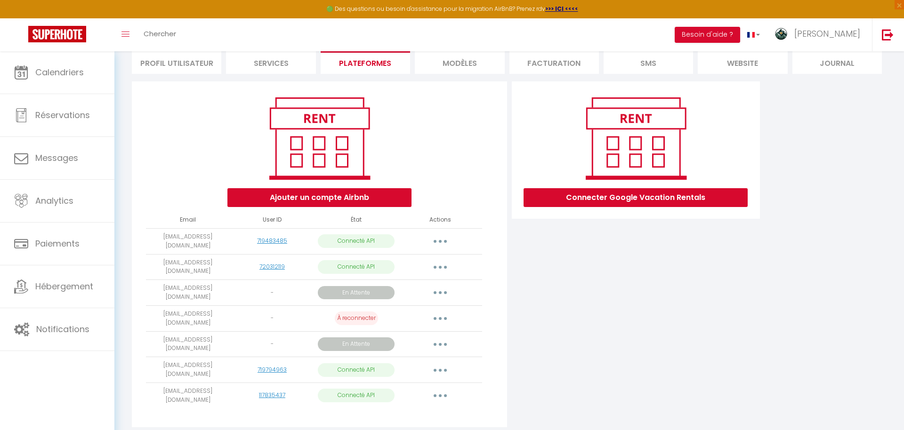
scroll to position [87, 0]
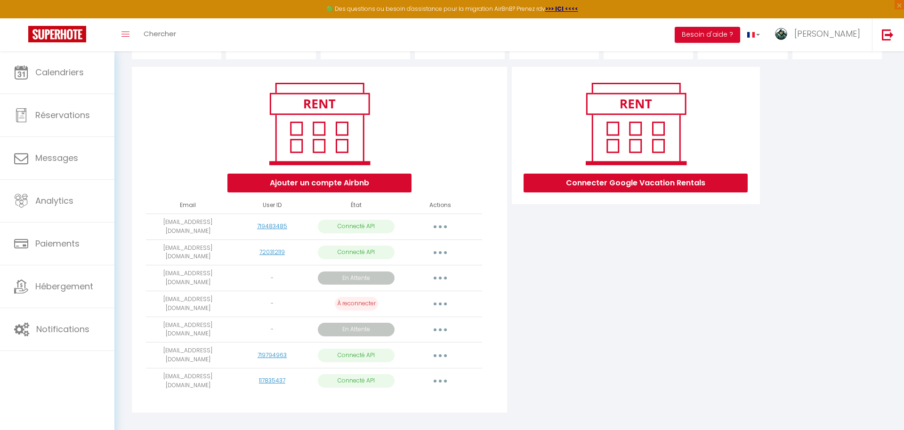
click at [438, 297] on button "button" at bounding box center [440, 304] width 26 height 15
click at [394, 353] on link "Reconnecter le compte" at bounding box center [399, 360] width 104 height 16
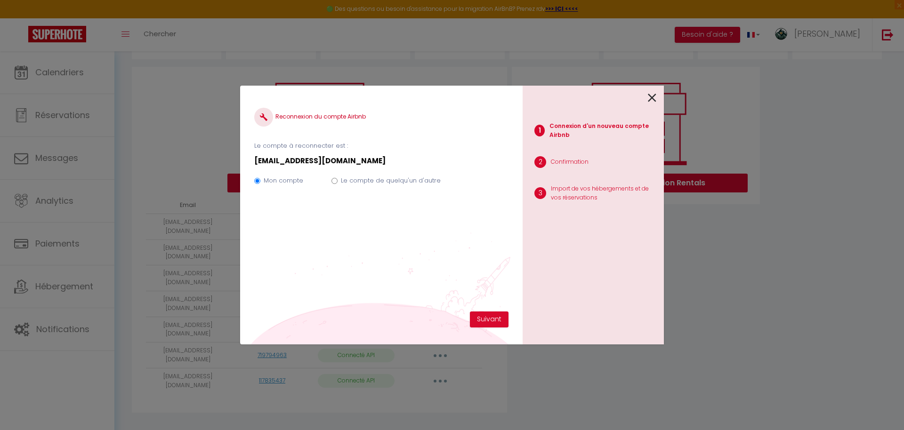
click at [349, 183] on label "Le compte de quelqu'un d'autre" at bounding box center [391, 180] width 100 height 9
click at [338, 183] on input "Le compte de quelqu'un d'autre" at bounding box center [335, 181] width 6 height 6
radio input "true"
radio input "false"
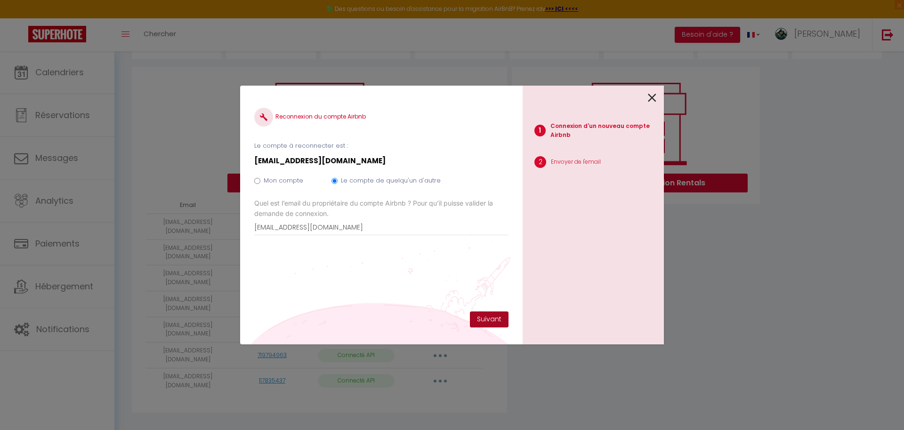
click at [484, 311] on div "Reconnexion du compte Airbnb Le compte à reconnecter est : constat@orange.fr Mo…" at bounding box center [381, 206] width 254 height 212
click at [484, 316] on button "Suivant" at bounding box center [489, 320] width 39 height 16
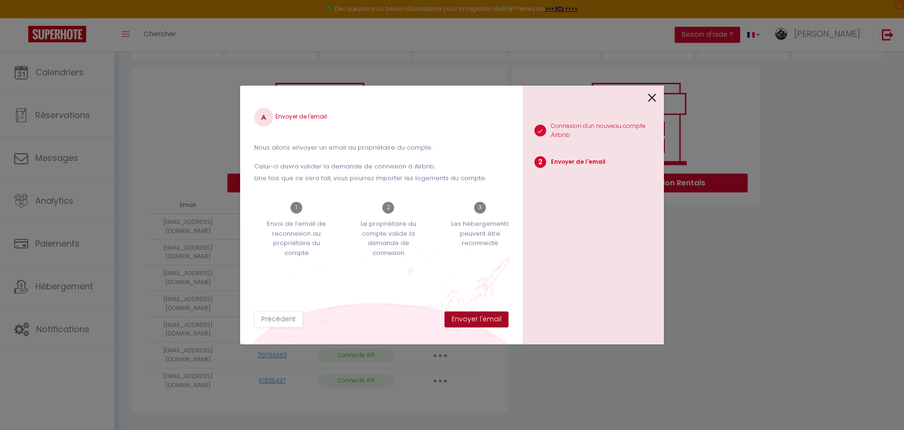
click at [485, 320] on button "Envoyer l'email" at bounding box center [477, 320] width 64 height 16
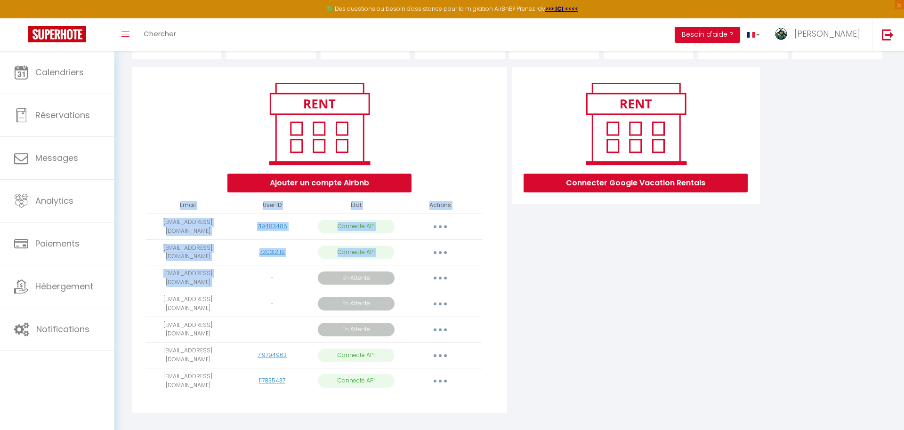
drag, startPoint x: 237, startPoint y: 274, endPoint x: 139, endPoint y: 269, distance: 97.6
click at [139, 269] on div "Ajouter un compte Airbnb Email User ID État Actions gevanti@skynet.be 719483485…" at bounding box center [319, 240] width 375 height 346
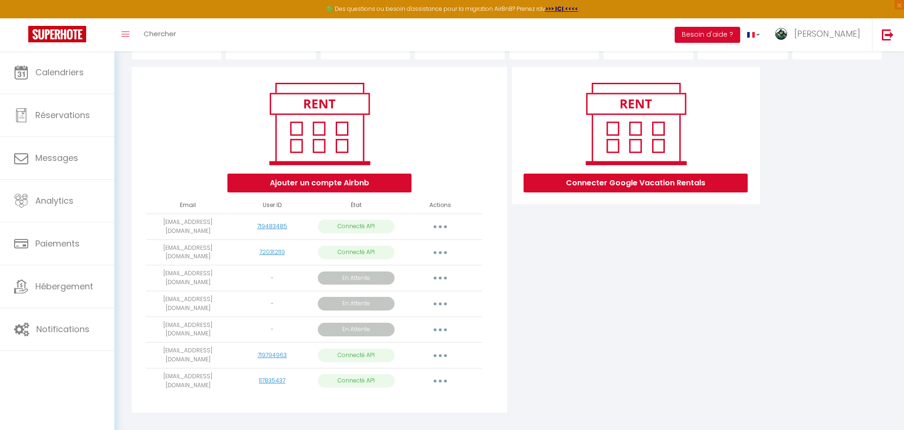
click at [199, 294] on td "constat@orange.fr" at bounding box center [188, 304] width 84 height 26
drag, startPoint x: 215, startPoint y: 319, endPoint x: 162, endPoint y: 320, distance: 53.7
click at [162, 320] on td "cmiquel@payen.fr" at bounding box center [188, 330] width 84 height 26
click at [259, 325] on div "-" at bounding box center [272, 329] width 77 height 9
click at [445, 275] on button "button" at bounding box center [440, 278] width 26 height 15
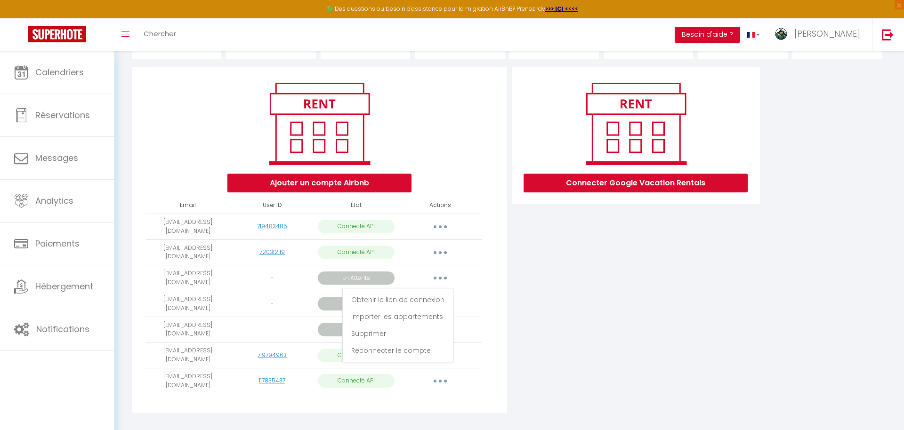
click at [576, 293] on div "Connecter Google Vacation Rentals" at bounding box center [636, 243] width 253 height 352
click at [449, 277] on button "button" at bounding box center [440, 278] width 26 height 15
click at [387, 330] on link "Supprimer" at bounding box center [397, 334] width 105 height 16
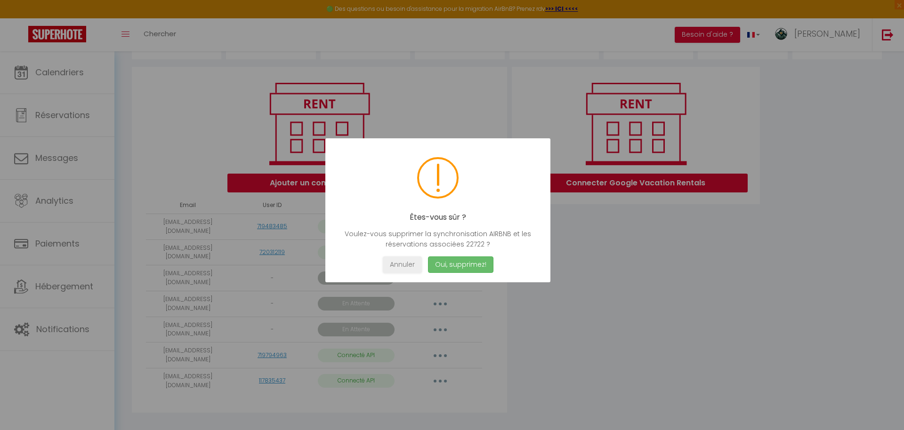
click at [450, 265] on button "Oui, supprimez!" at bounding box center [460, 265] width 65 height 16
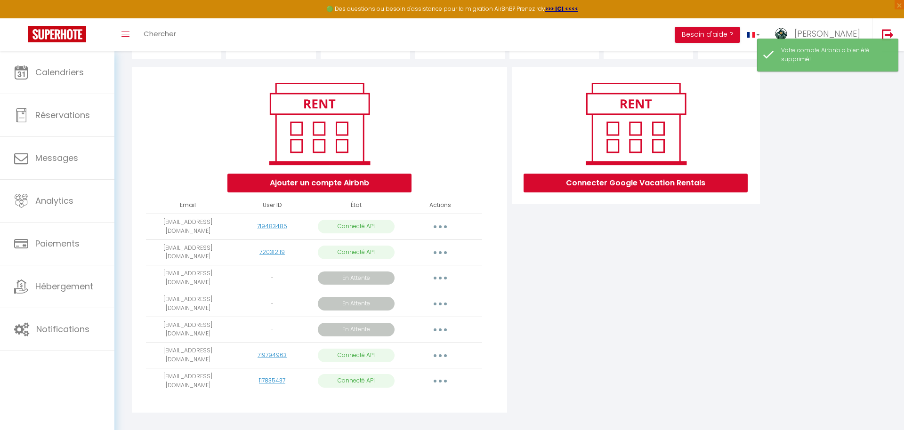
scroll to position [64, 0]
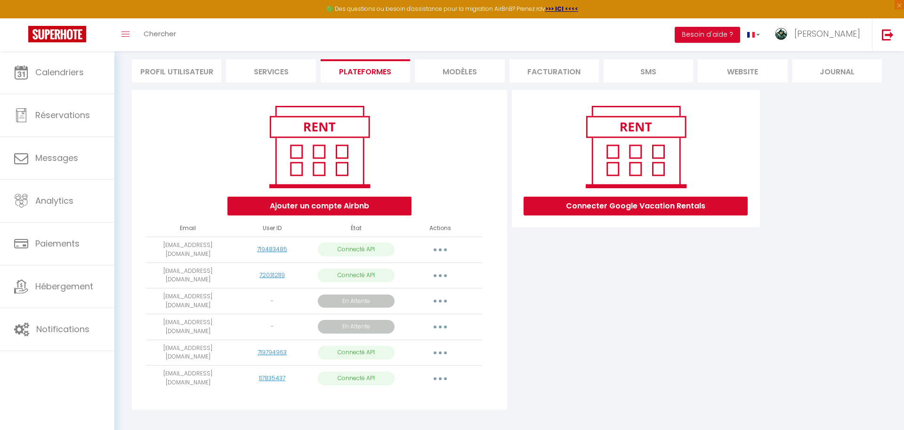
click at [433, 298] on button "button" at bounding box center [440, 301] width 26 height 15
click at [417, 321] on link "Obtenir le lien de connexion" at bounding box center [397, 323] width 105 height 16
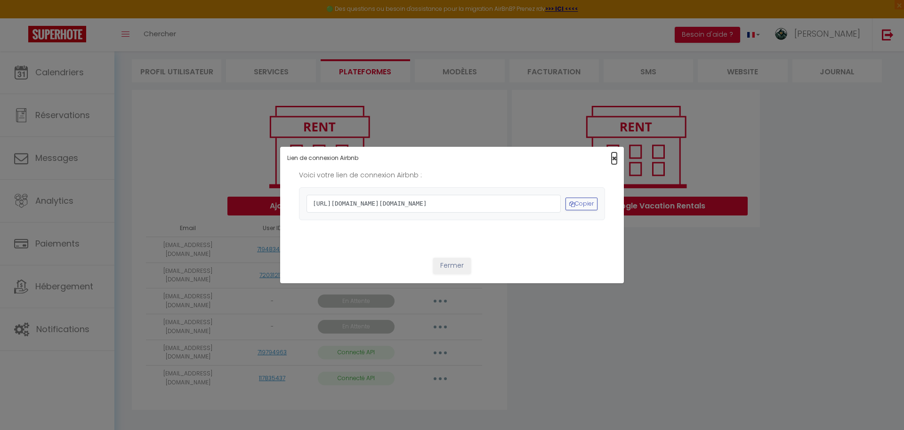
click at [613, 153] on span "×" at bounding box center [614, 159] width 5 height 12
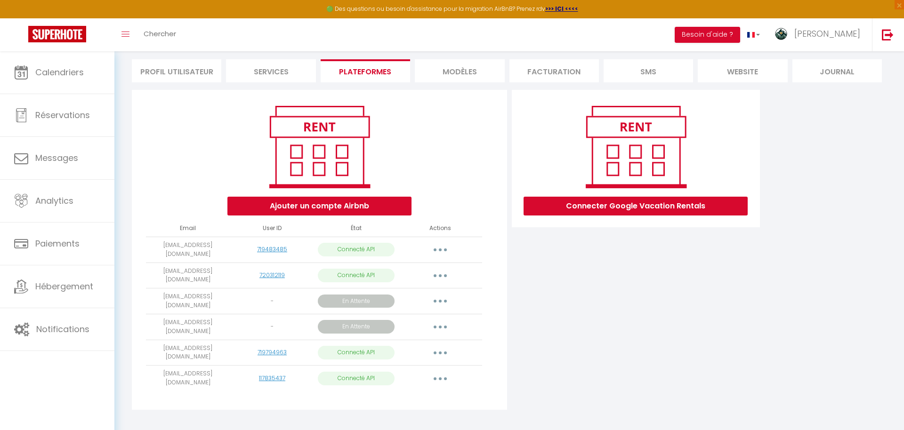
click at [437, 294] on button "button" at bounding box center [440, 301] width 26 height 15
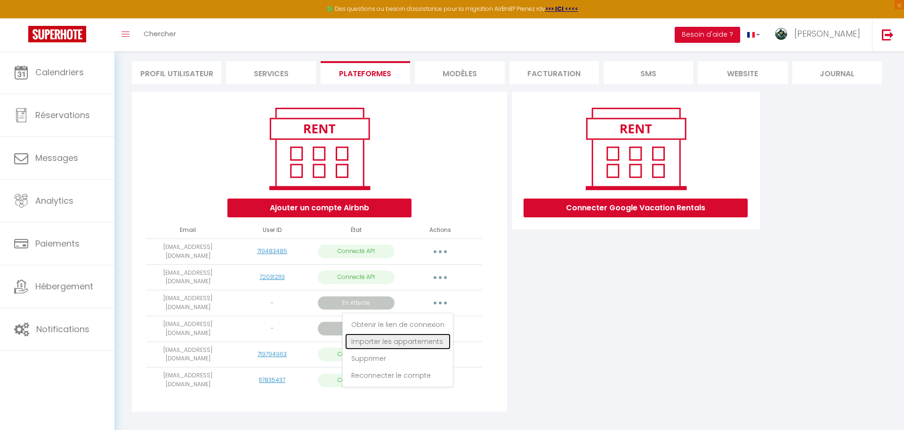
click at [404, 341] on link "Importer les appartements" at bounding box center [397, 342] width 105 height 16
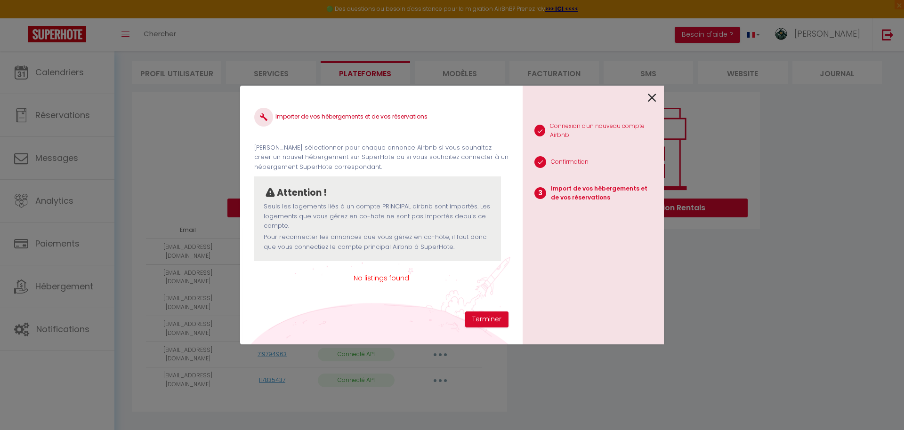
click at [649, 97] on icon at bounding box center [652, 98] width 8 height 14
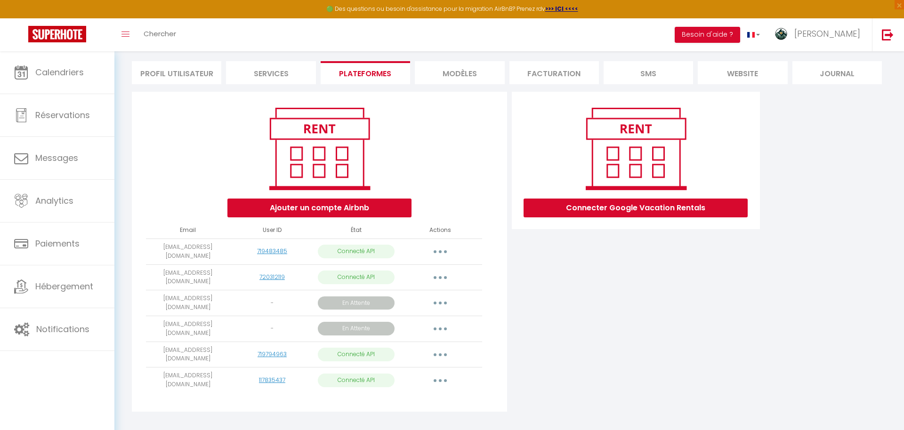
scroll to position [64, 0]
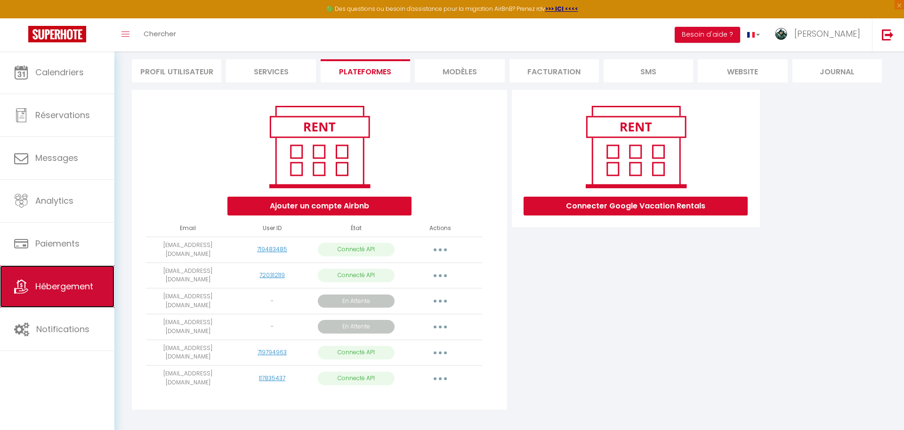
click at [57, 299] on link "Hébergement" at bounding box center [57, 287] width 114 height 42
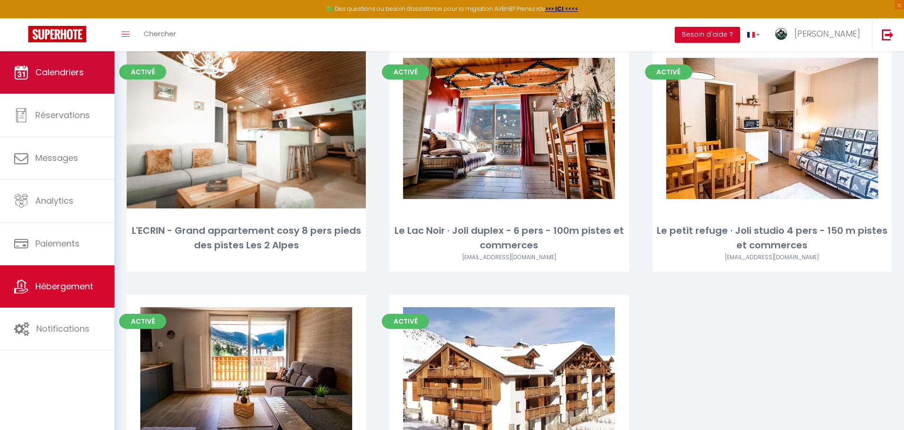
scroll to position [116, 0]
click at [57, 70] on span "Calendriers" at bounding box center [59, 72] width 49 height 12
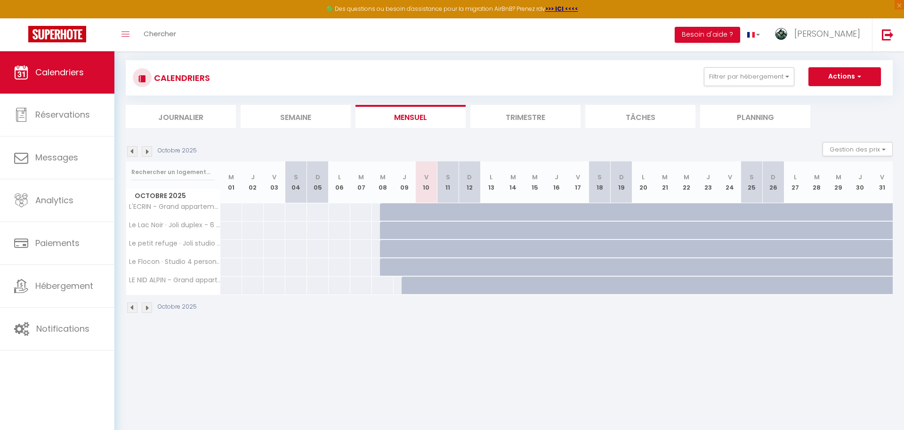
scroll to position [51, 0]
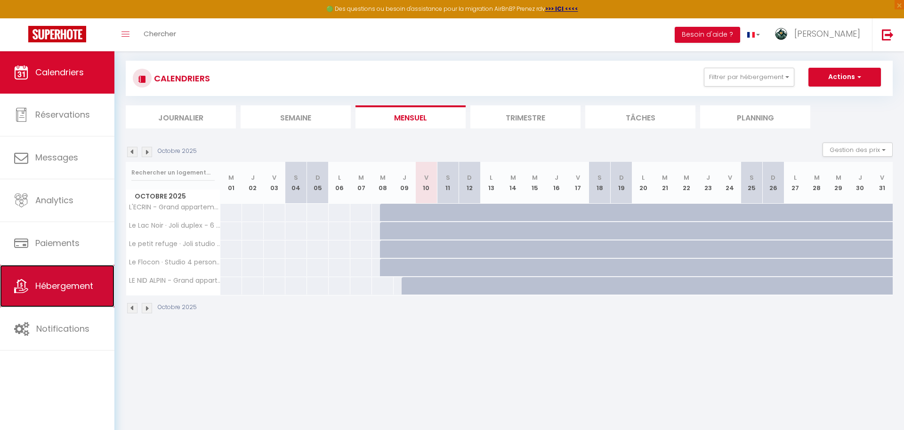
click at [82, 286] on span "Hébergement" at bounding box center [64, 286] width 58 height 12
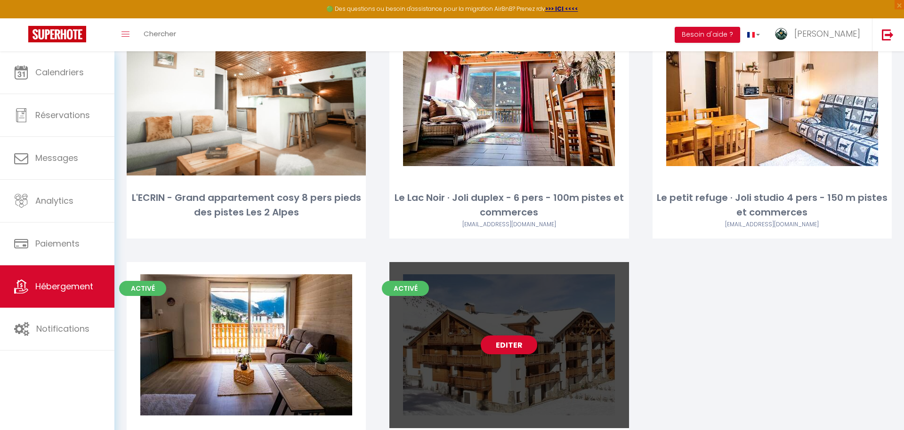
scroll to position [147, 0]
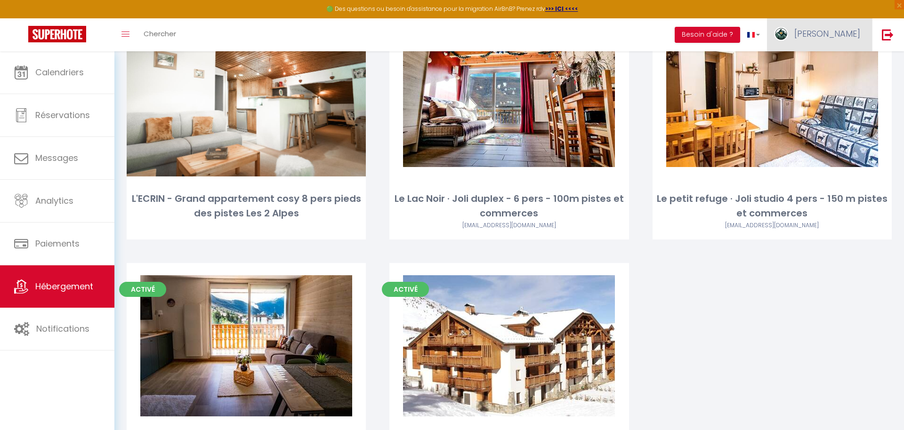
click at [835, 34] on span "[PERSON_NAME]" at bounding box center [828, 34] width 66 height 12
click at [820, 68] on link "Paramètres" at bounding box center [835, 65] width 70 height 16
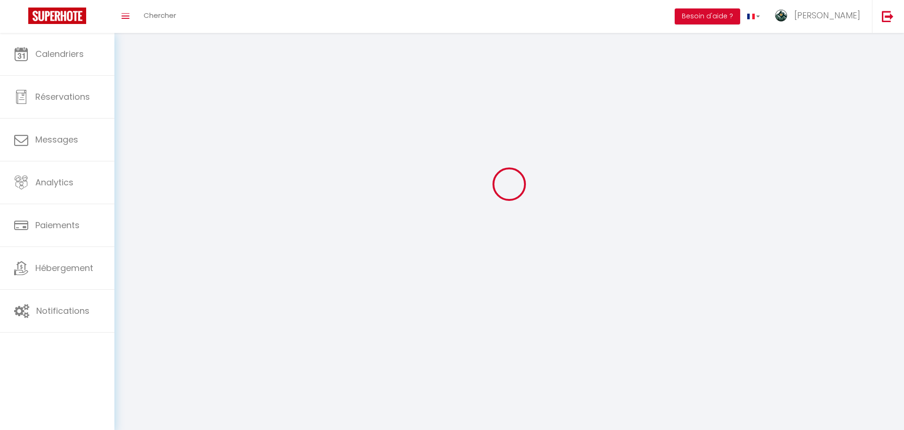
type input "[PERSON_NAME]"
type input "Scotto di Pompeo"
type input "+33619965891"
type input "32 Rue Ernest Graziotti"
type input "38520"
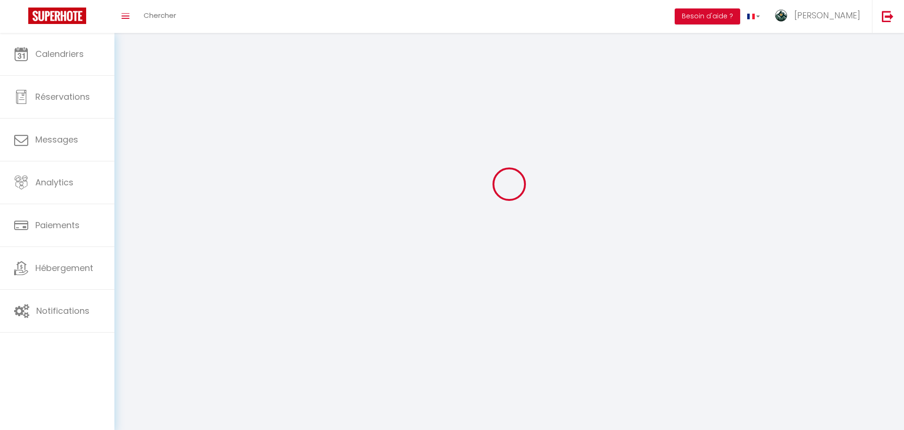
type input "Le Bourg d'Oisans"
type input "E2INvmAvJTK3GKgCLeQwclwJq"
type input "qv3oWXQcZEBgUz7rNZr6NNInR"
select select "28"
select select "fr"
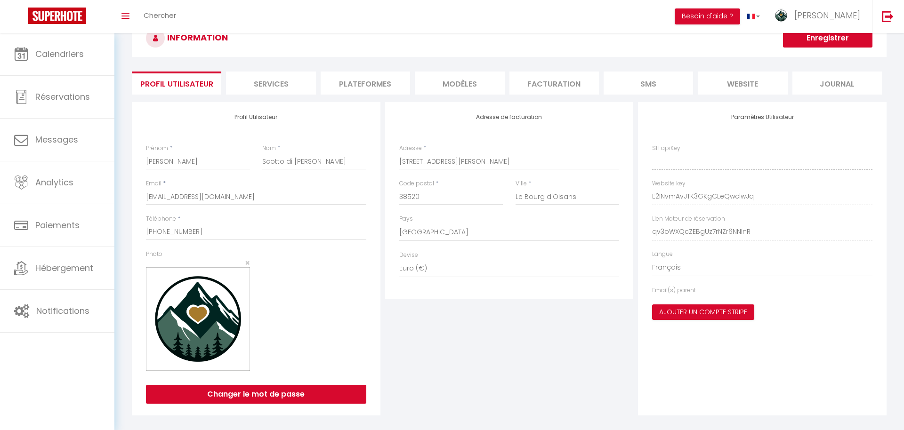
type input "E2INvmAvJTK3GKgCLeQwclwJq"
type input "qv3oWXQcZEBgUz7rNZr6NNInR"
type input "https://app.superhote.com/#/get-available-rentals/qv3oWXQcZEBgUz7rNZr6NNInR"
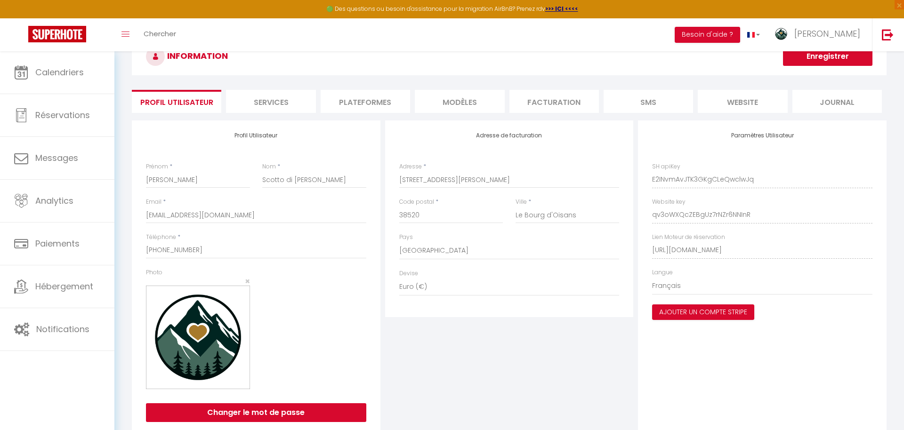
scroll to position [64, 0]
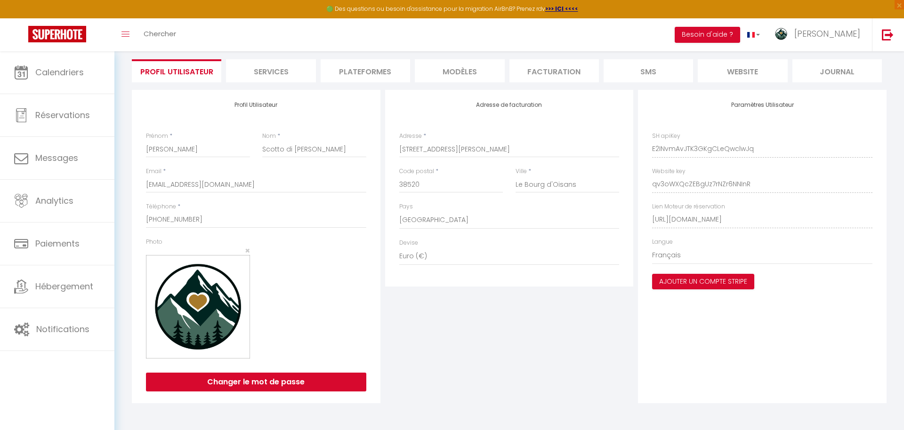
click at [381, 72] on li "Plateformes" at bounding box center [365, 70] width 89 height 23
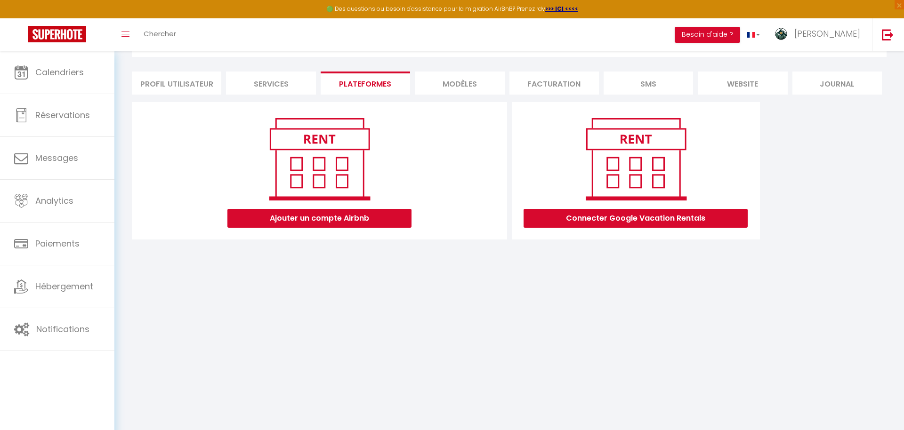
scroll to position [64, 0]
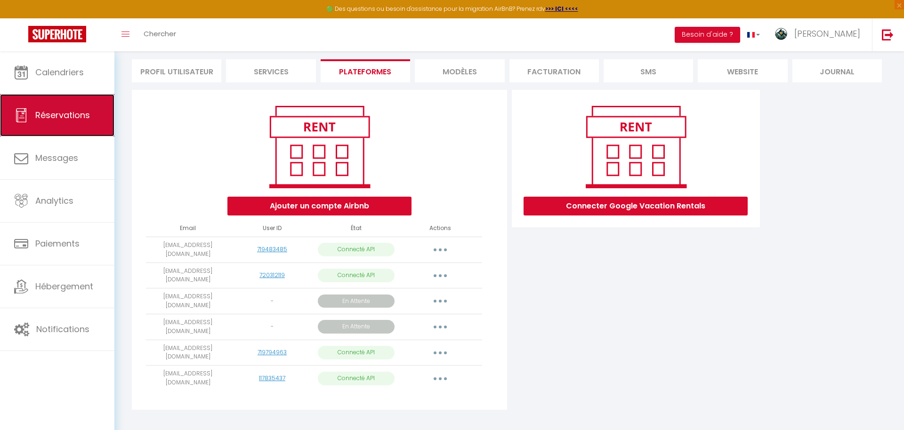
click at [76, 129] on link "Réservations" at bounding box center [57, 115] width 114 height 42
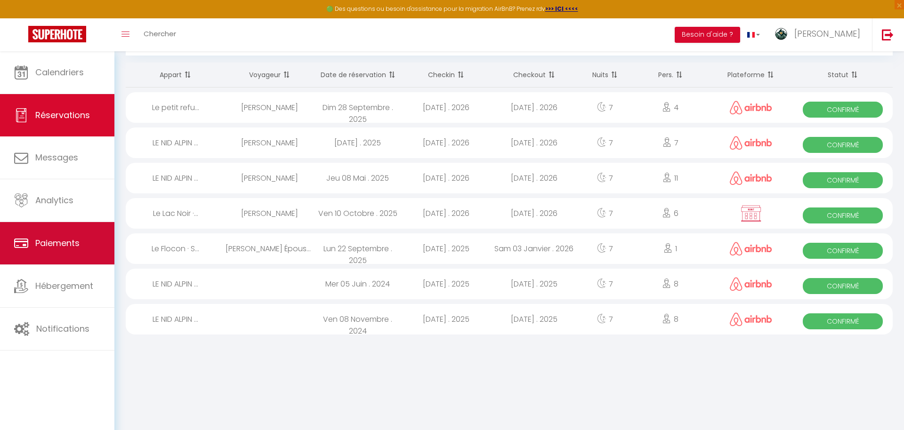
scroll to position [51, 0]
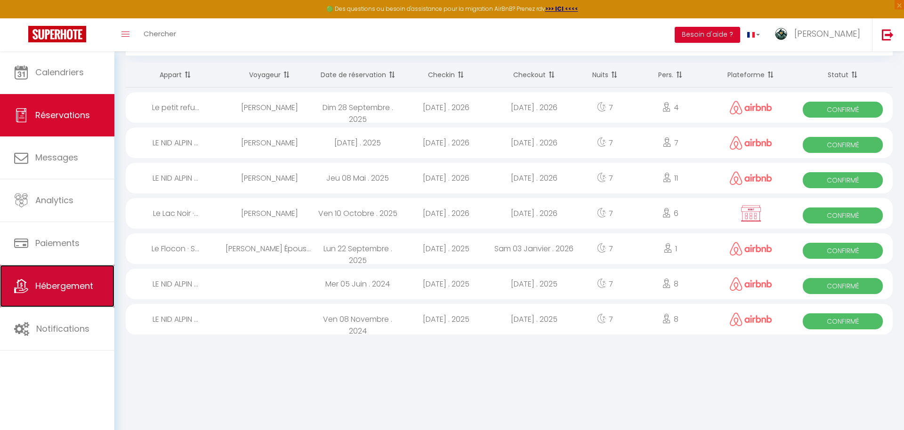
click at [75, 278] on link "Hébergement" at bounding box center [57, 286] width 114 height 42
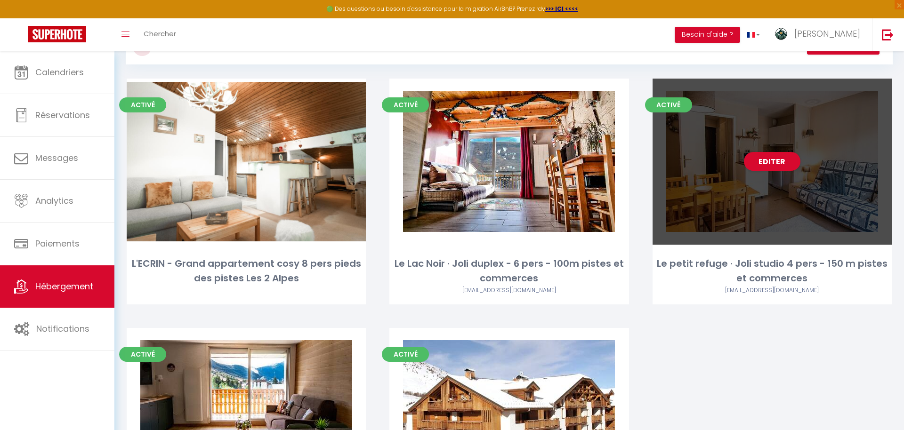
scroll to position [71, 0]
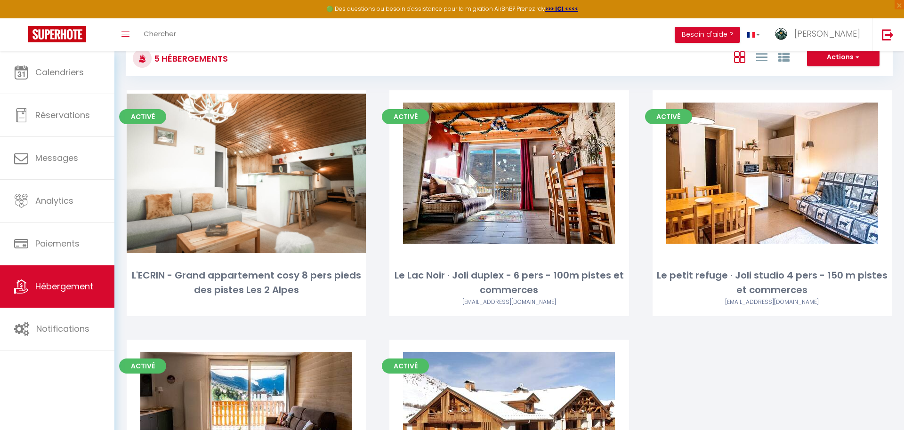
click at [741, 384] on div "Activé Editer L'ECRIN - Grand appartement cosy 8 pers pieds des pistes Les 2 Al…" at bounding box center [509, 339] width 789 height 499
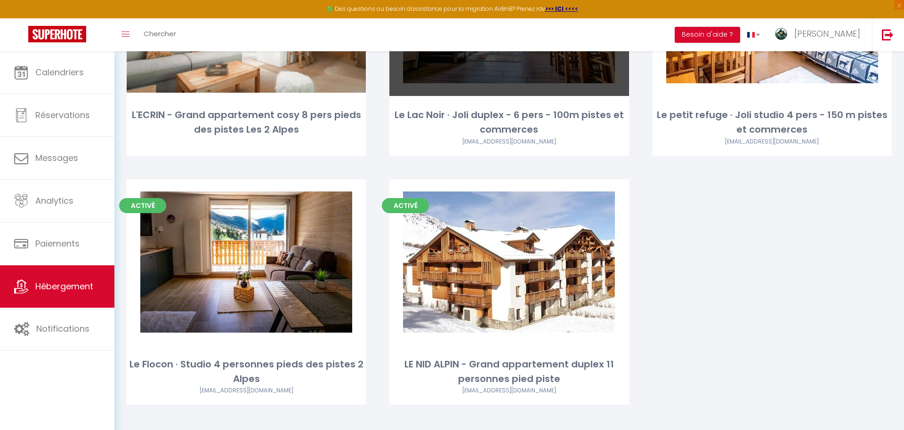
scroll to position [241, 0]
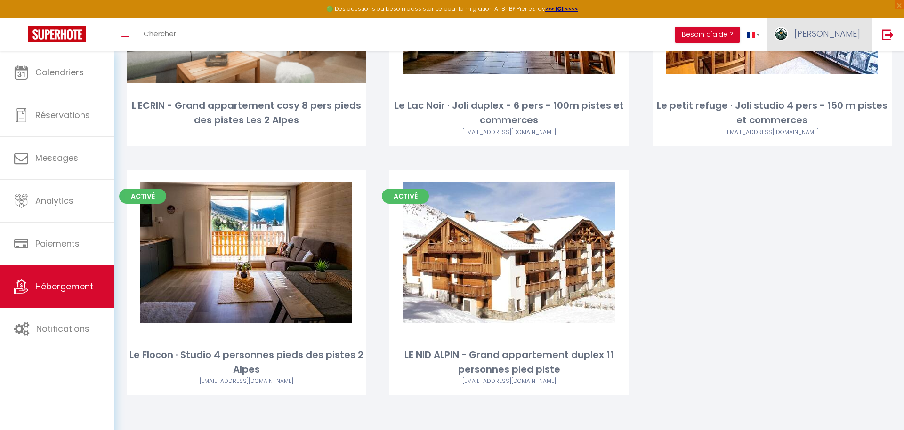
click at [851, 31] on span "[PERSON_NAME]" at bounding box center [828, 34] width 66 height 12
click at [812, 72] on link "Paramètres" at bounding box center [835, 65] width 70 height 16
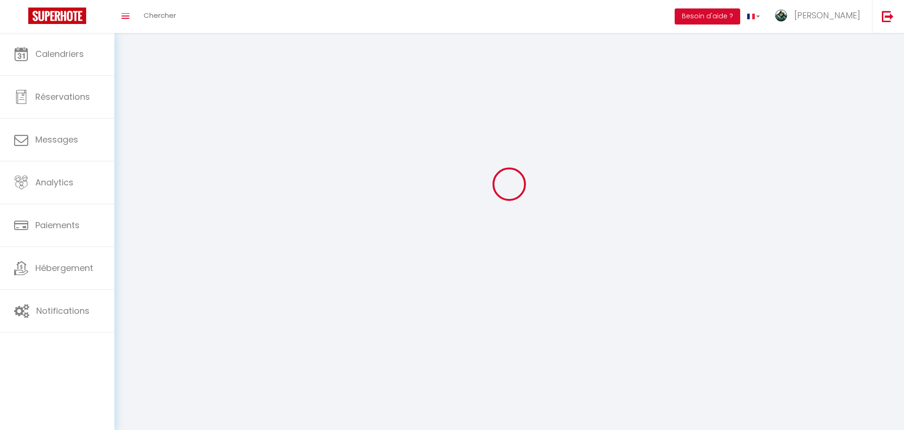
type input "[PERSON_NAME]"
type input "Scotto di Pompeo"
type input "+33619965891"
type input "32 Rue Ernest Graziotti"
type input "38520"
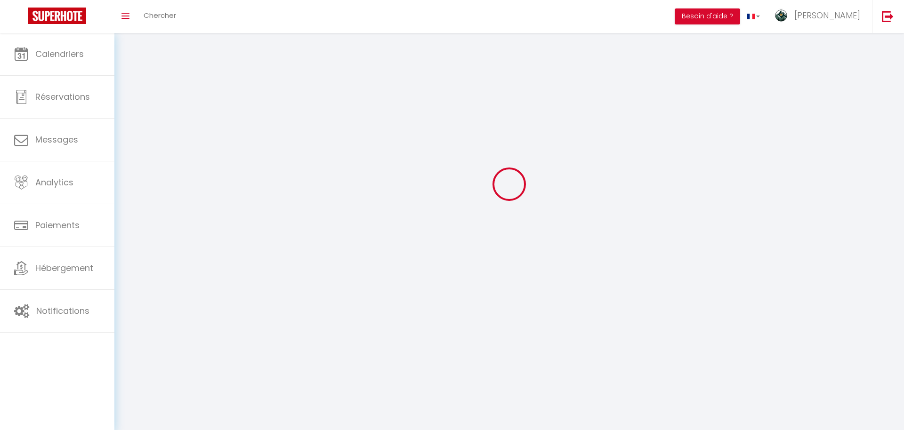
type input "Le Bourg d'Oisans"
type input "E2INvmAvJTK3GKgCLeQwclwJq"
type input "qv3oWXQcZEBgUz7rNZr6NNInR"
type input "E2INvmAvJTK3GKgCLeQwclwJq"
type input "qv3oWXQcZEBgUz7rNZr6NNInR"
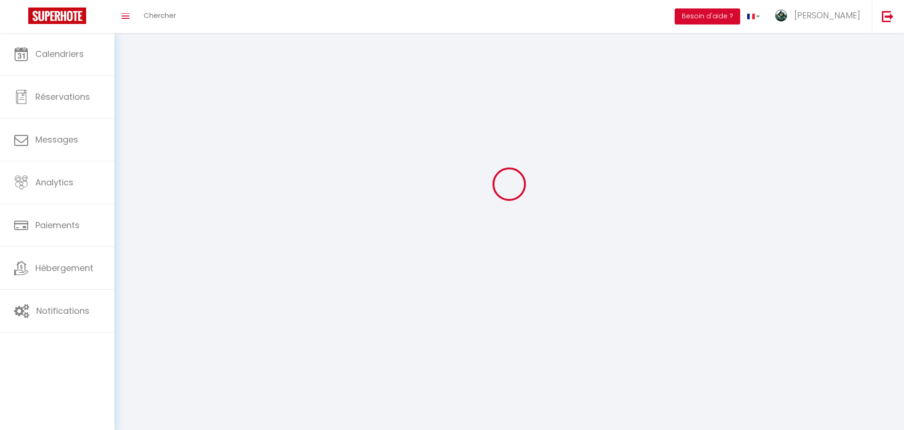
type input "https://app.superhote.com/#/get-available-rentals/qv3oWXQcZEBgUz7rNZr6NNInR"
select select "28"
select select "fr"
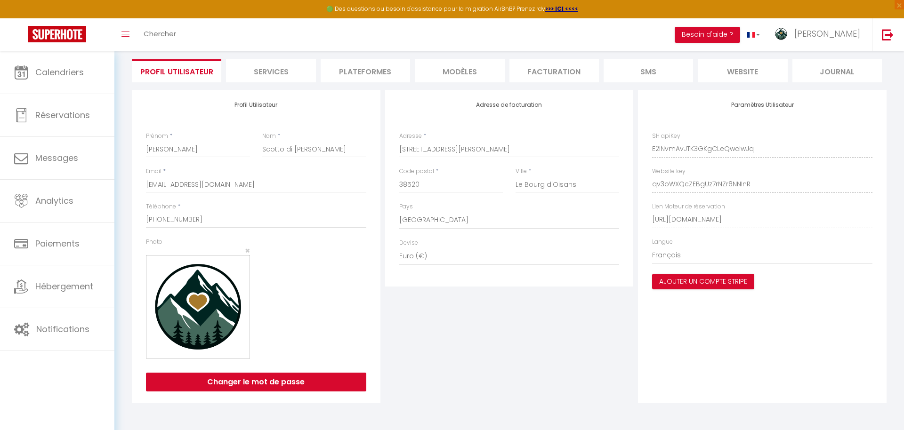
click at [367, 73] on li "Plateformes" at bounding box center [365, 70] width 89 height 23
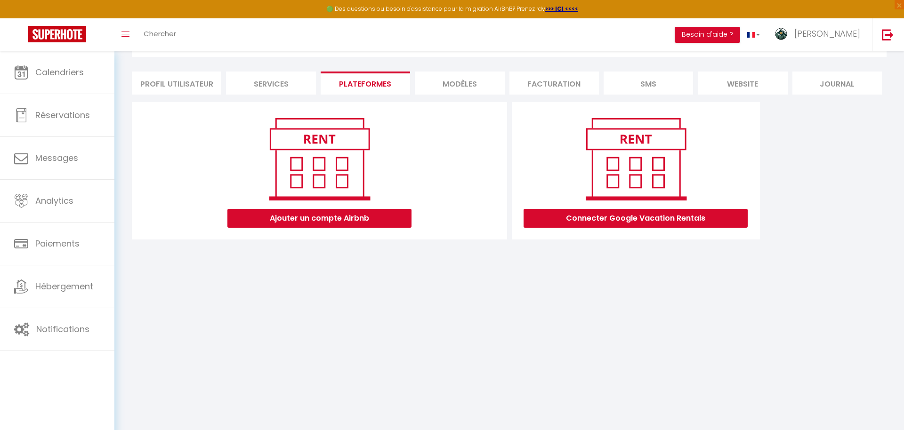
scroll to position [64, 0]
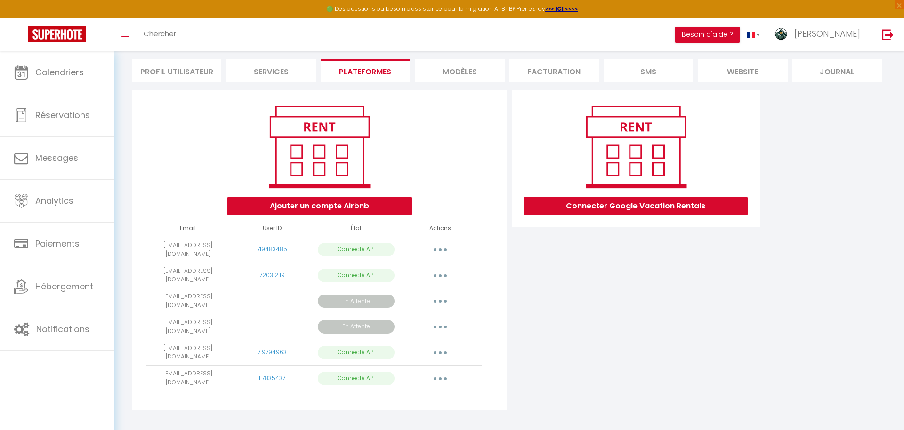
click at [341, 216] on div "Ajouter un compte Airbnb Email User ID État Actions gevanti@skynet.be 719483485…" at bounding box center [319, 250] width 375 height 320
click at [343, 211] on button "Ajouter un compte Airbnb" at bounding box center [319, 206] width 184 height 19
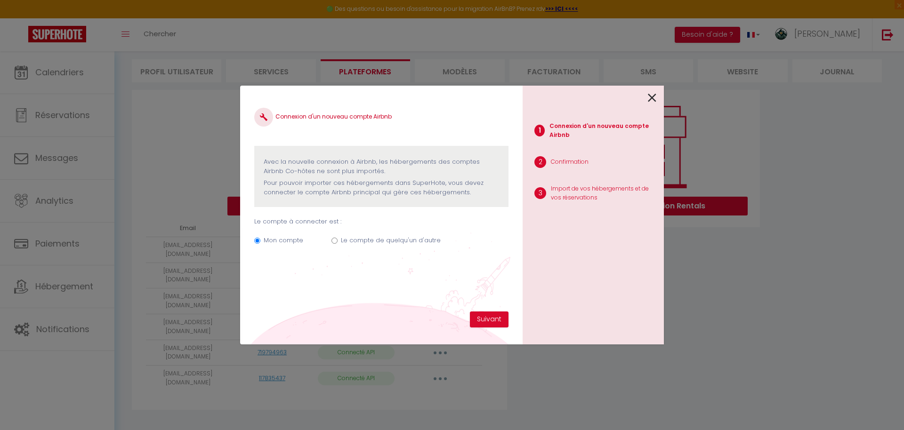
click at [341, 239] on label "Le compte de quelqu'un d'autre" at bounding box center [391, 240] width 100 height 9
click at [338, 239] on input "Le compte de quelqu'un d'autre" at bounding box center [335, 241] width 6 height 6
radio input "true"
radio input "false"
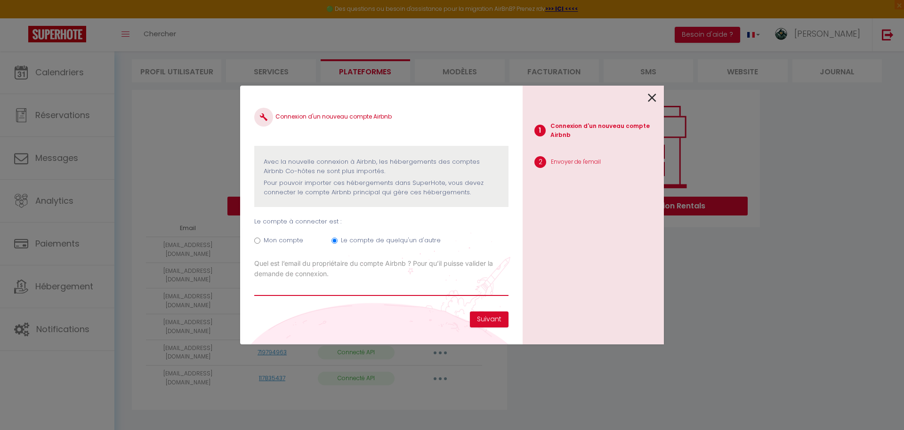
click at [323, 291] on input "Email connexion Airbnb" at bounding box center [381, 287] width 254 height 17
type input "N"
type input "nadine.binet@wanadoo.fr"
click at [361, 306] on div "Connexion d'un nouveau compte Airbnb Avec la nouvelle connexion à Airbnb, les h…" at bounding box center [381, 206] width 254 height 212
click at [479, 319] on button "Suivant" at bounding box center [489, 320] width 39 height 16
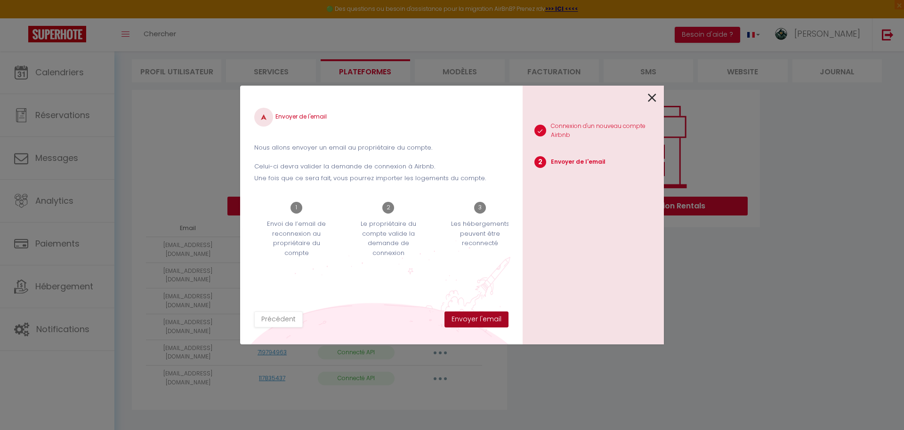
click at [479, 319] on button "Envoyer l'email" at bounding box center [477, 320] width 64 height 16
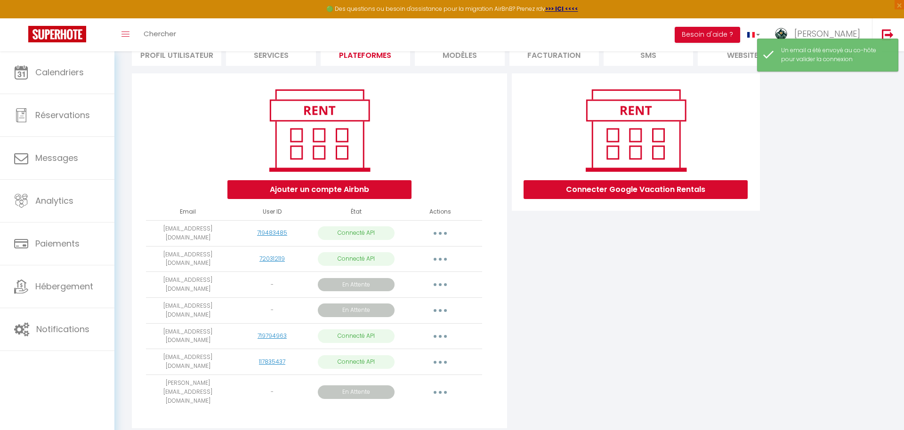
scroll to position [87, 0]
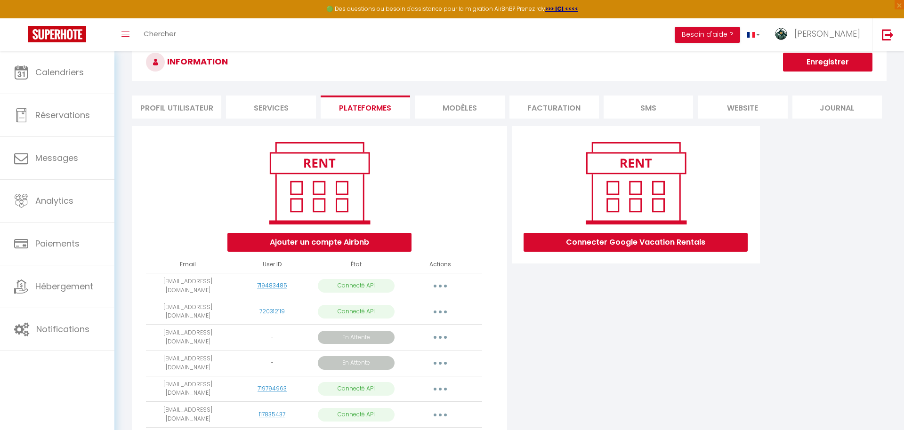
click at [348, 117] on div "INFORMATION Enregistrer Profil Utilisateur Services Plateformes MODÈLES Factura…" at bounding box center [509, 266] width 755 height 446
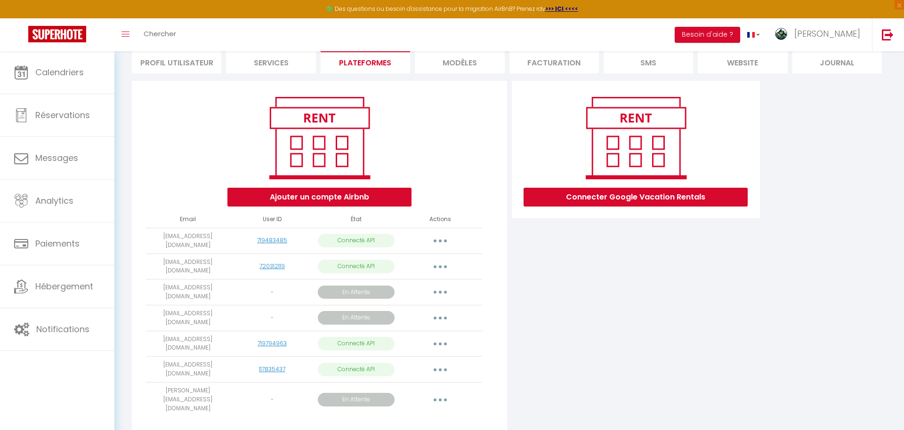
scroll to position [73, 0]
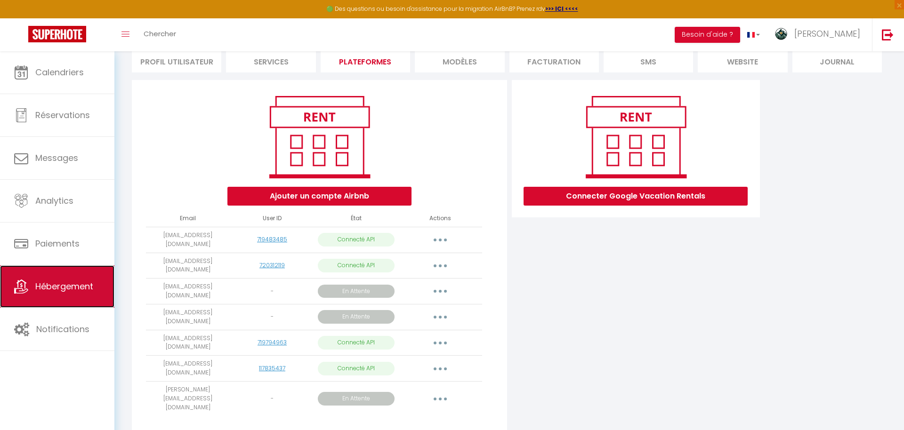
click at [67, 282] on span "Hébergement" at bounding box center [64, 287] width 58 height 12
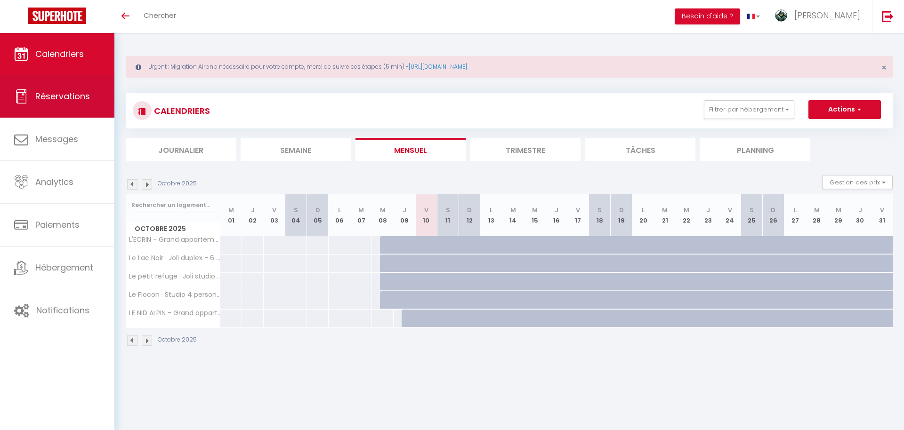
click at [87, 109] on link "Réservations" at bounding box center [57, 96] width 114 height 42
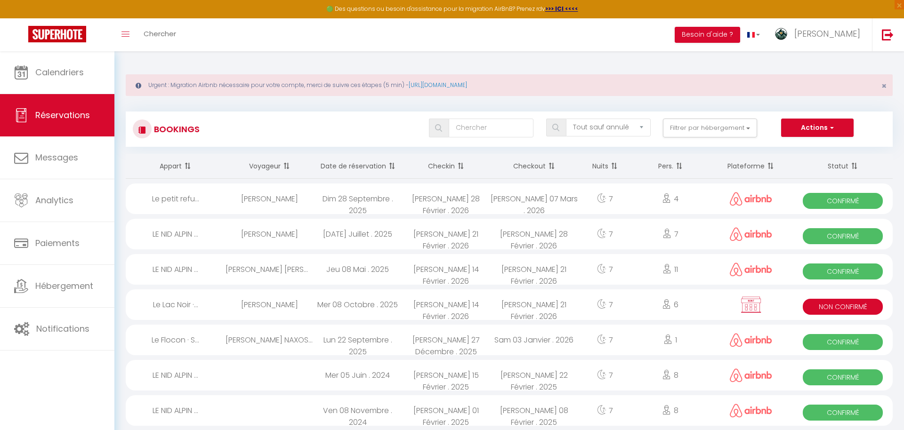
click at [669, 302] on icon at bounding box center [666, 304] width 9 height 9
select select "KO"
select select "0"
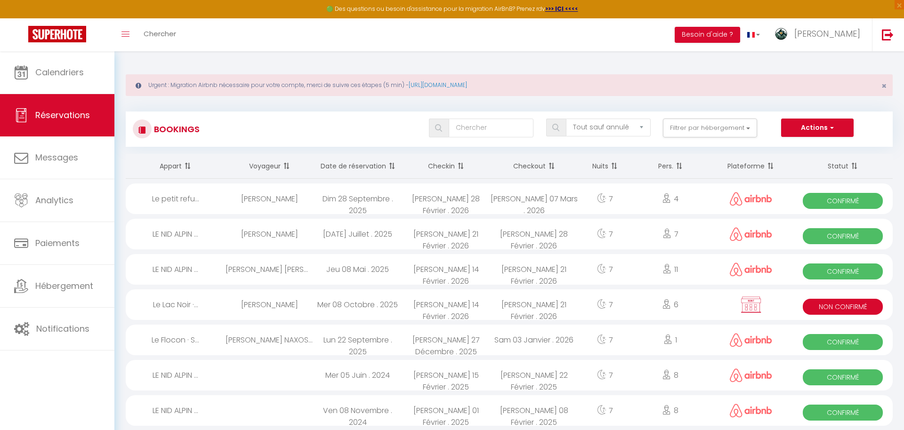
select select "1"
select select
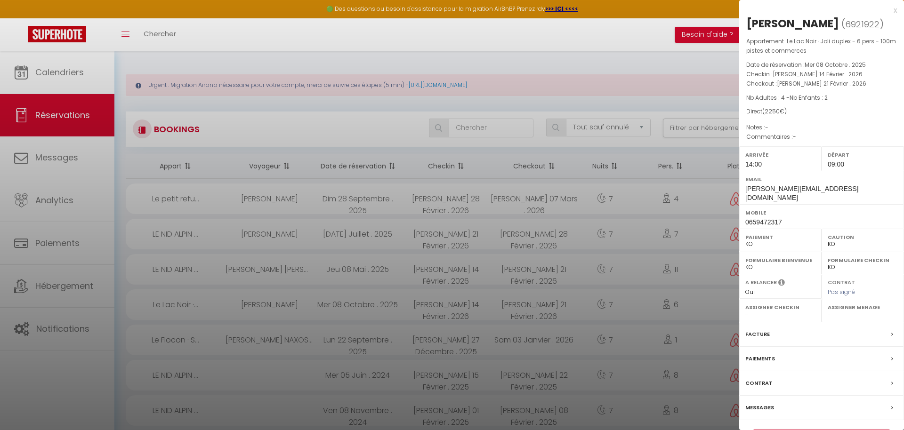
click at [843, 430] on link "Détails de la réservation" at bounding box center [822, 436] width 136 height 12
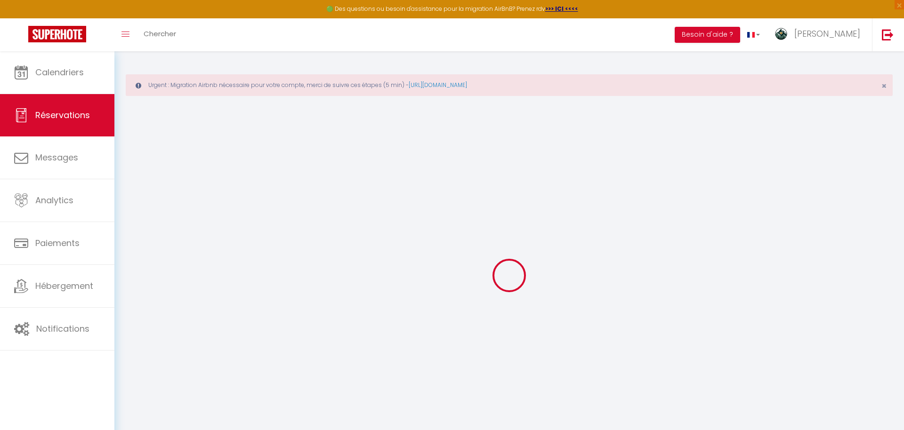
type input "[PERSON_NAME]"
type input "Vrignaud"
type input "[PERSON_NAME][EMAIL_ADDRESS][DOMAIN_NAME]"
type input "0659472317"
type input "85220"
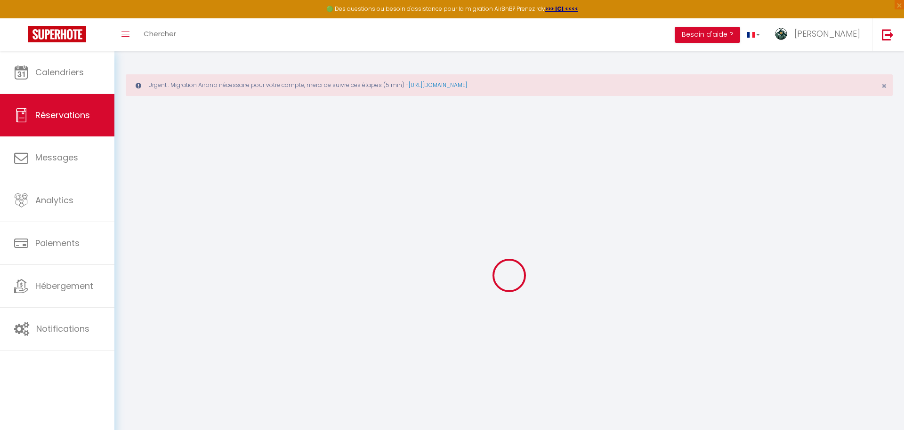
type input "[STREET_ADDRESS]"
type input "Landevieille"
select select "FR"
select select "78425"
select select "1"
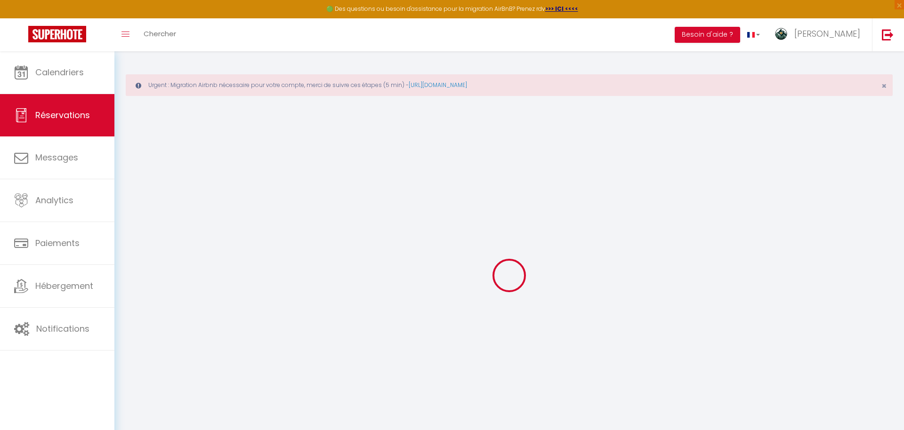
type input "[PERSON_NAME] 14 Février 2026"
select select
type input "[PERSON_NAME] 21 Février 2026"
select select
type input "4"
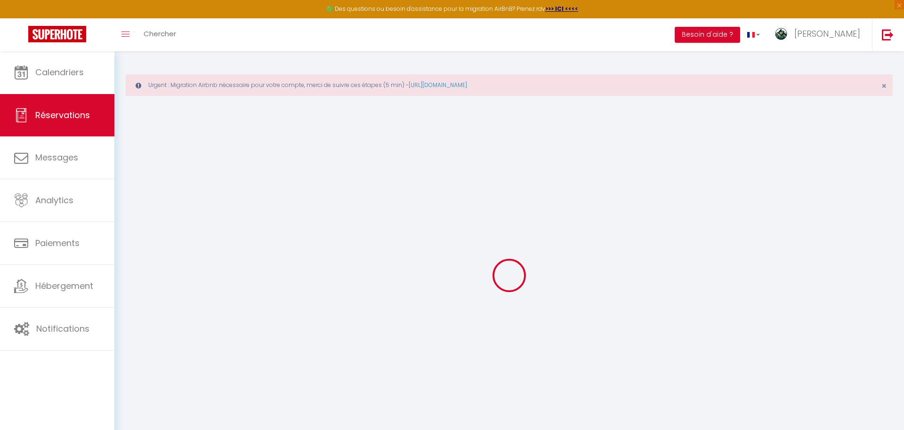
type input "2"
select select "10"
select select
type input "2150"
checkbox input "false"
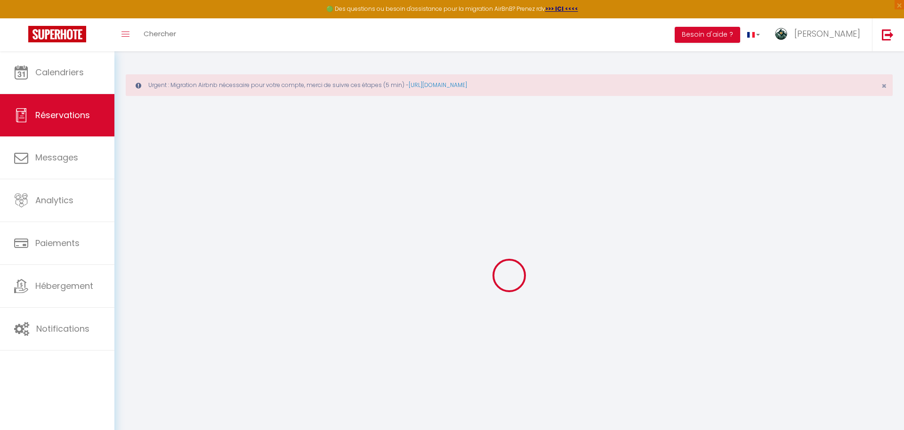
type input "2250"
type input "0"
select select
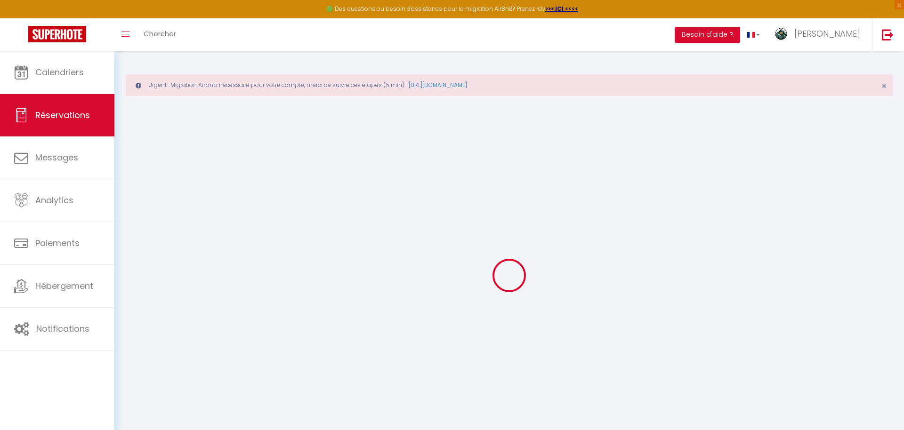
select select
select select "14"
checkbox input "false"
select select
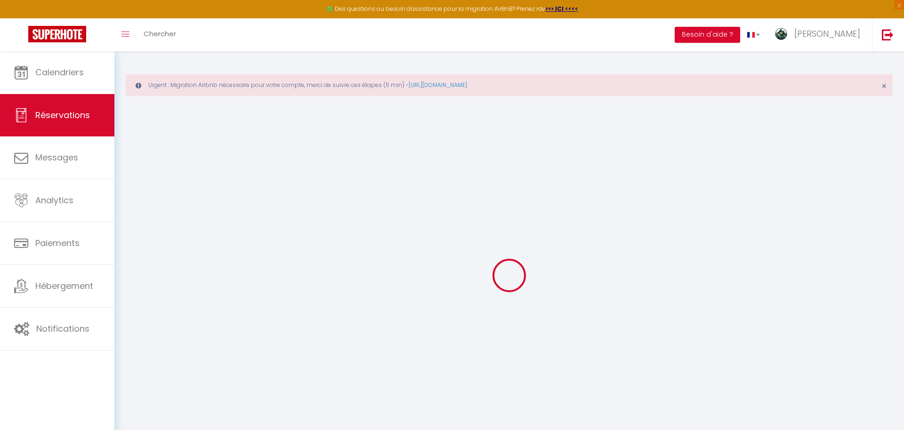
checkbox input "false"
select select
checkbox input "false"
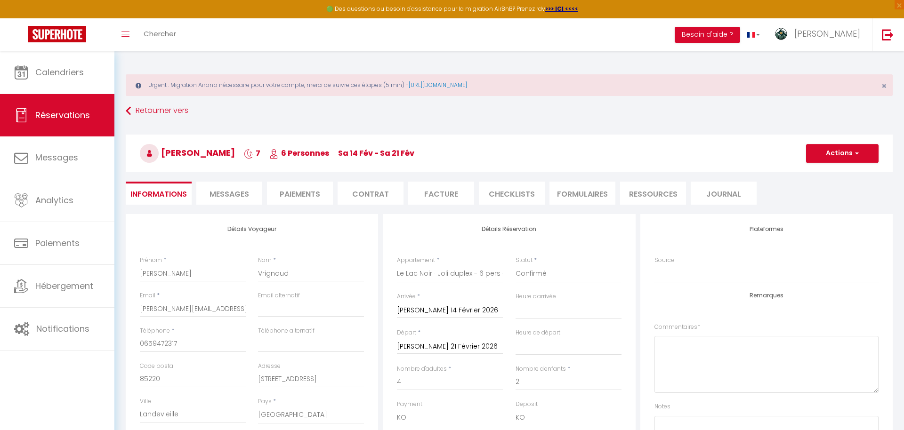
type input "100"
select select
checkbox input "false"
select select "14:00"
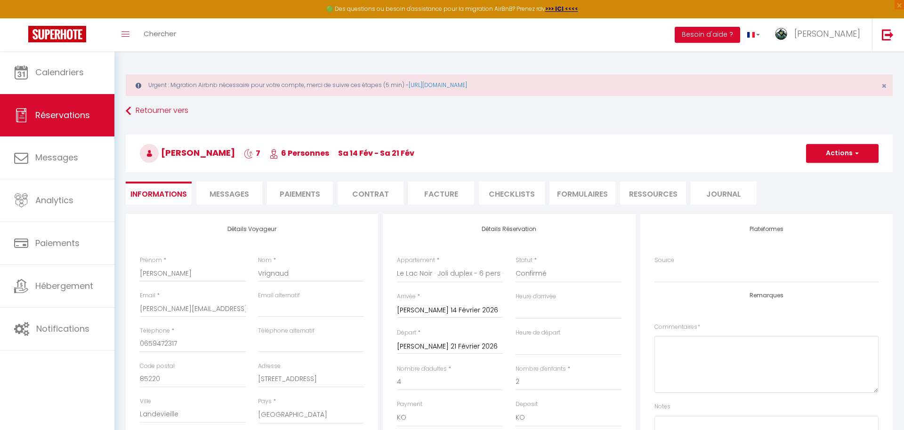
select select "09:00"
click at [820, 159] on button "Actions" at bounding box center [842, 153] width 73 height 19
click at [821, 195] on link "Supprimer" at bounding box center [833, 199] width 74 height 12
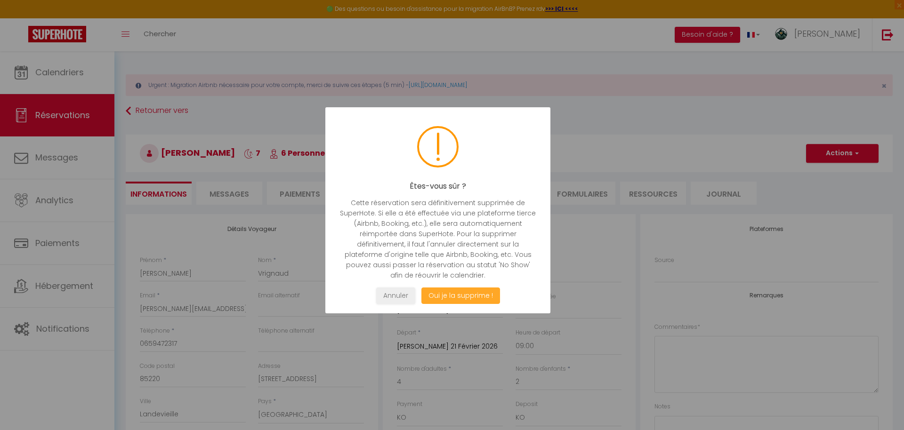
click at [455, 297] on button "Oui je la supprime !" at bounding box center [461, 296] width 79 height 16
select select "not_cancelled"
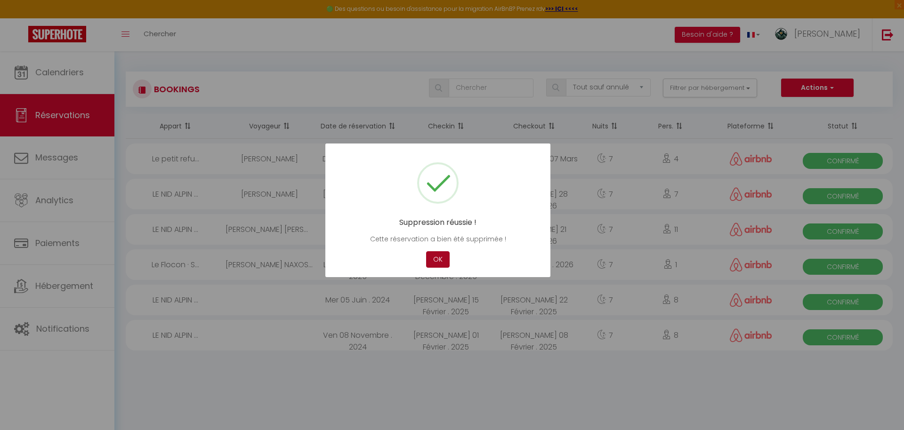
click at [437, 261] on button "OK" at bounding box center [438, 259] width 24 height 16
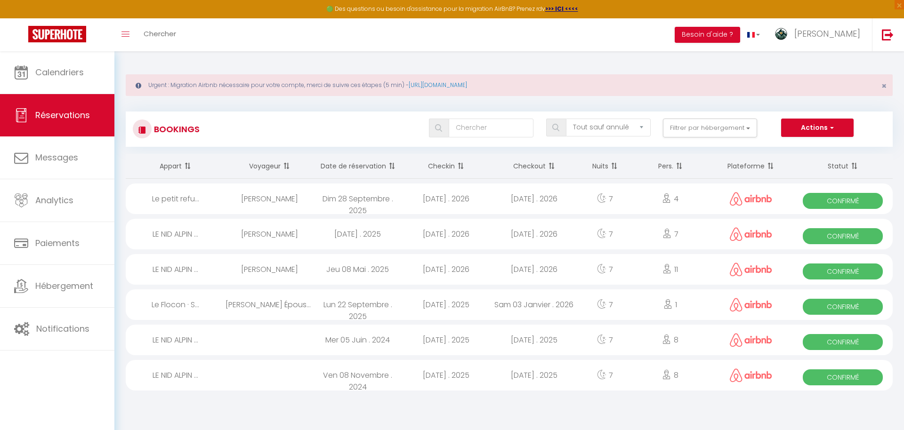
select select "not_cancelled"
